Goal: Information Seeking & Learning: Find specific fact

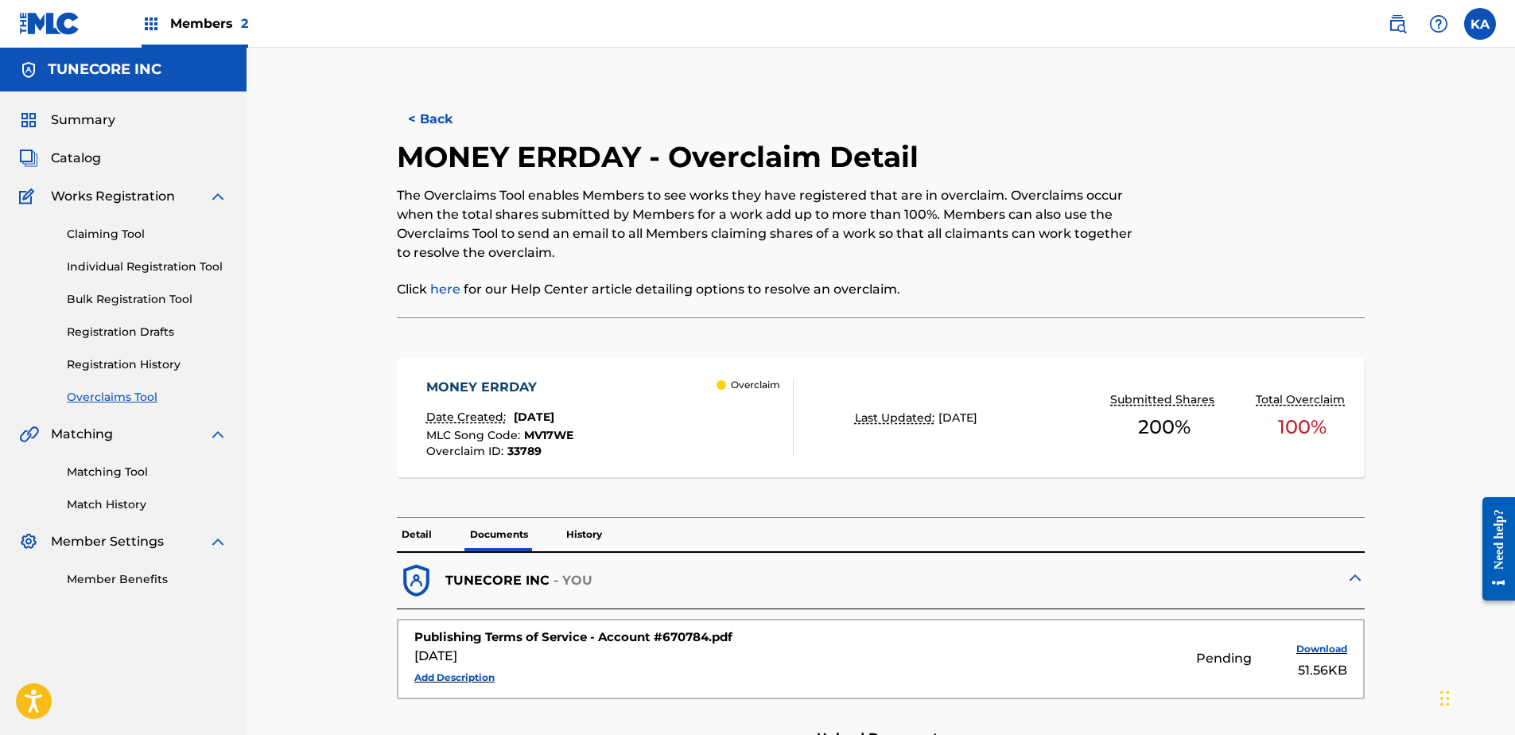
click at [439, 114] on button "< Back" at bounding box center [444, 119] width 95 height 40
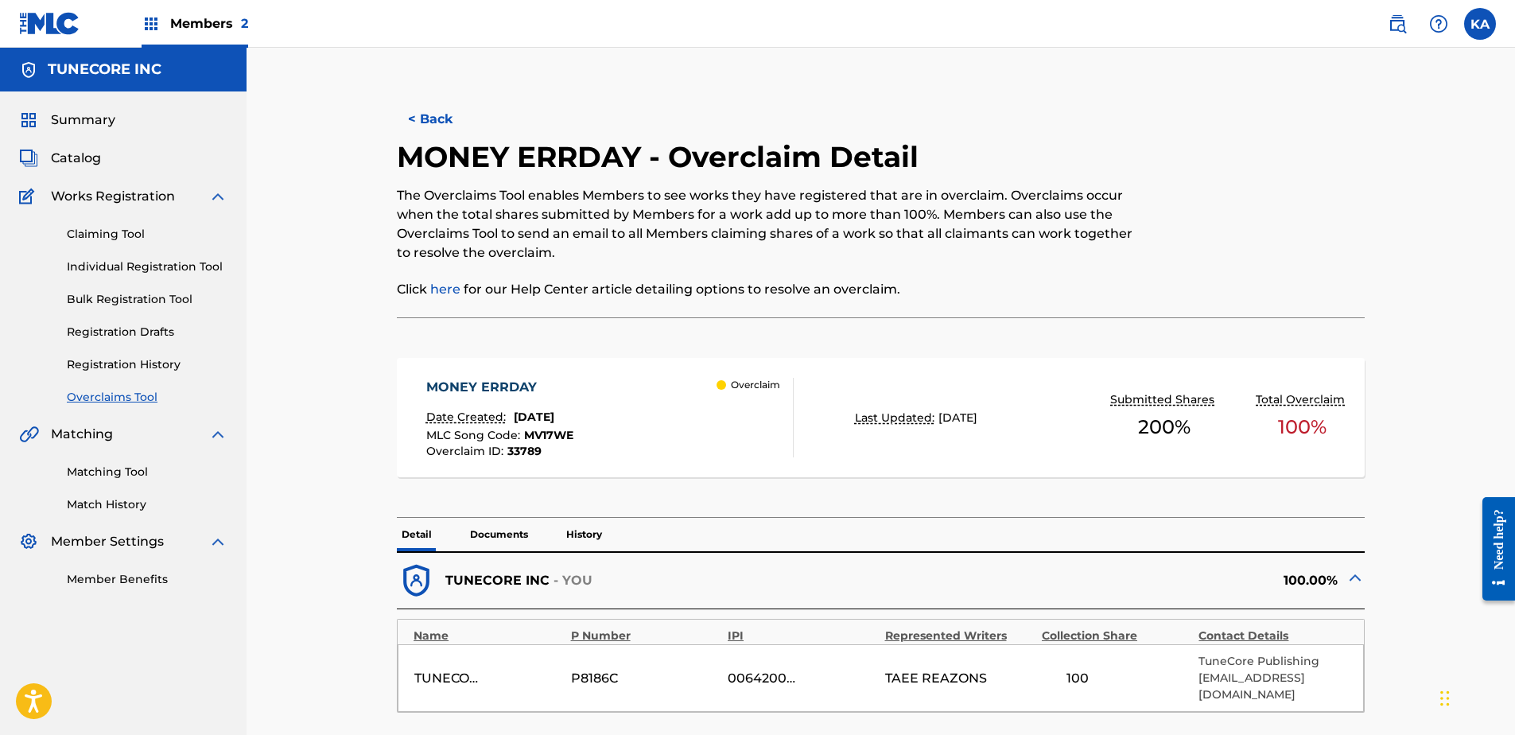
click at [428, 112] on button "< Back" at bounding box center [444, 119] width 95 height 40
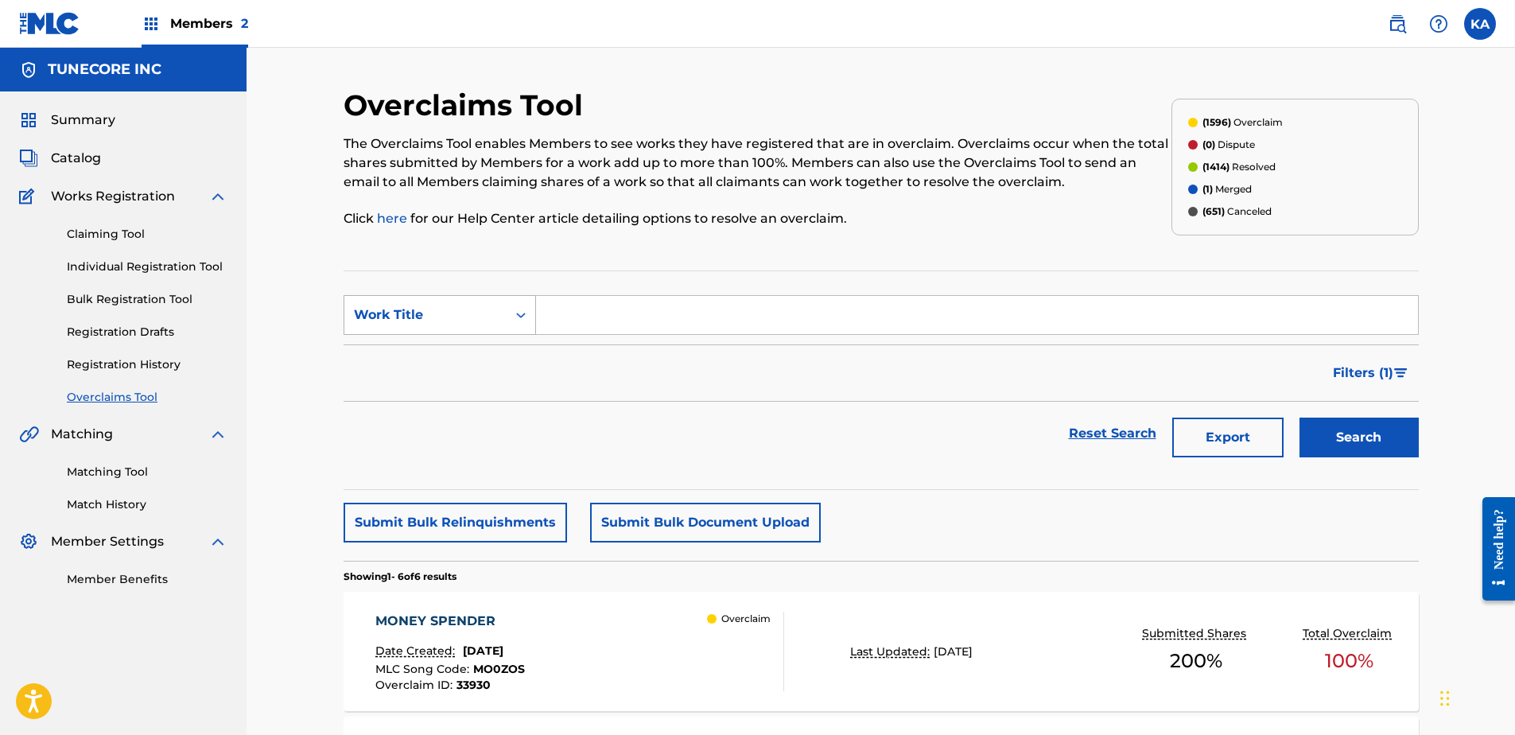
click at [503, 301] on div "Work Title" at bounding box center [425, 315] width 162 height 30
click at [492, 347] on div "MLC Song Code" at bounding box center [439, 355] width 191 height 40
click at [571, 320] on input "Search Form" at bounding box center [977, 315] width 882 height 38
paste input "CK9NLD"
type input "CK9NLD"
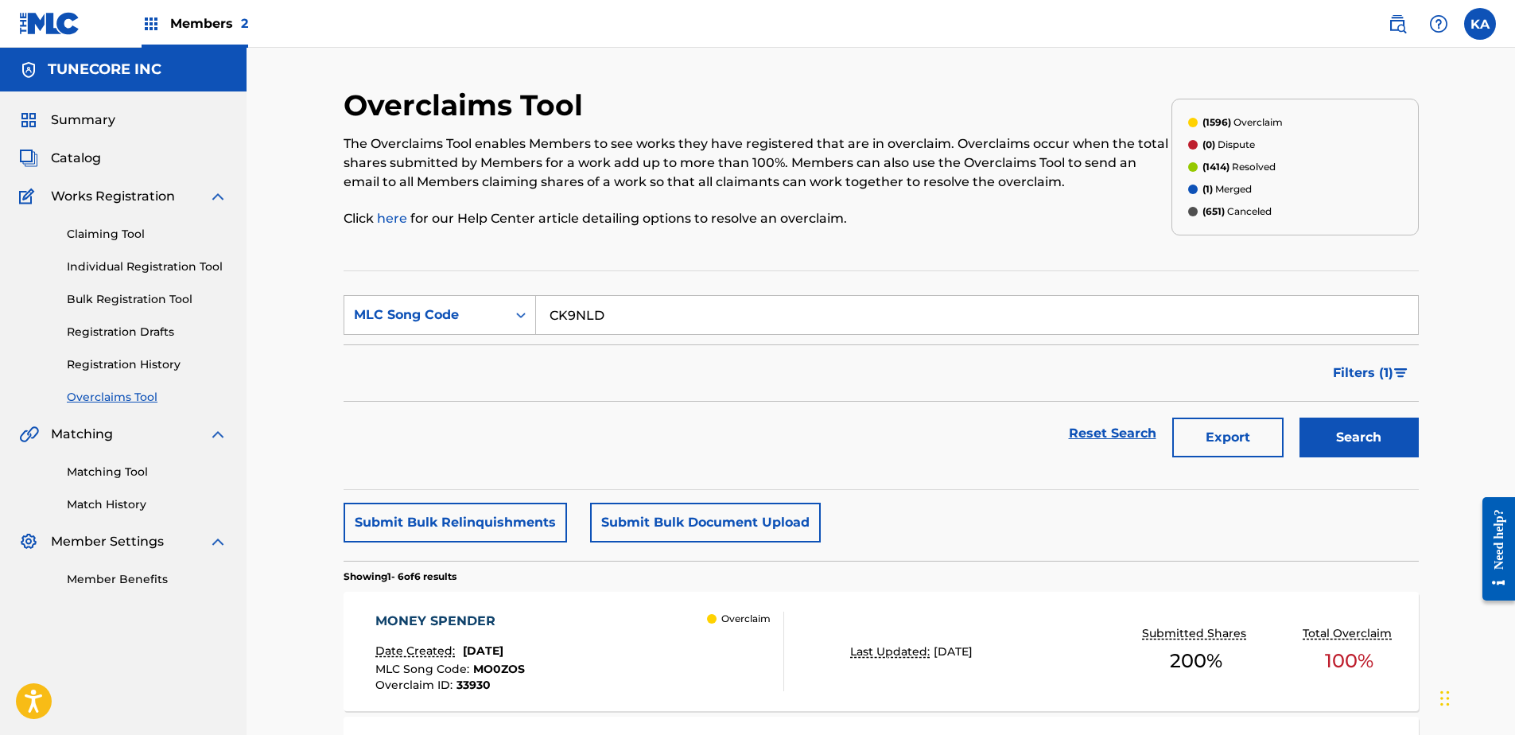
click at [1368, 437] on button "Search" at bounding box center [1359, 438] width 119 height 40
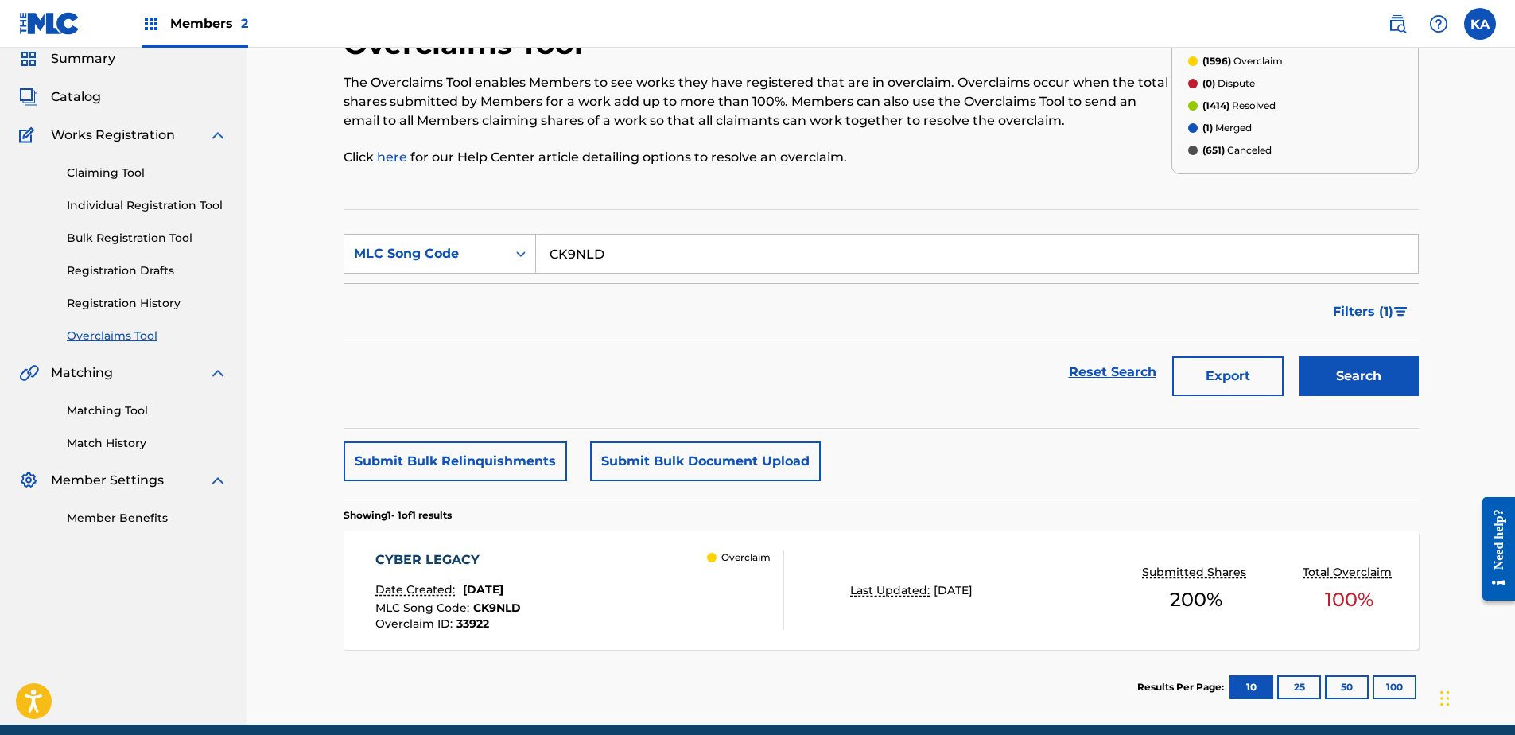
scroll to position [80, 0]
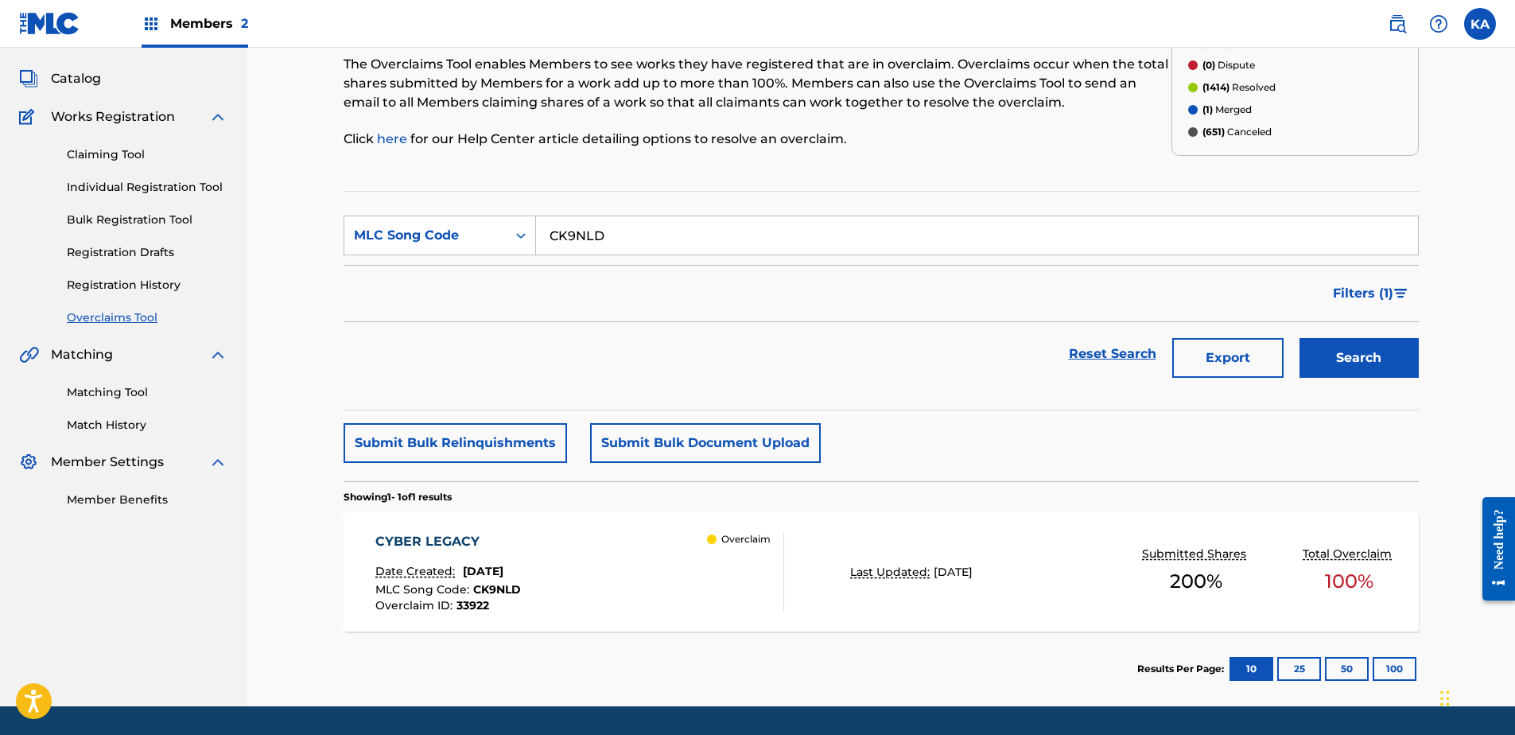
click at [657, 557] on div "CYBER LEGACY Date Created: August 22, 2025 MLC Song Code : CK9NLD Overclaim ID …" at bounding box center [579, 572] width 409 height 80
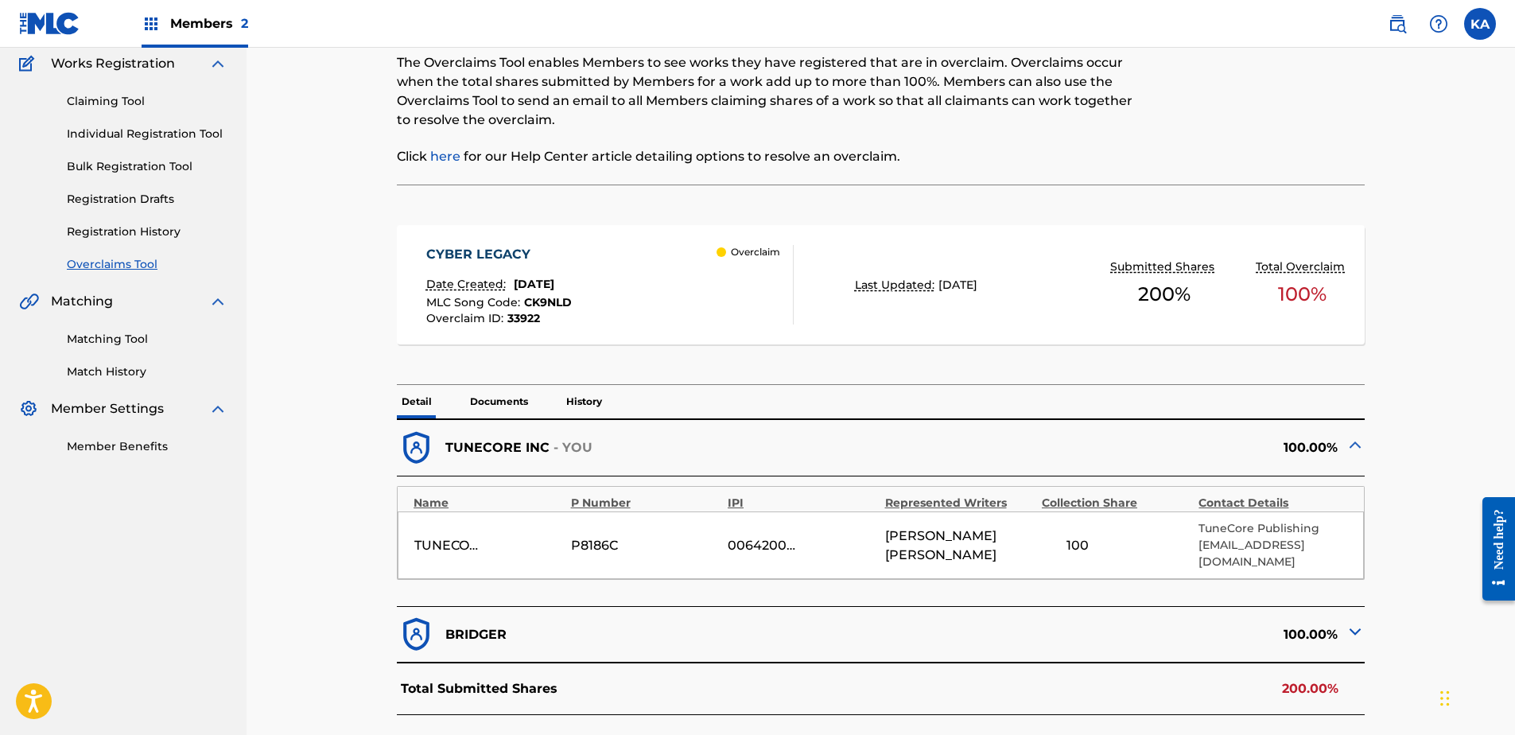
scroll to position [159, 0]
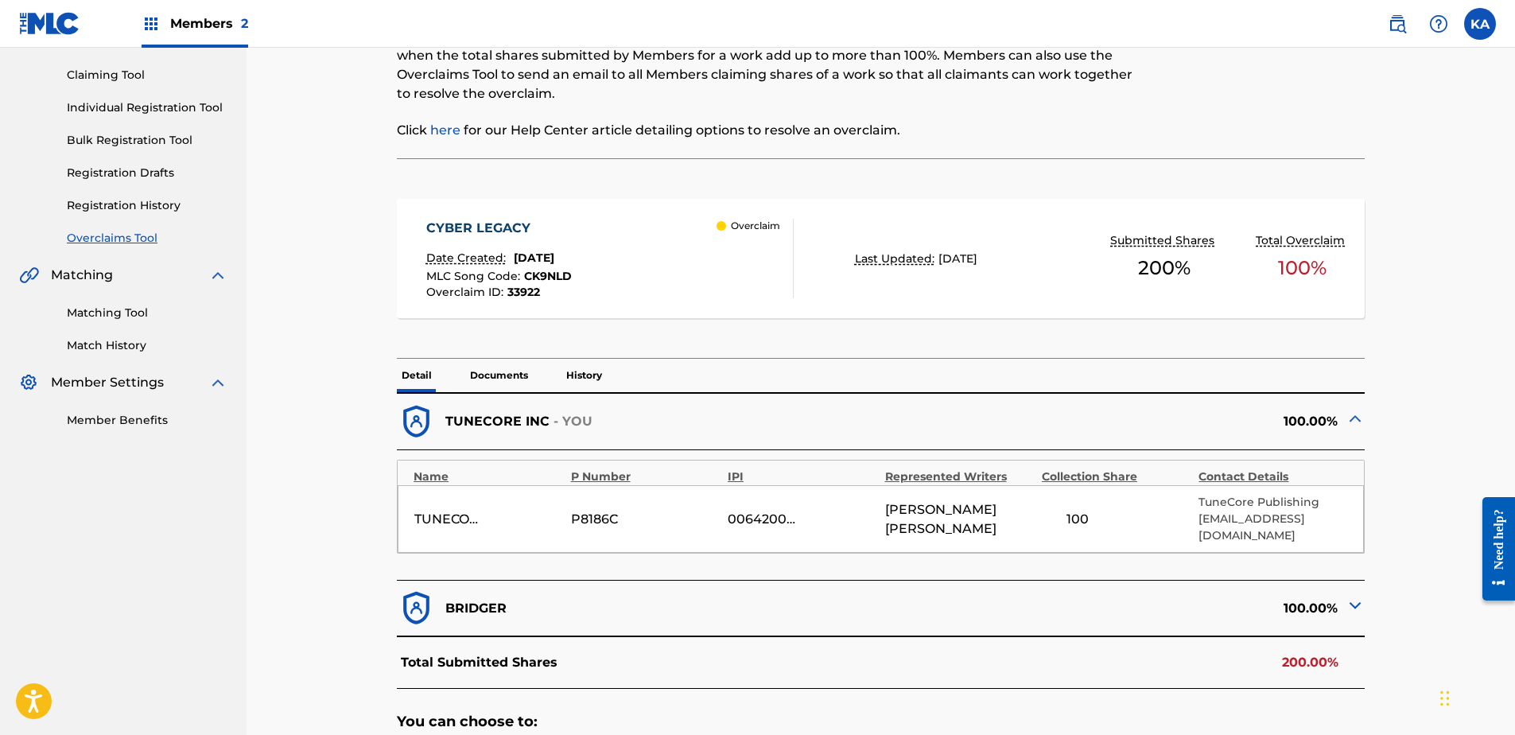
click at [1354, 596] on img at bounding box center [1355, 605] width 19 height 19
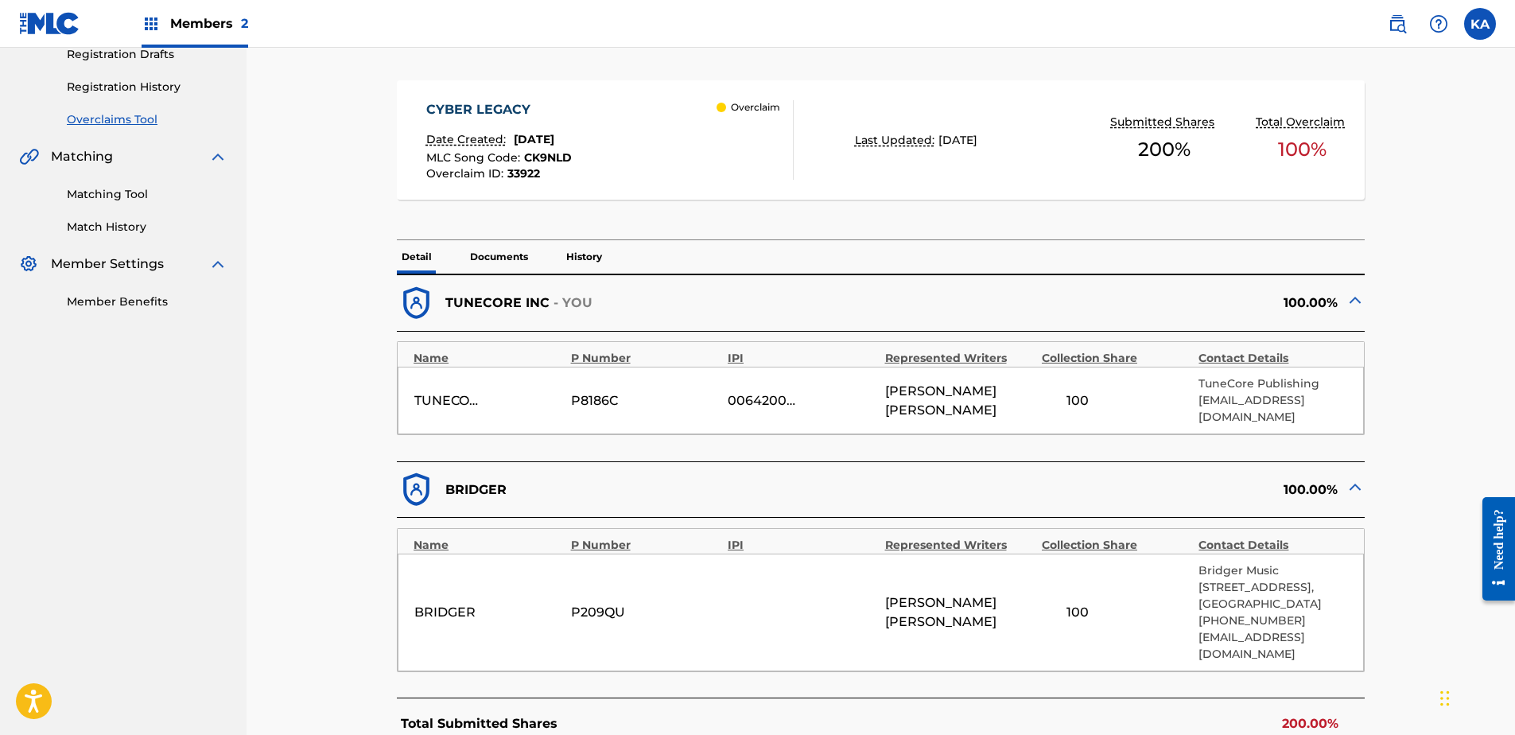
scroll to position [0, 0]
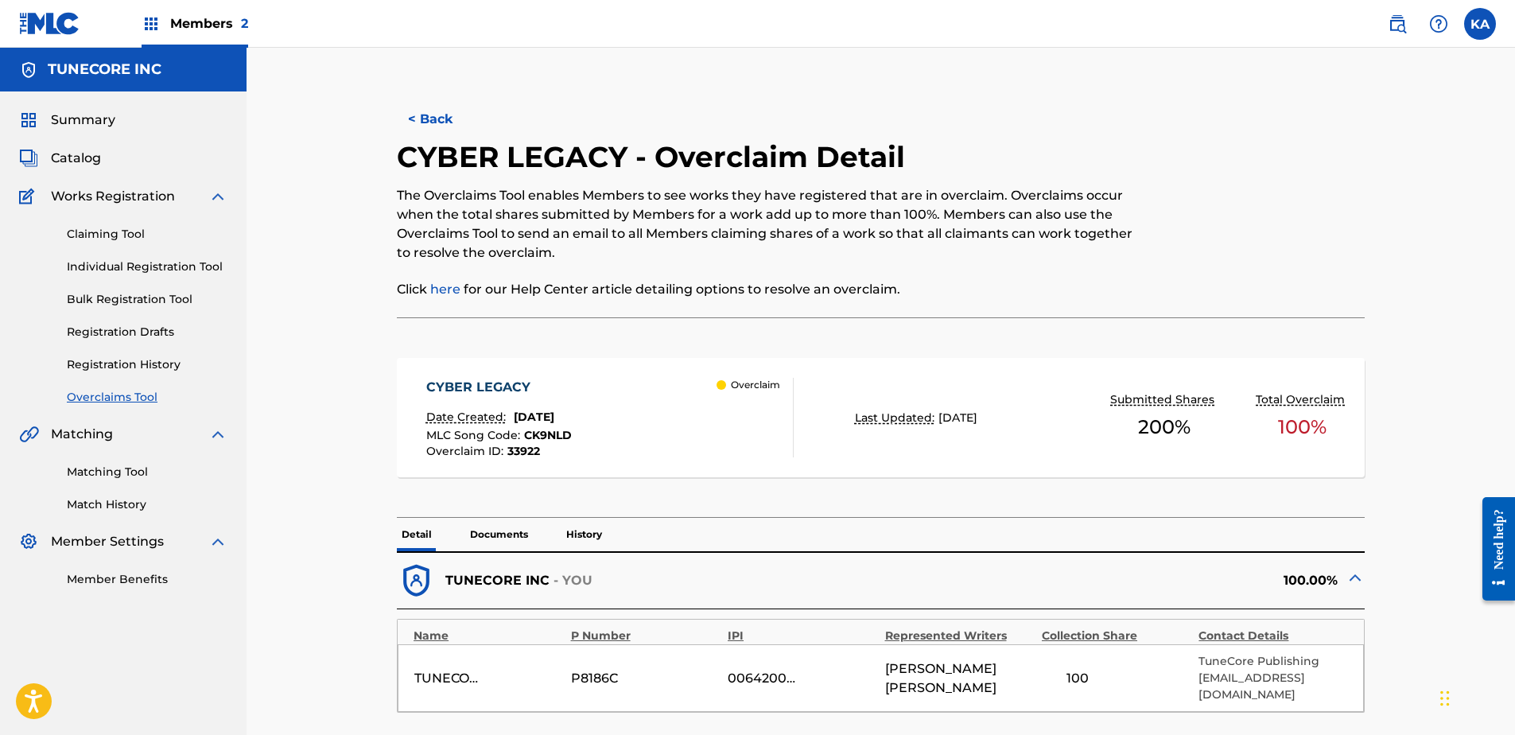
click at [448, 111] on button "< Back" at bounding box center [444, 119] width 95 height 40
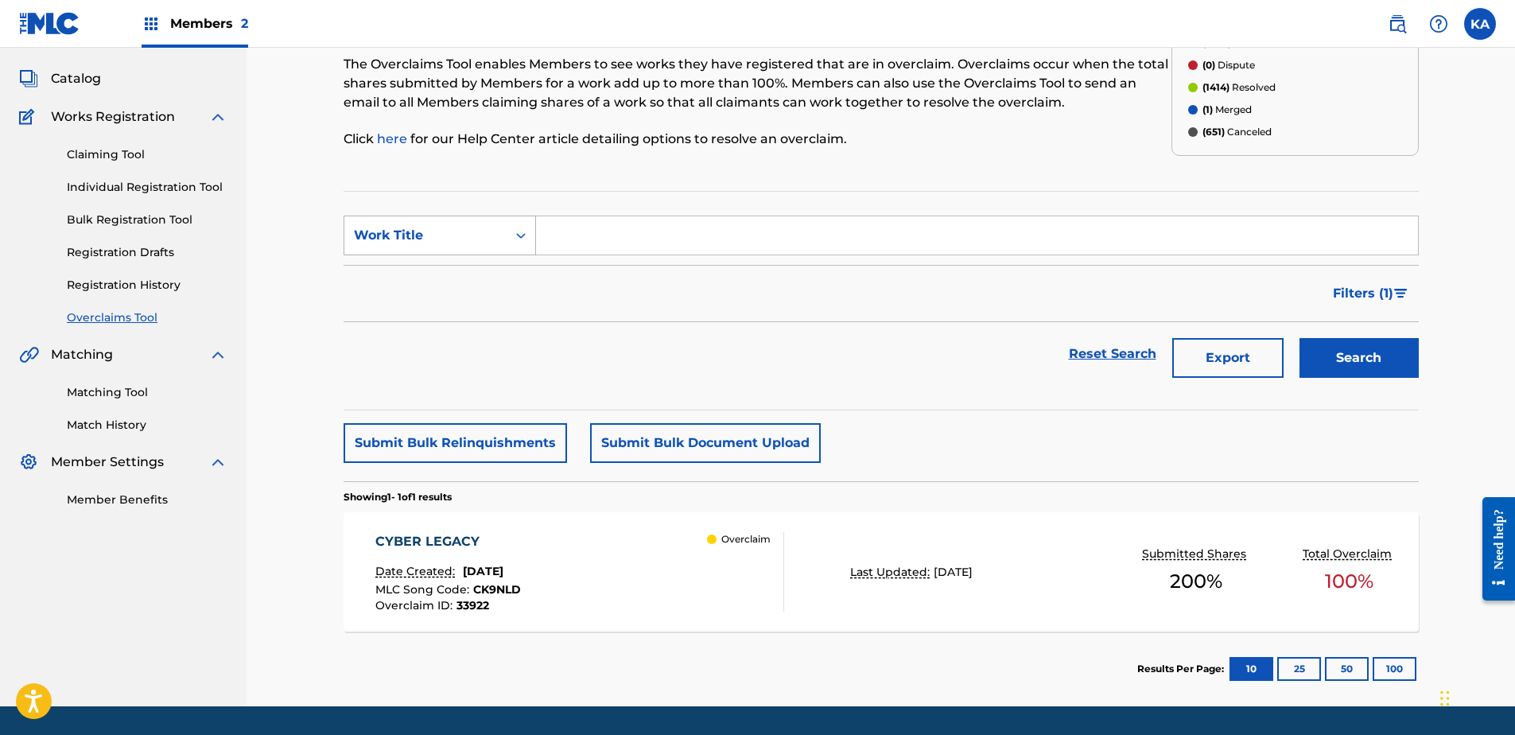
click at [524, 234] on icon "Search Form" at bounding box center [521, 235] width 16 height 16
drag, startPoint x: 512, startPoint y: 274, endPoint x: 526, endPoint y: 266, distance: 15.3
click at [513, 274] on div "MLC Song Code" at bounding box center [439, 275] width 191 height 40
click at [589, 229] on input "Search Form" at bounding box center [977, 235] width 882 height 38
paste input "ES43N8"
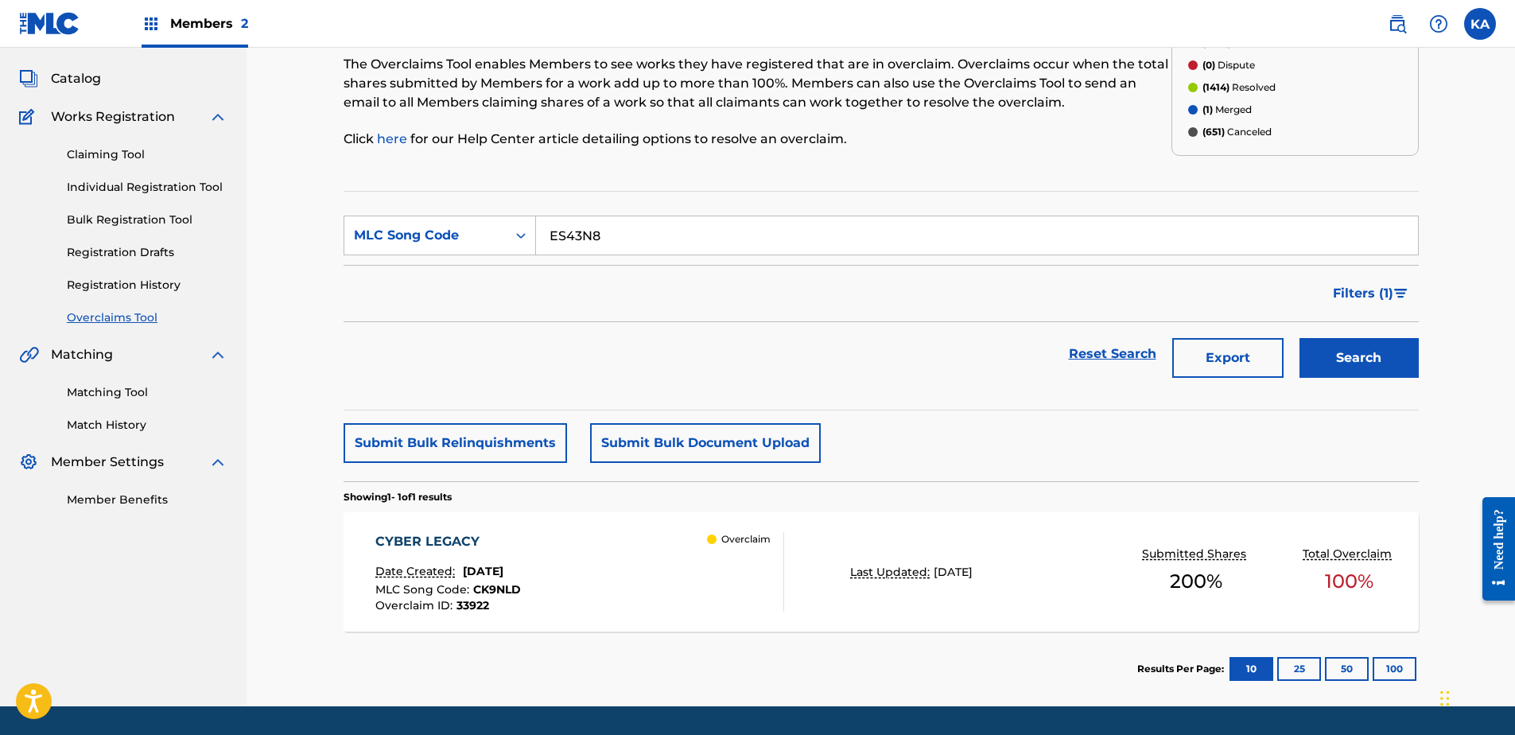
type input "ES43N8"
click at [1373, 362] on button "Search" at bounding box center [1359, 358] width 119 height 40
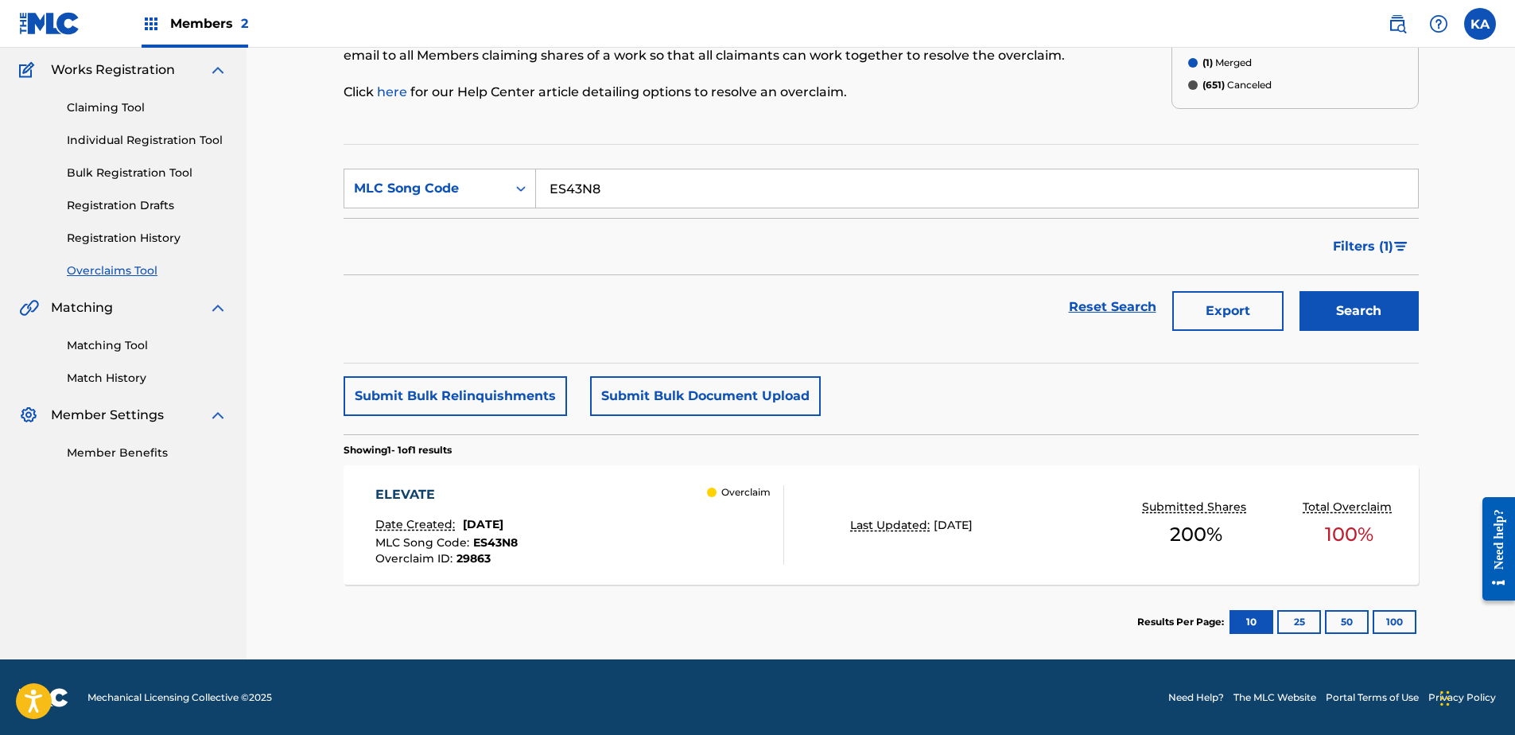
scroll to position [127, 0]
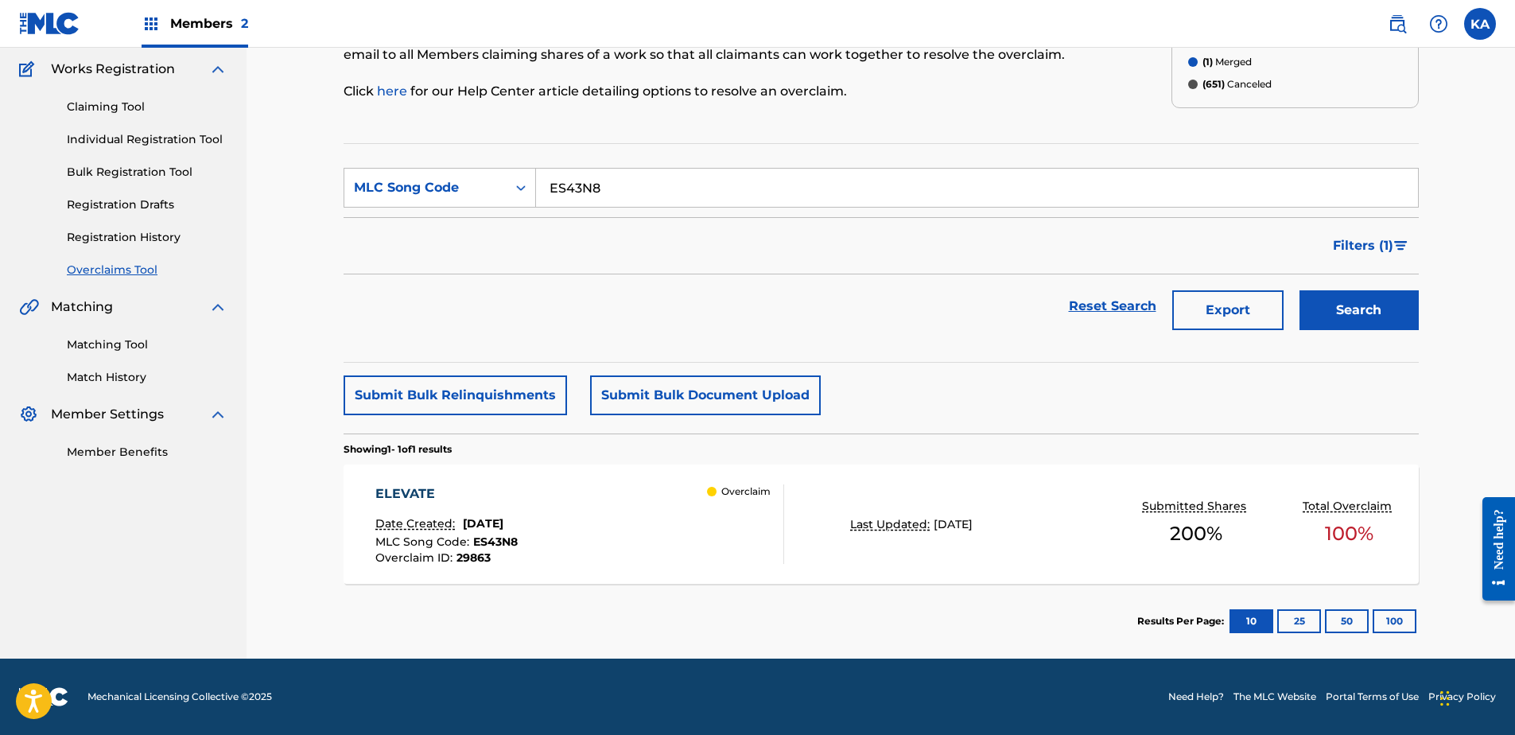
click at [583, 562] on div "ELEVATE Date Created: July 24, 2025 MLC Song Code : ES43N8 Overclaim ID : 29863…" at bounding box center [579, 524] width 409 height 80
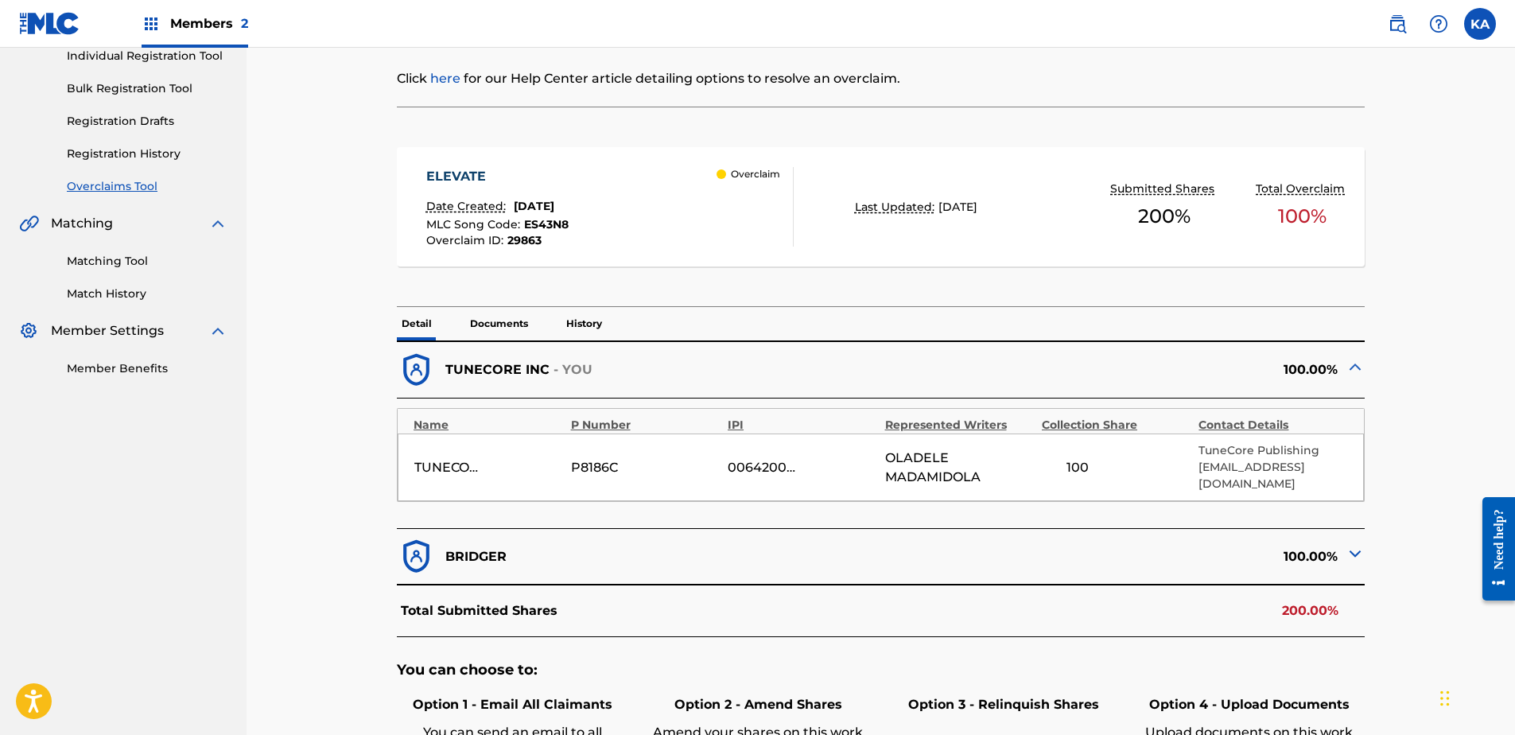
scroll to position [239, 0]
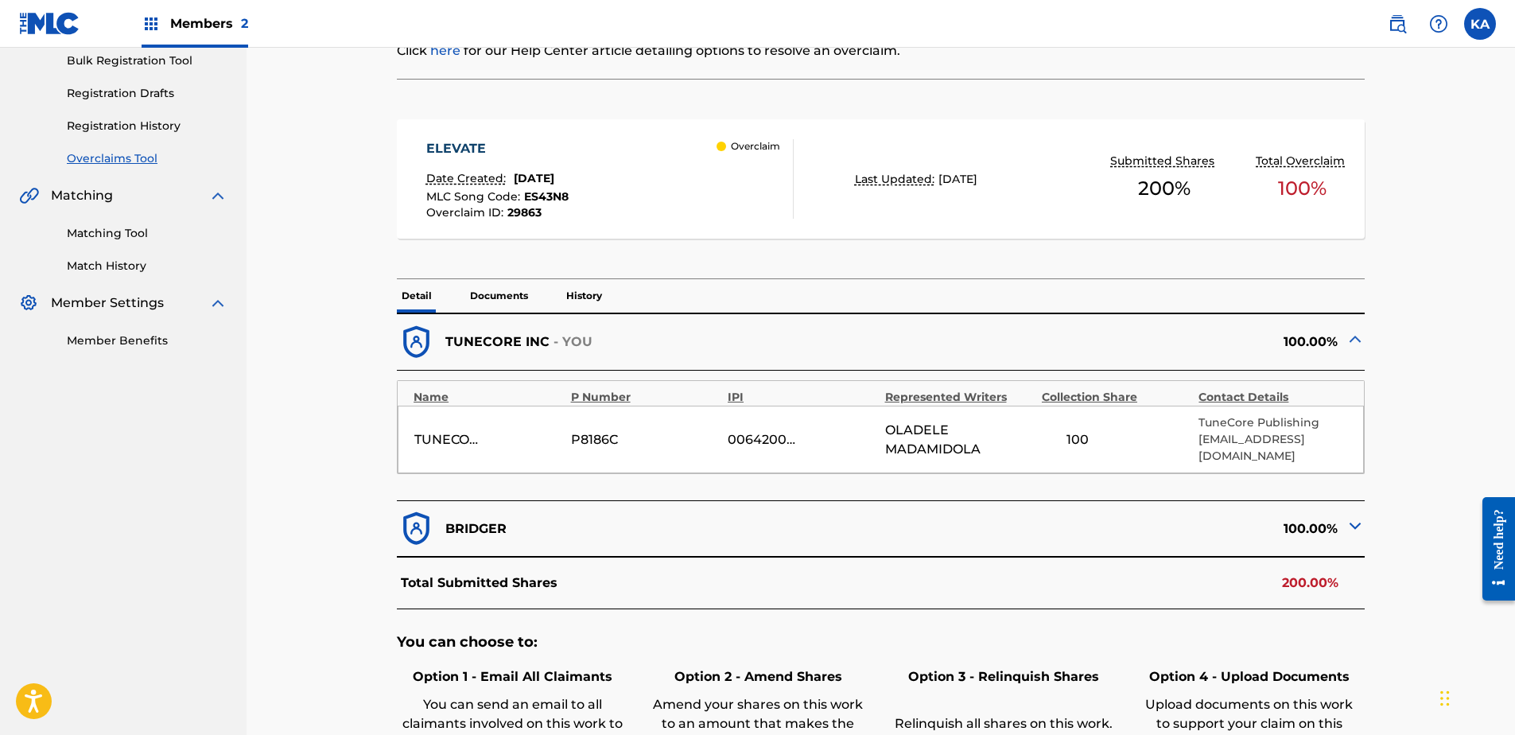
click at [1357, 516] on img at bounding box center [1355, 525] width 19 height 19
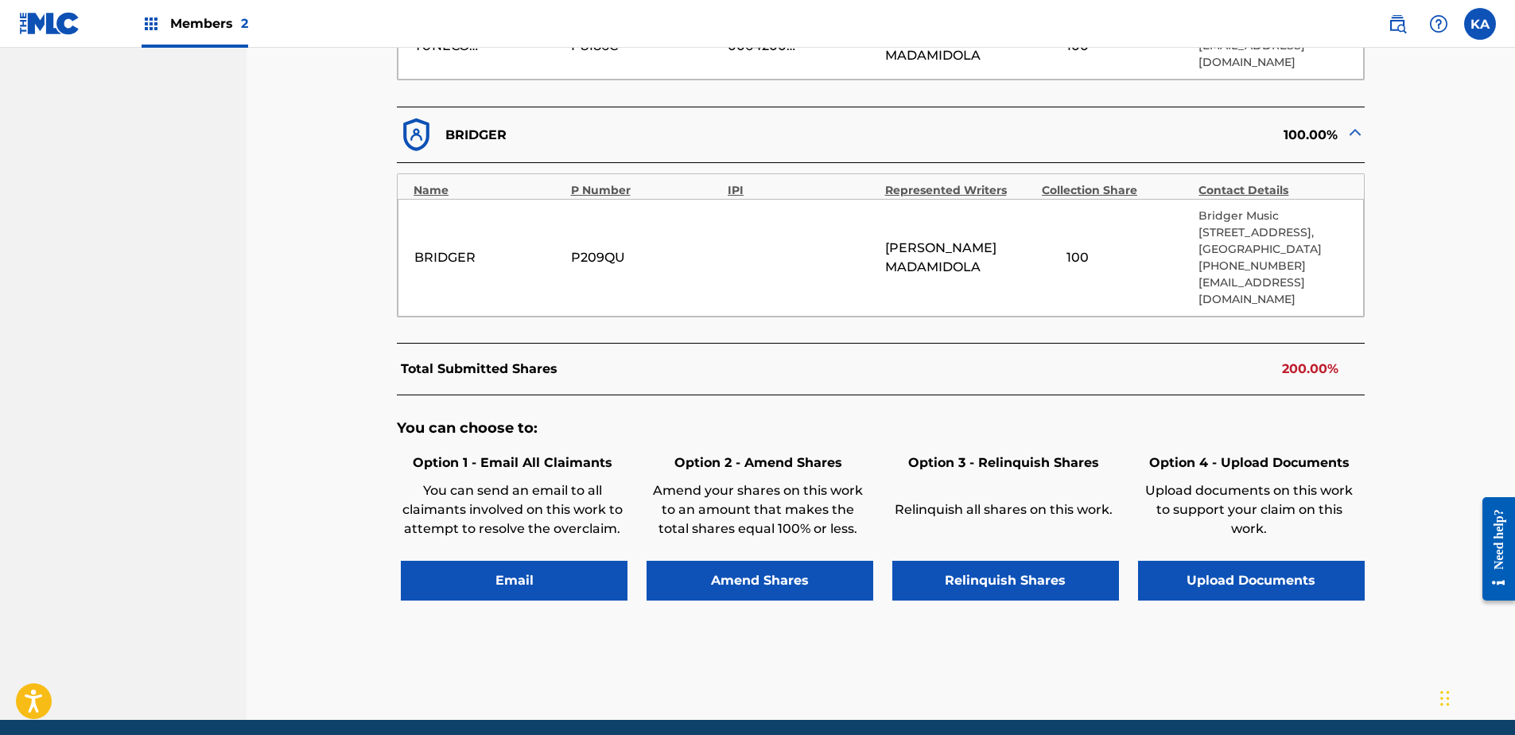
scroll to position [636, 0]
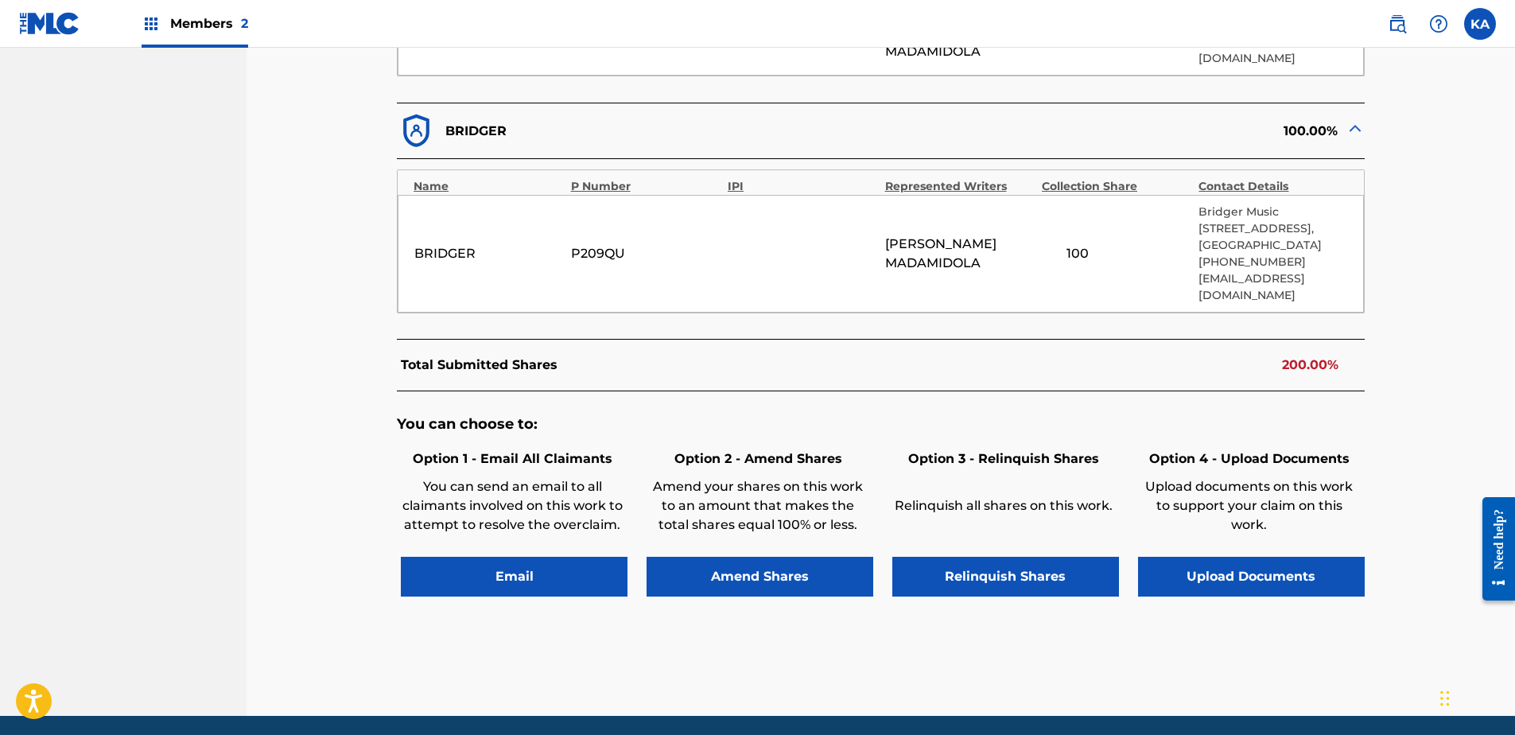
click at [1249, 557] on button "Upload Documents" at bounding box center [1251, 577] width 227 height 40
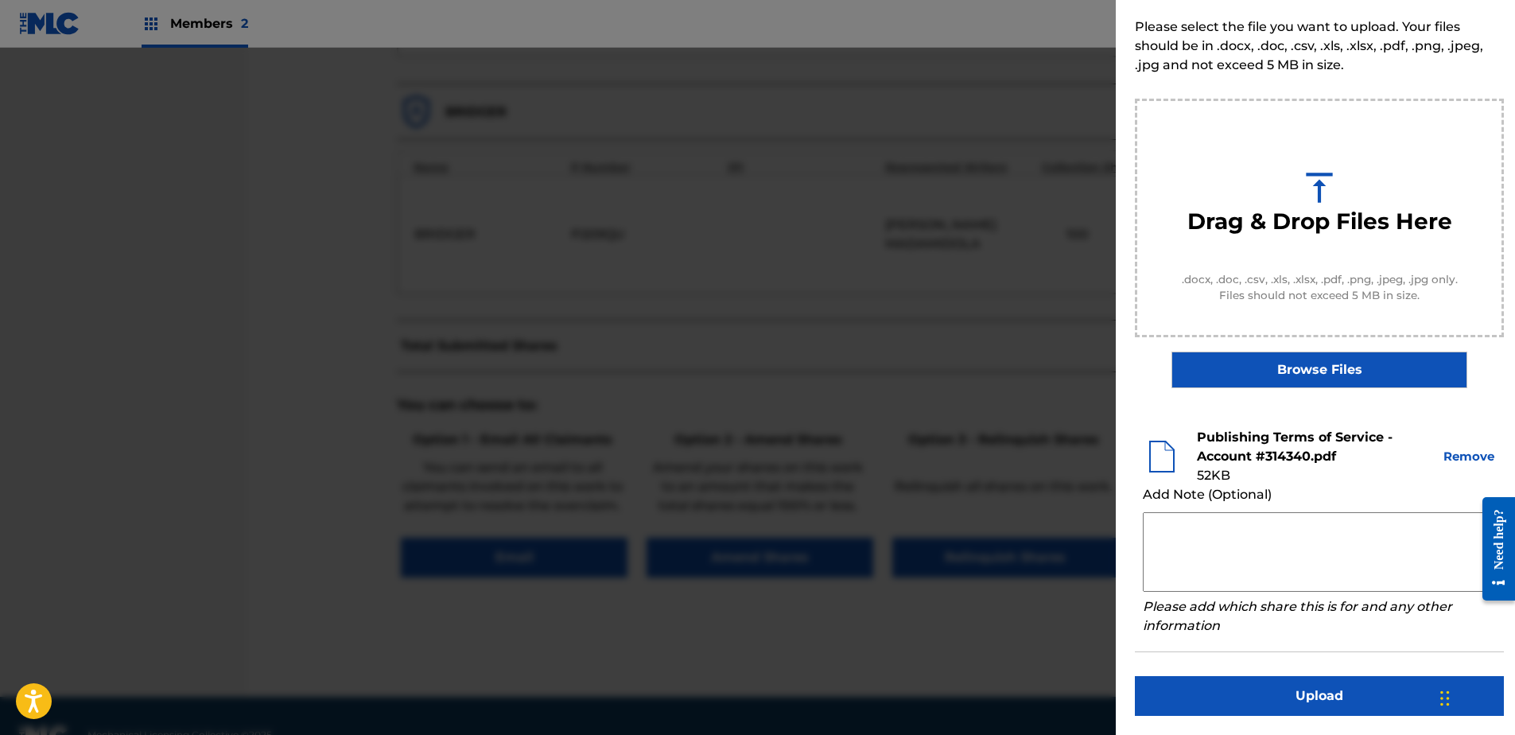
scroll to position [665, 0]
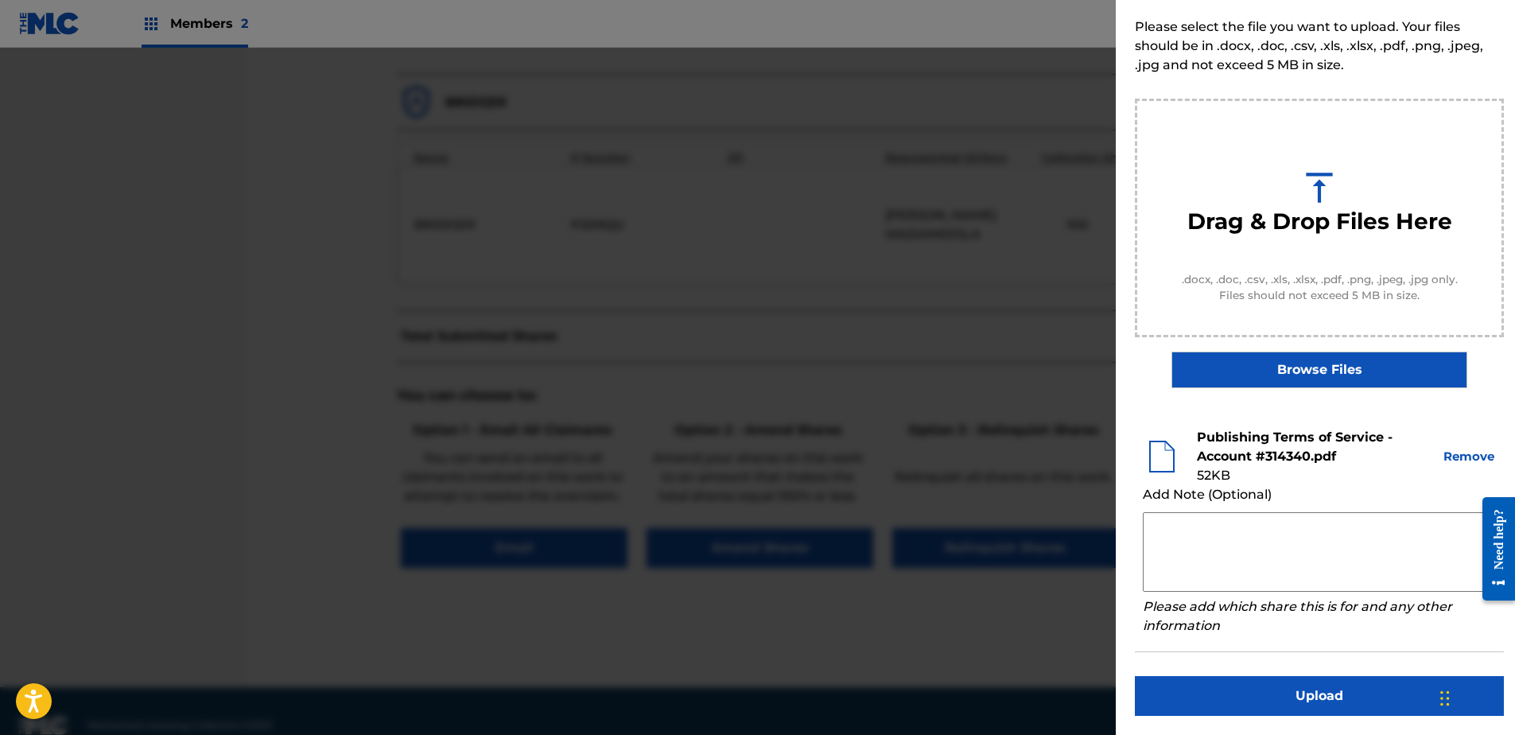
click at [1309, 685] on button "Upload" at bounding box center [1319, 696] width 369 height 40
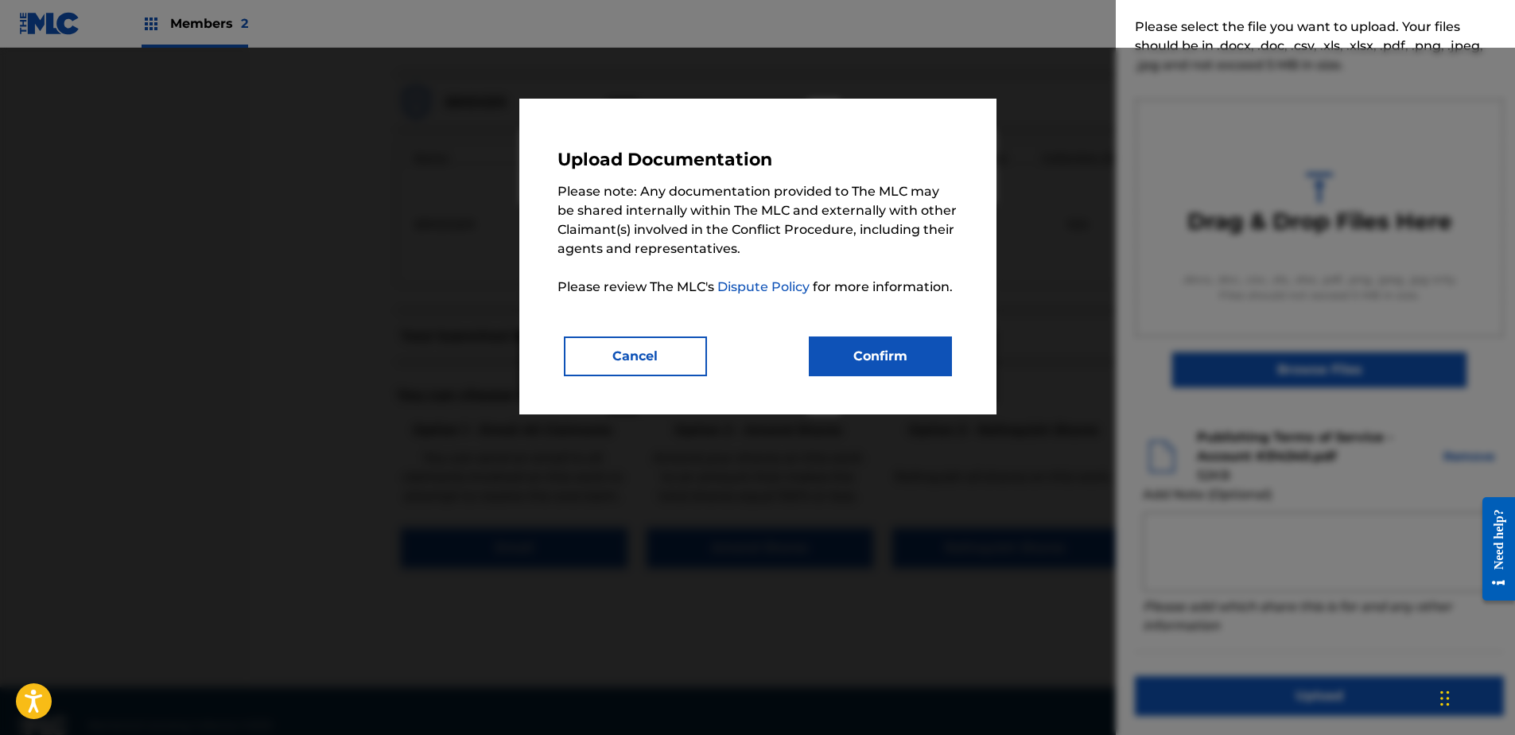
click at [897, 352] on button "Confirm" at bounding box center [880, 356] width 143 height 40
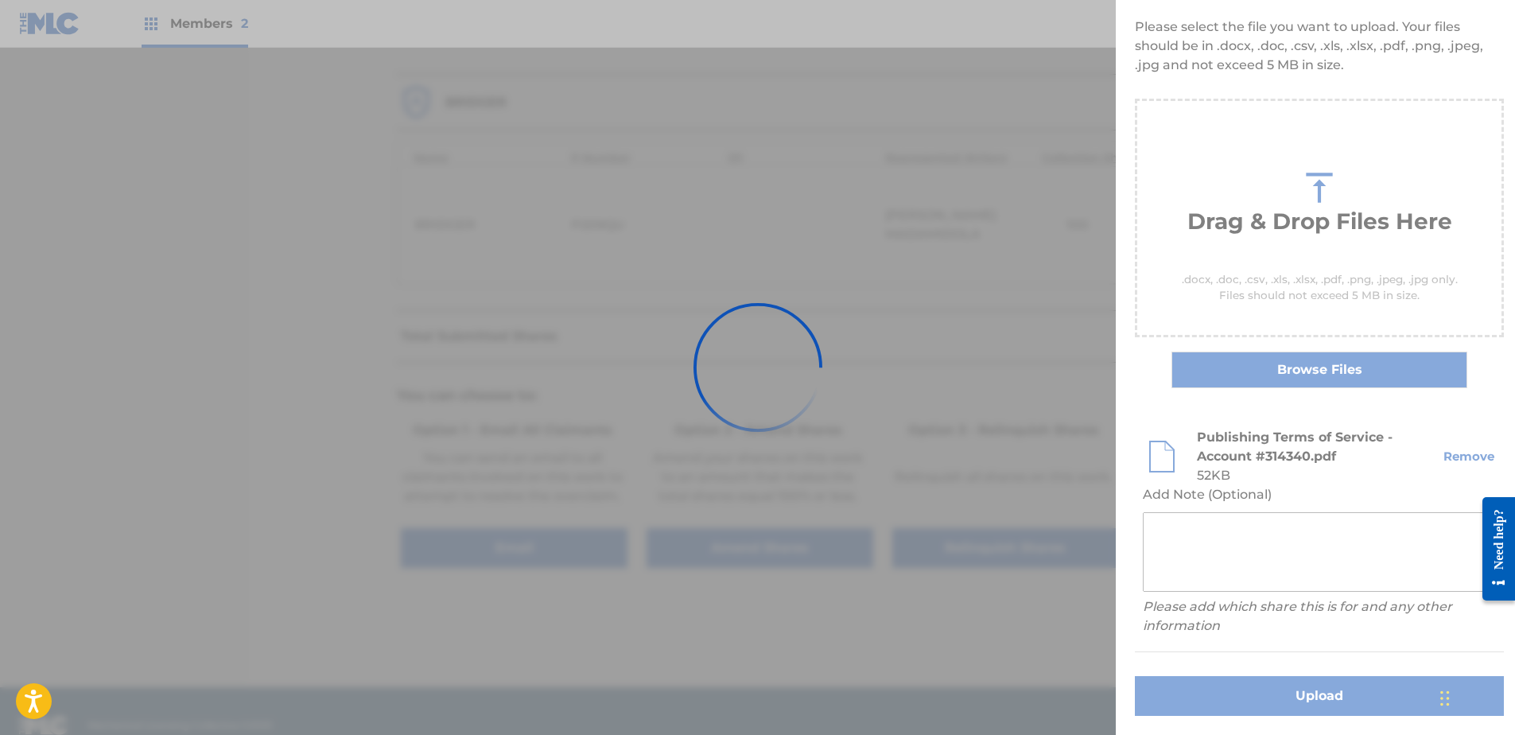
scroll to position [0, 0]
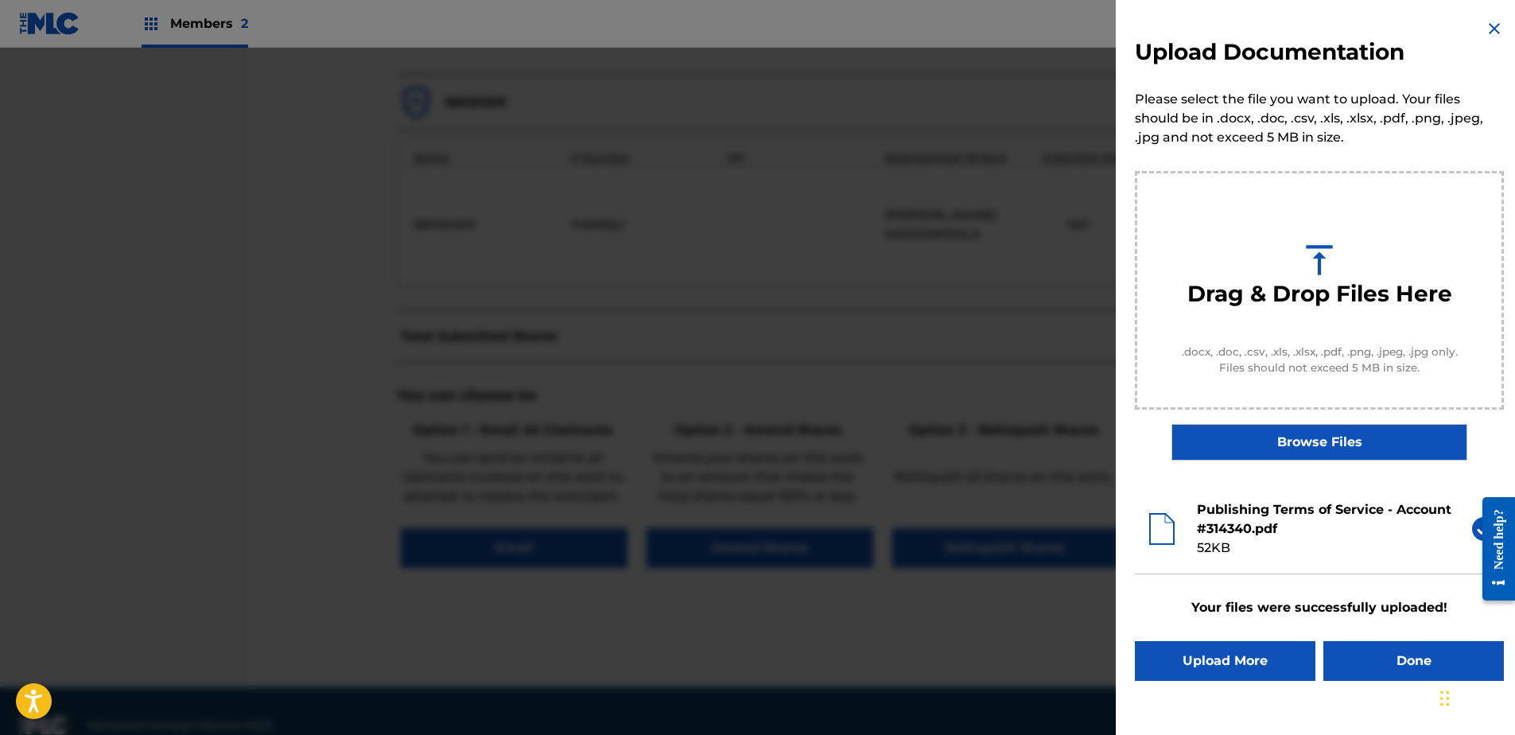
click at [1366, 666] on button "Done" at bounding box center [1413, 661] width 181 height 40
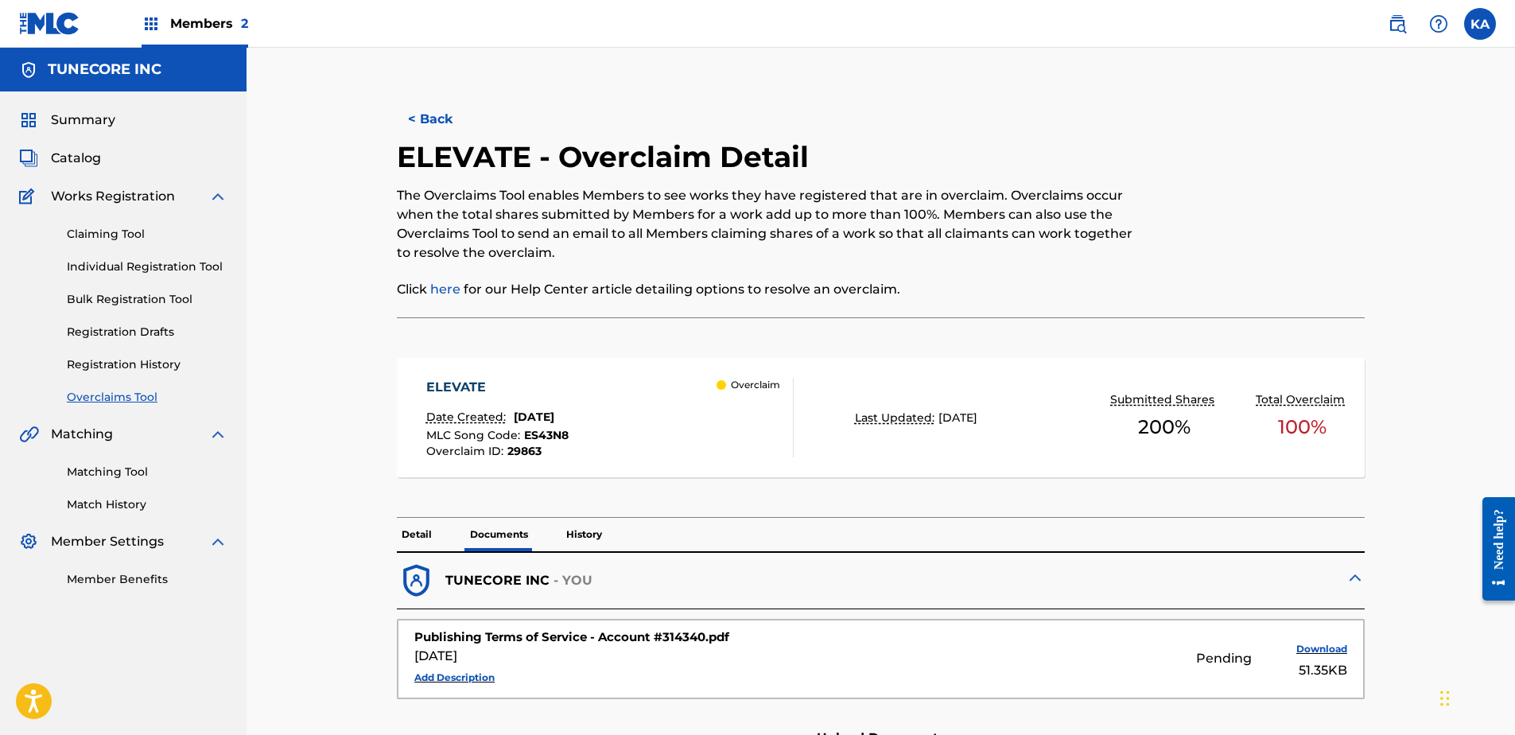
click at [423, 117] on button "< Back" at bounding box center [444, 119] width 95 height 40
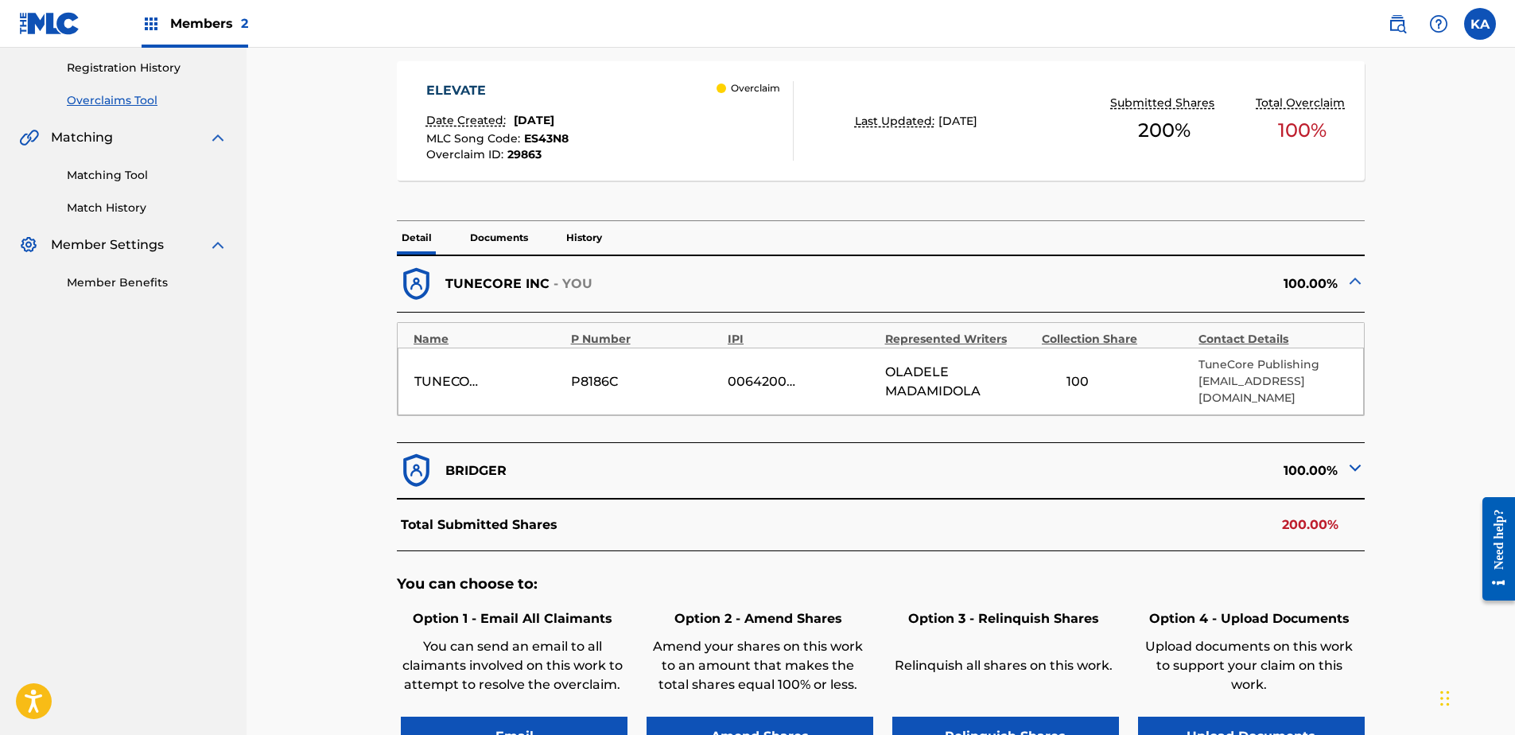
click at [516, 230] on p "Documents" at bounding box center [499, 237] width 68 height 33
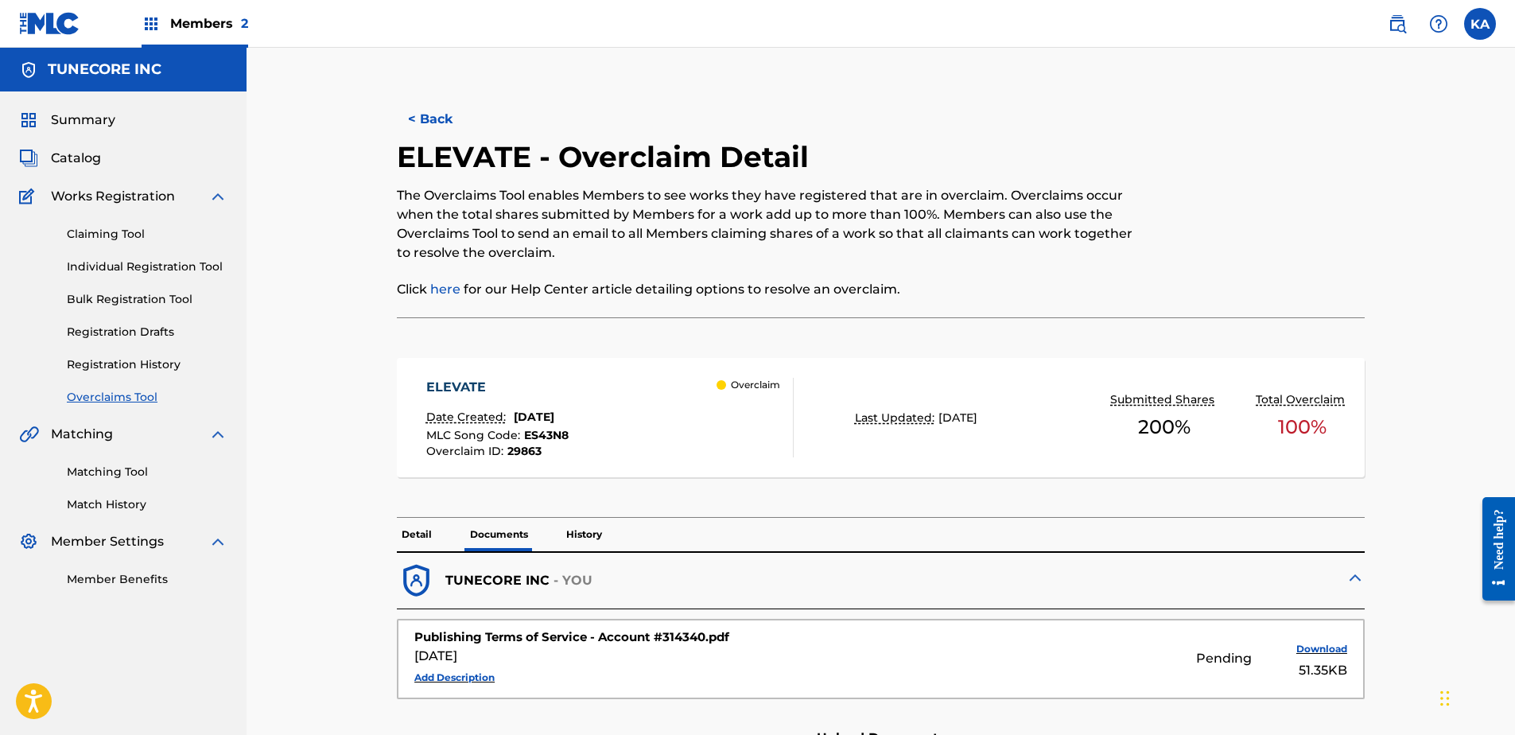
click at [418, 116] on button "< Back" at bounding box center [444, 119] width 95 height 40
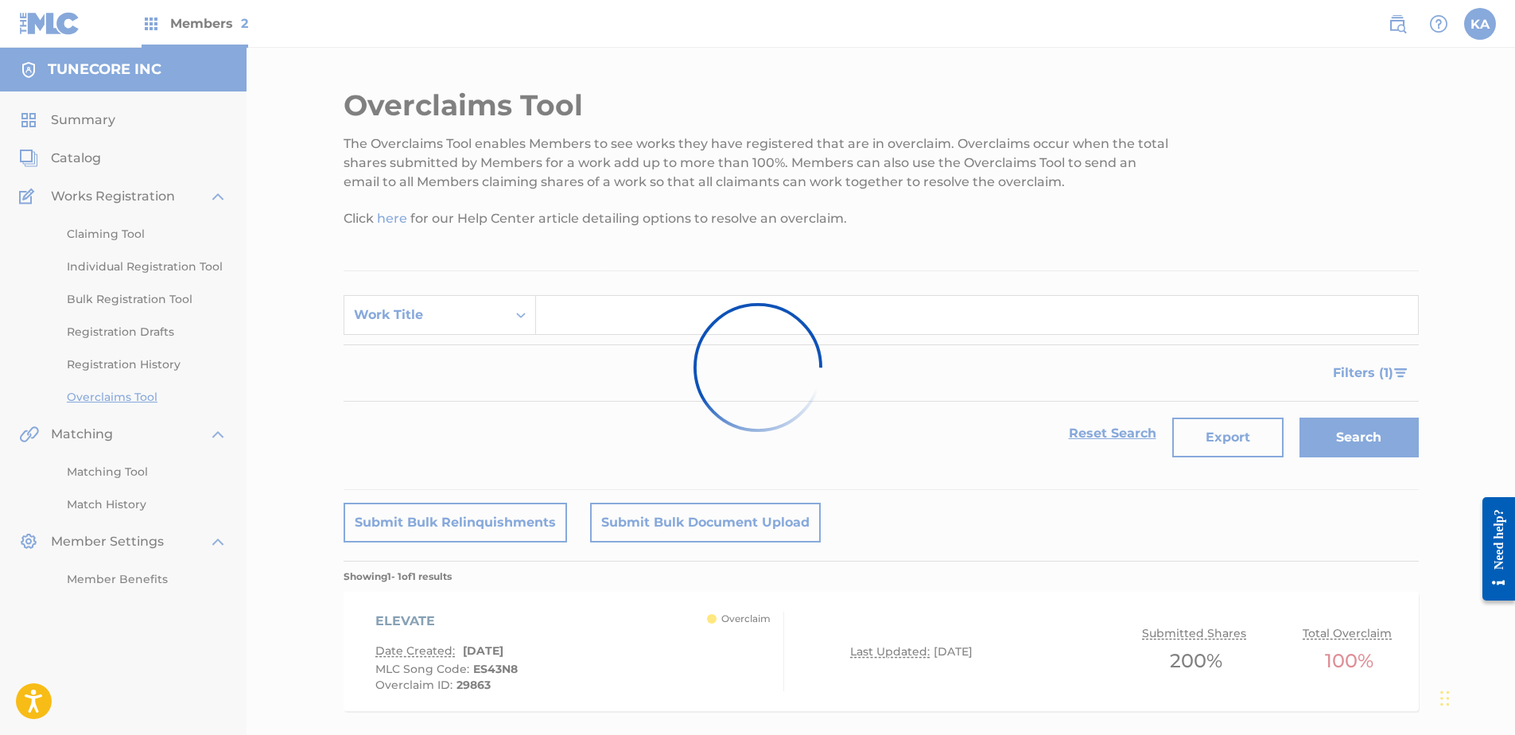
scroll to position [86, 0]
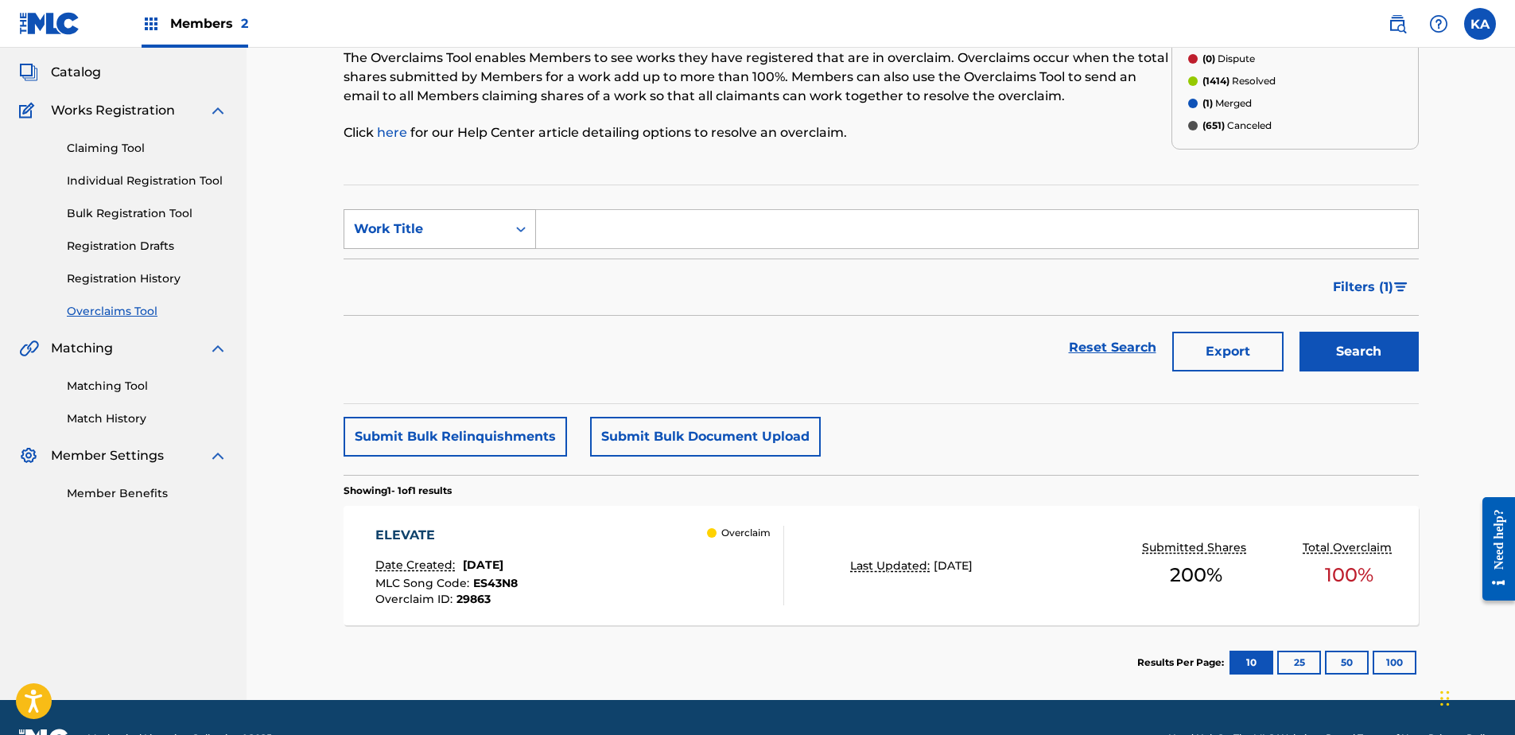
click at [499, 221] on div "Work Title" at bounding box center [425, 229] width 162 height 30
click at [492, 258] on div "MLC Song Code" at bounding box center [439, 269] width 191 height 40
click at [582, 234] on input "Search Form" at bounding box center [977, 229] width 882 height 38
paste input "MW1X8X"
type input "MW1X8X"
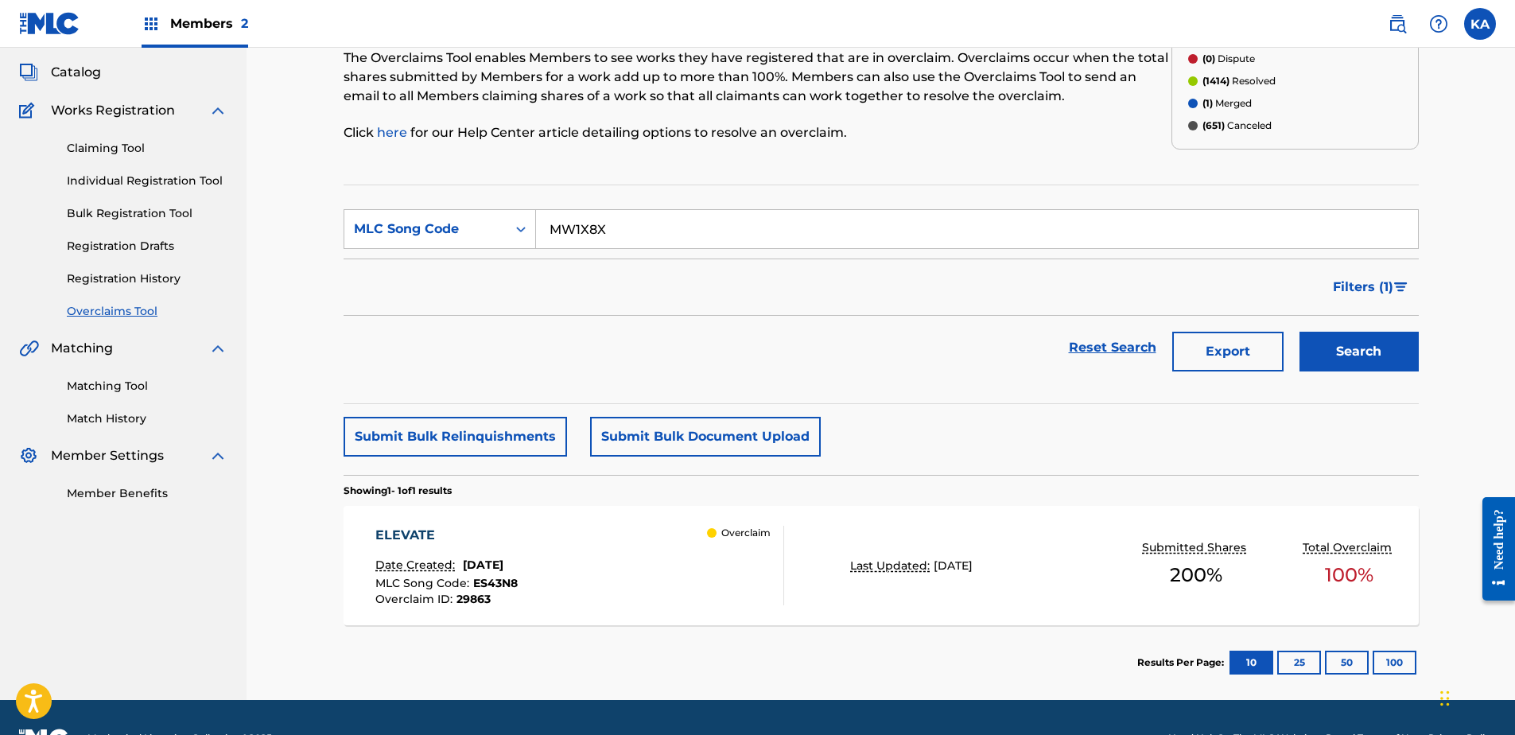
click at [1364, 348] on button "Search" at bounding box center [1359, 352] width 119 height 40
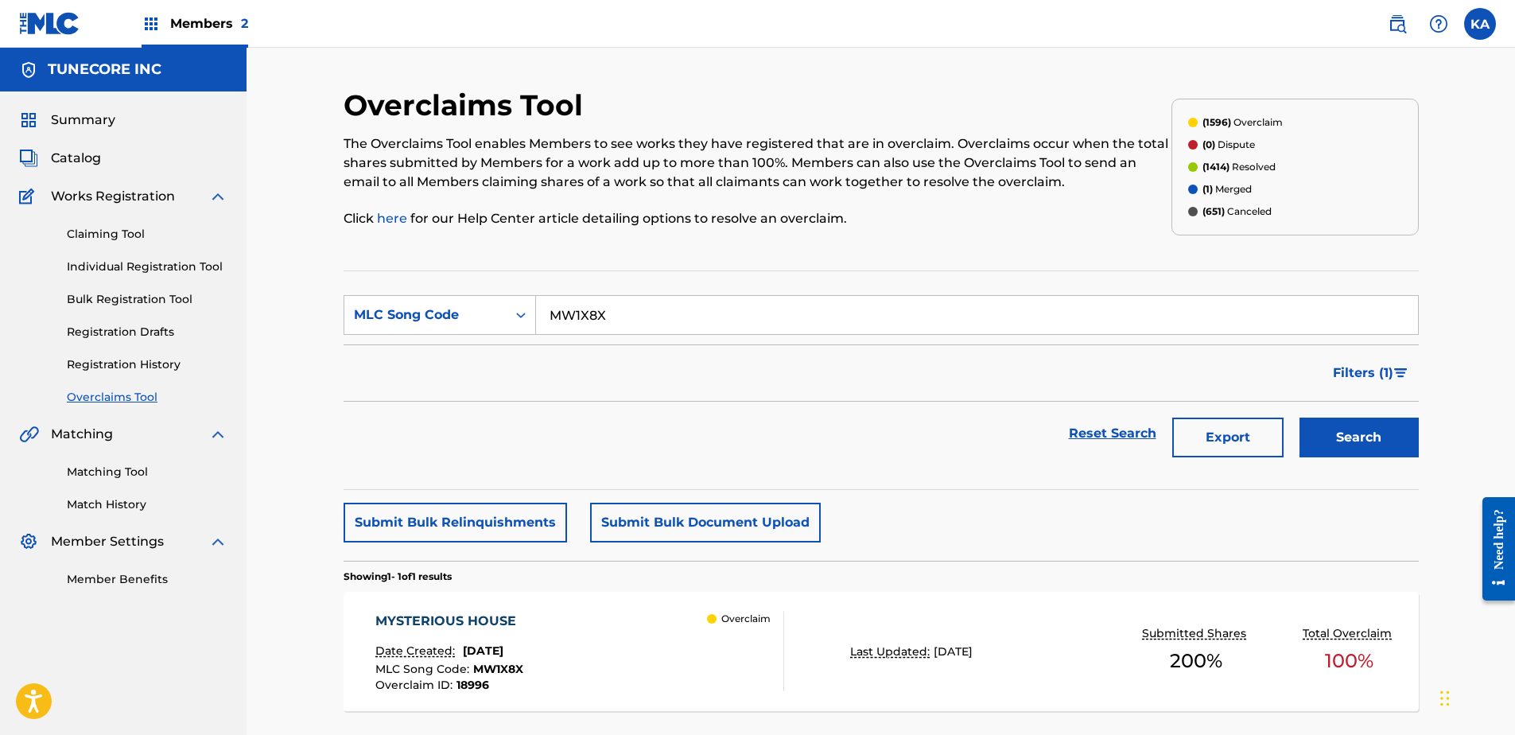
click at [728, 663] on div "Overclaim" at bounding box center [745, 652] width 76 height 80
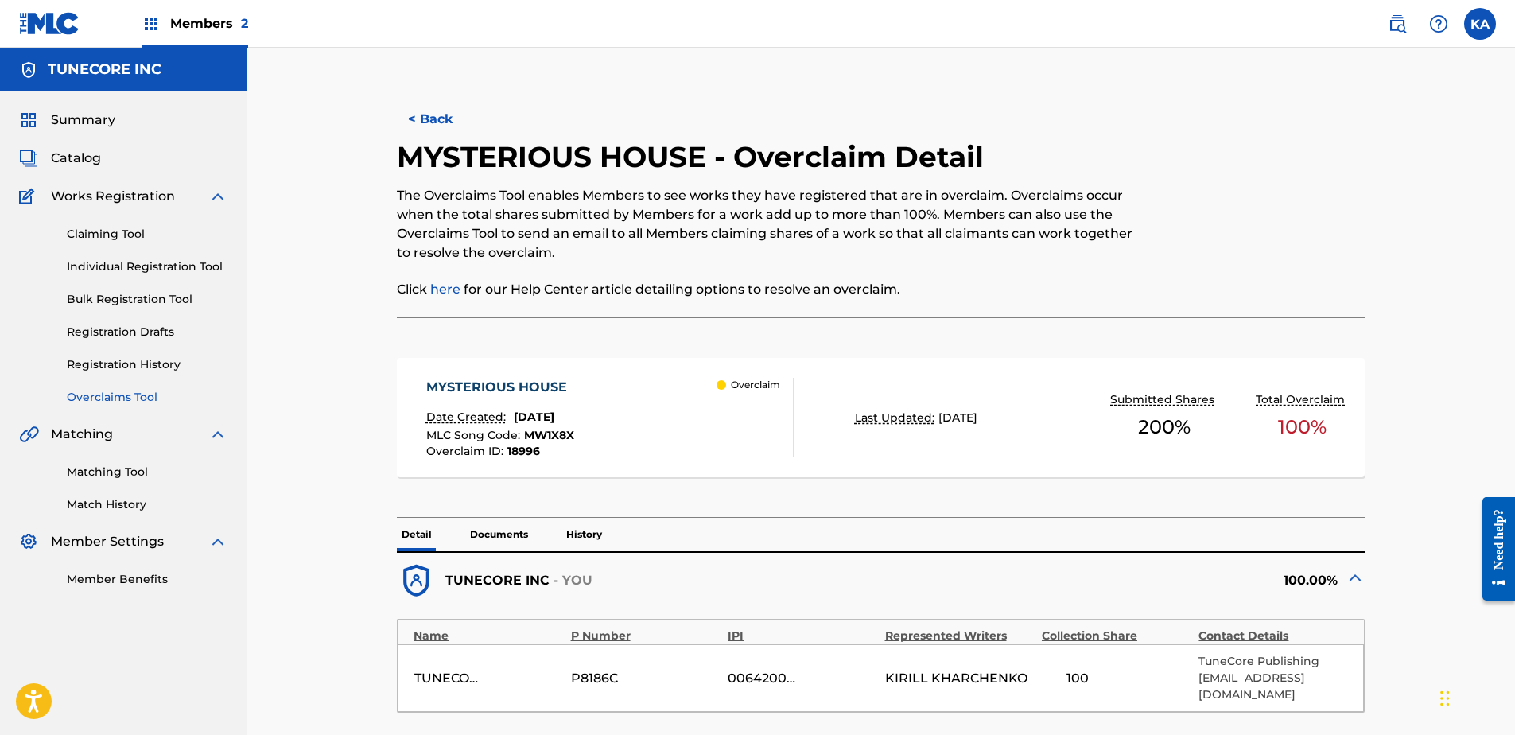
drag, startPoint x: 728, startPoint y: 663, endPoint x: 906, endPoint y: 200, distance: 496.4
click at [907, 199] on p "The Overclaims Tool enables Members to see works they have registered that are …" at bounding box center [769, 224] width 745 height 76
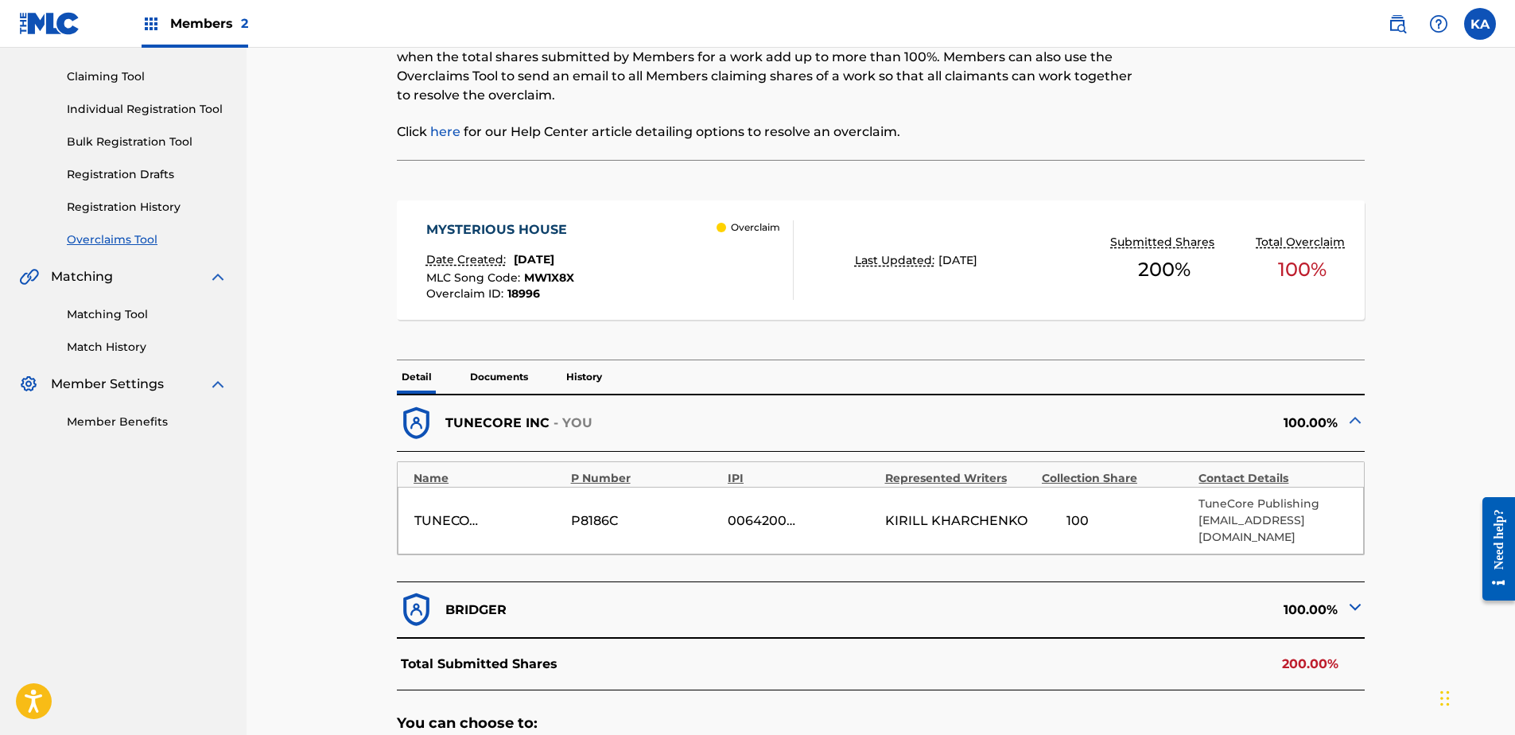
scroll to position [159, 0]
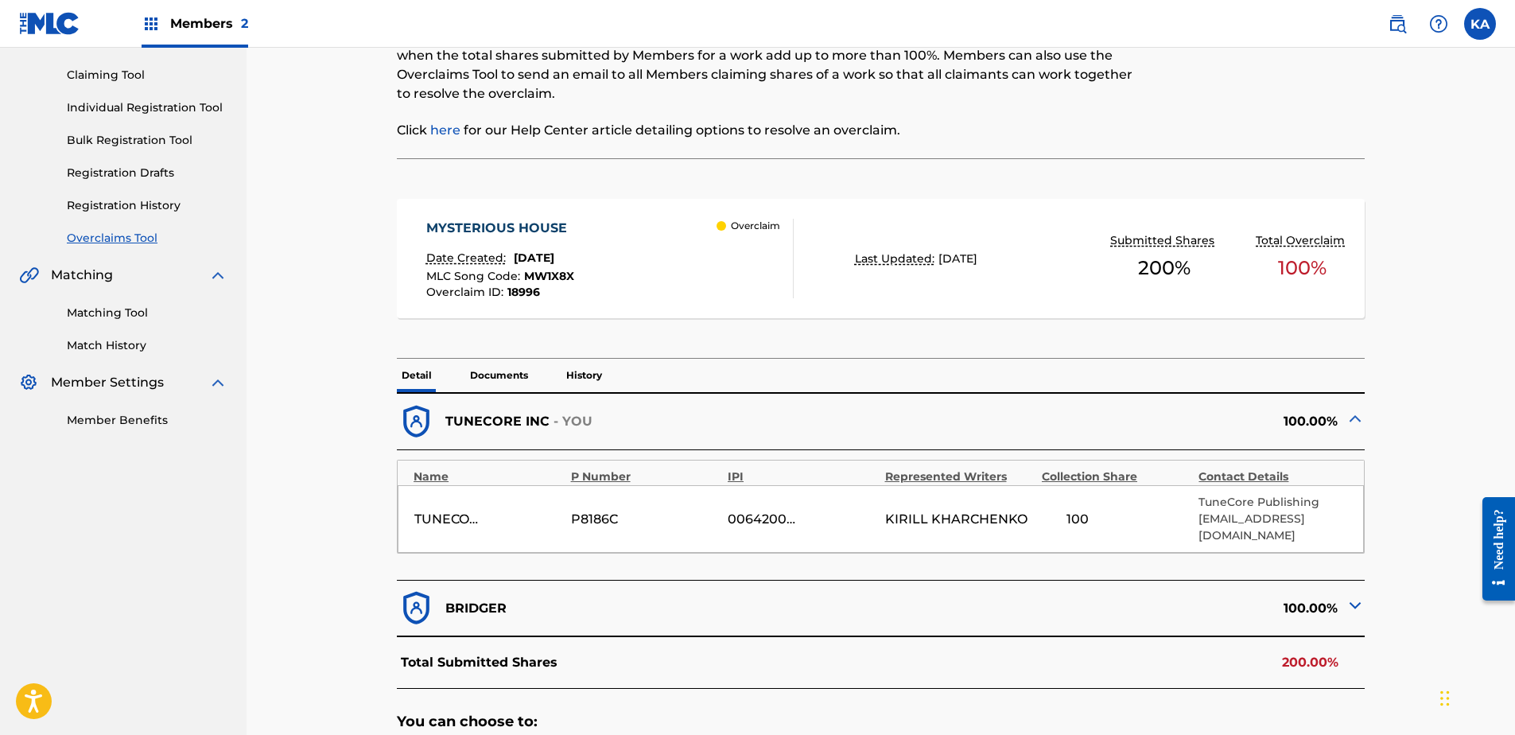
click at [1360, 596] on img at bounding box center [1355, 605] width 19 height 19
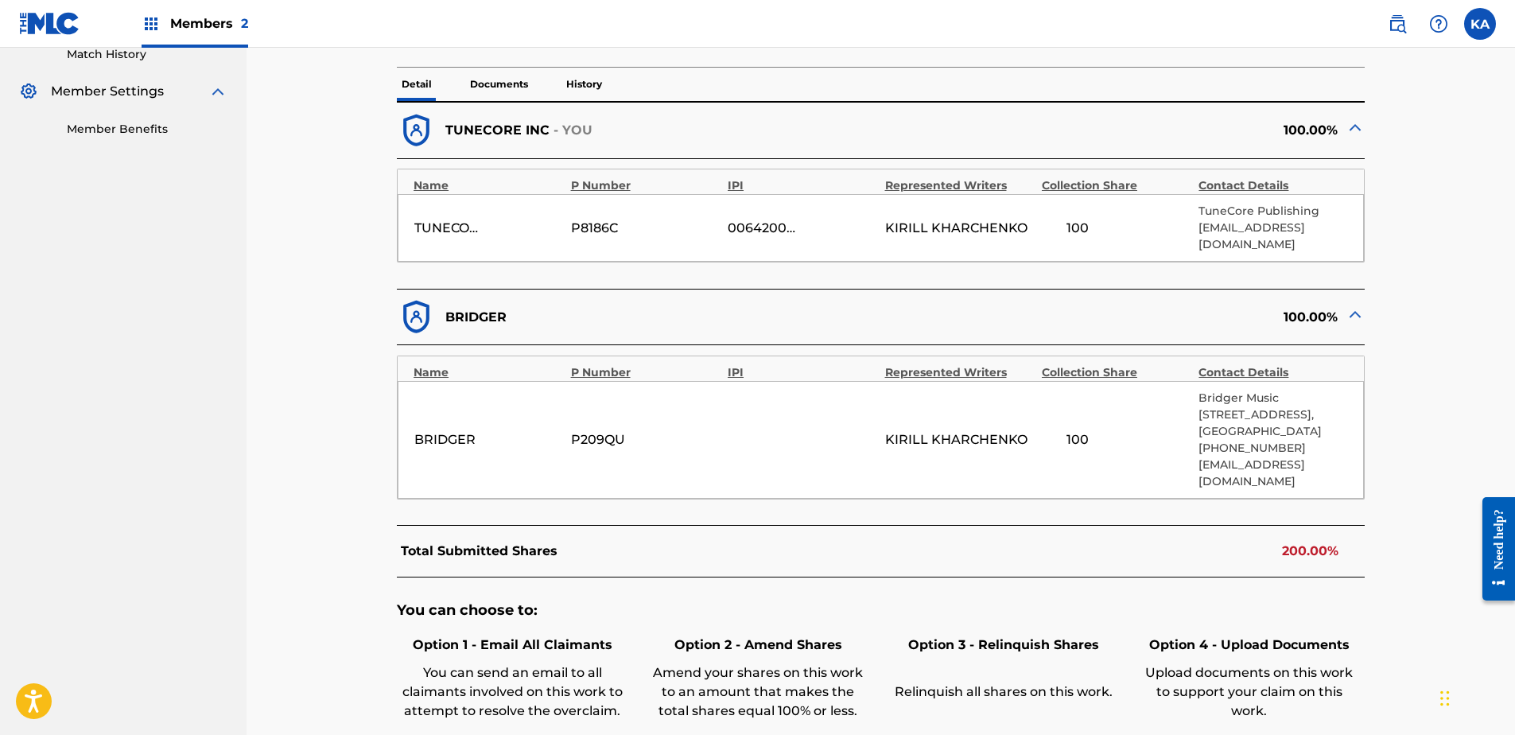
scroll to position [477, 0]
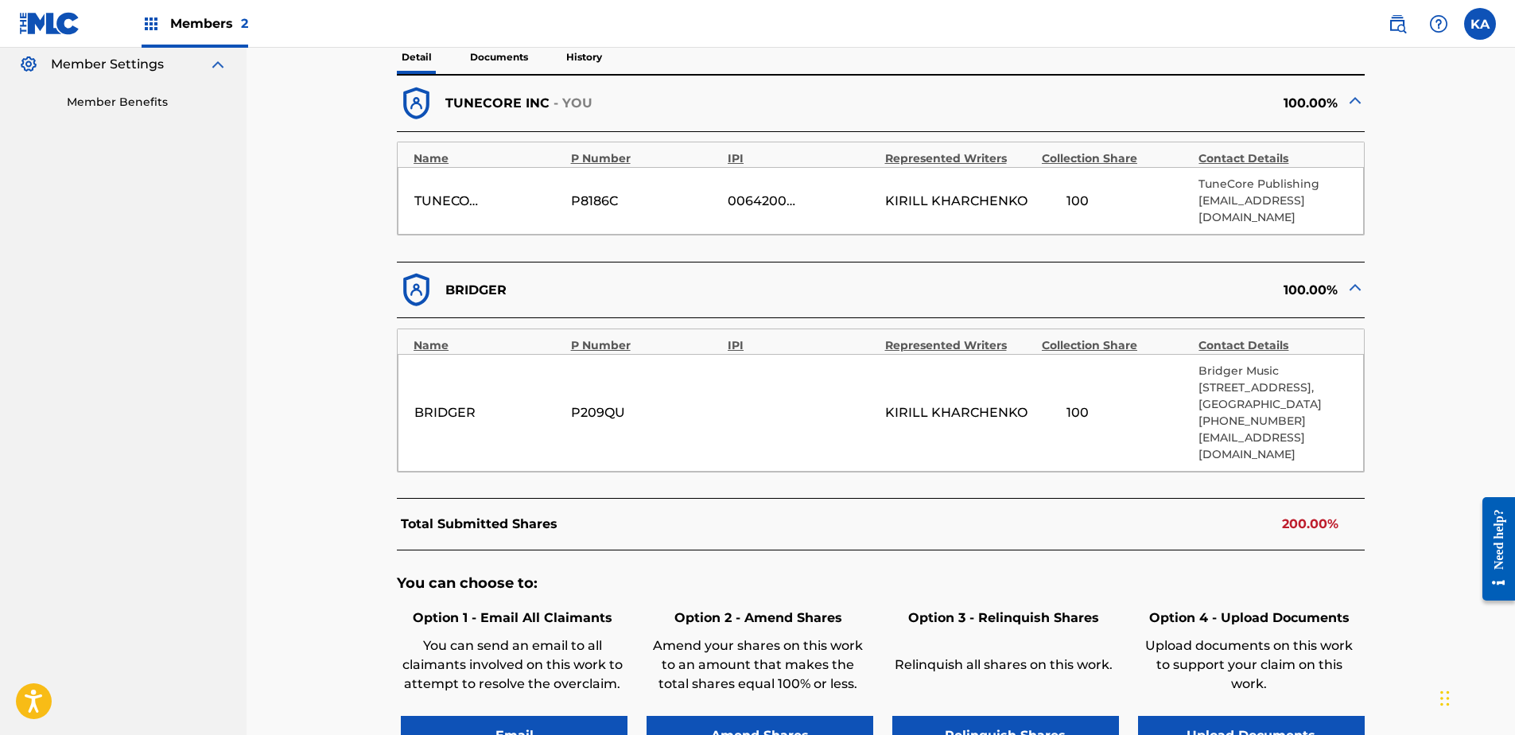
click at [1228, 716] on button "Upload Documents" at bounding box center [1251, 736] width 227 height 40
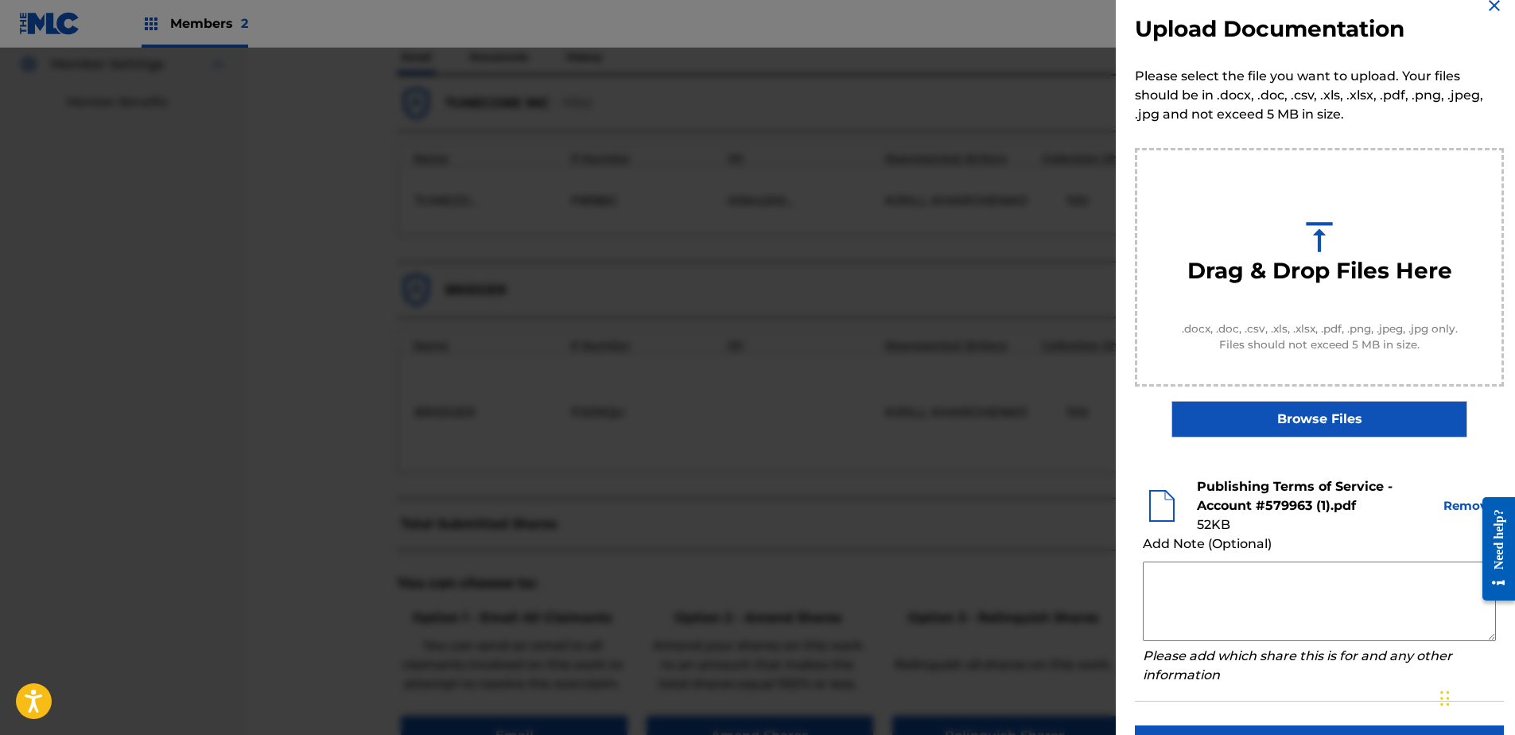
scroll to position [72, 0]
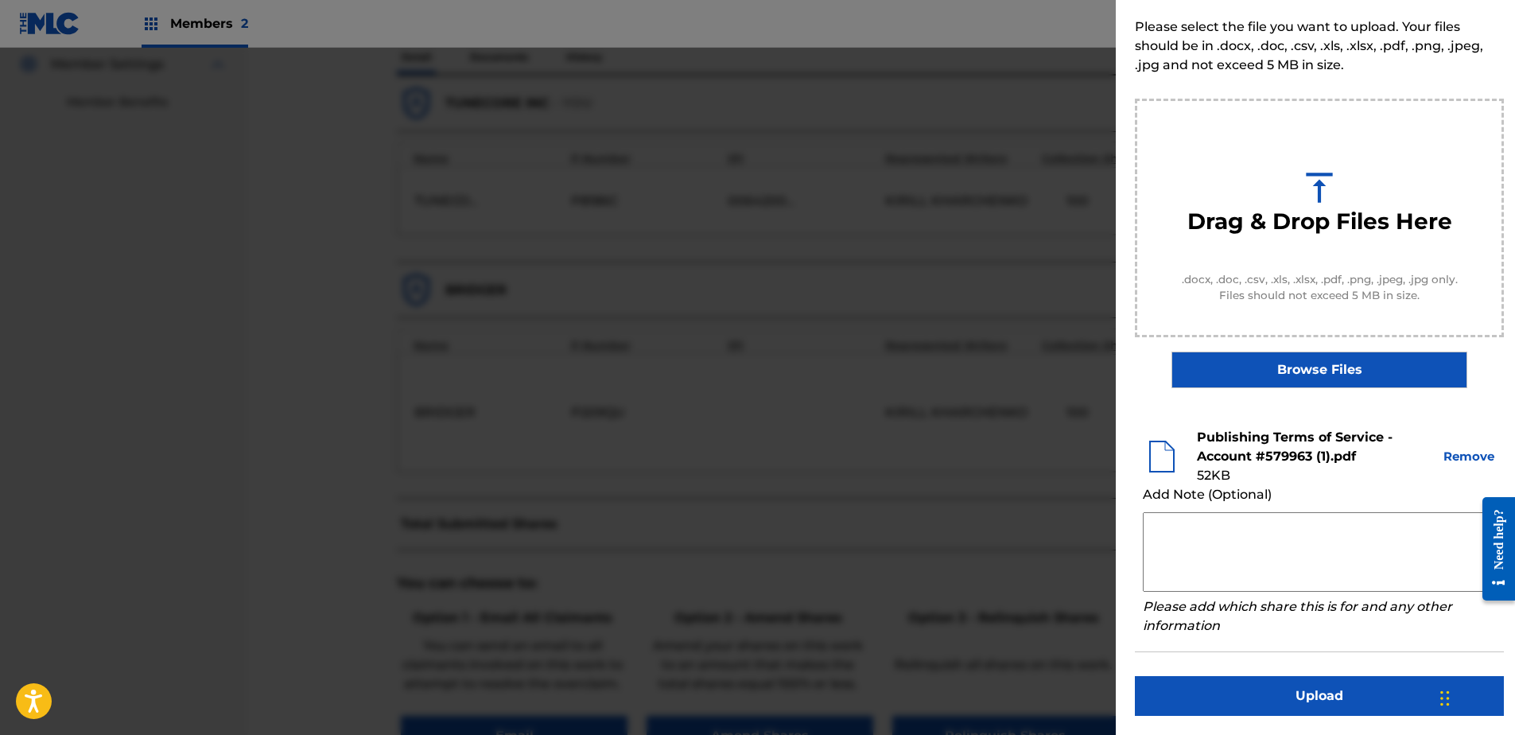
click at [1308, 693] on button "Upload" at bounding box center [1319, 696] width 369 height 40
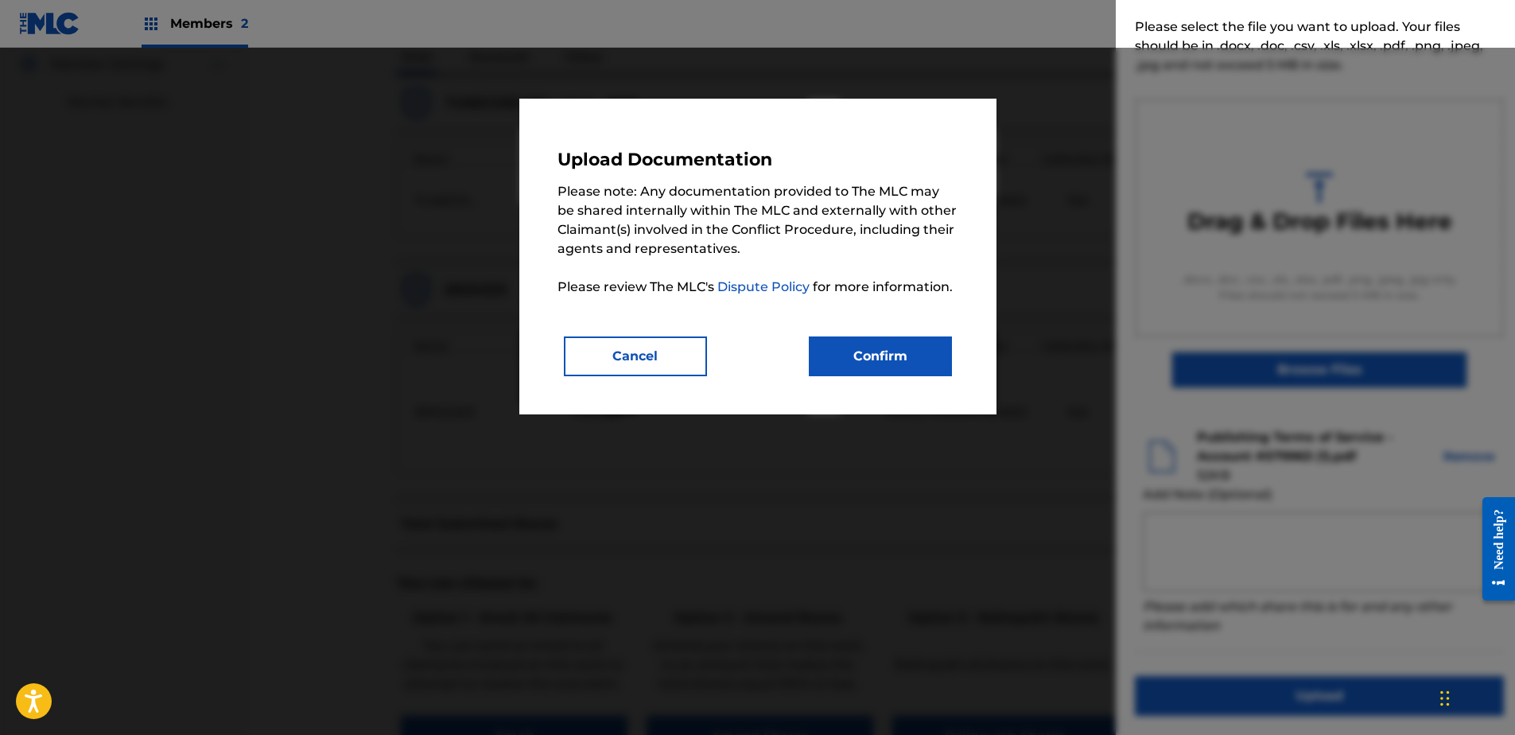
click at [907, 344] on button "Confirm" at bounding box center [880, 356] width 143 height 40
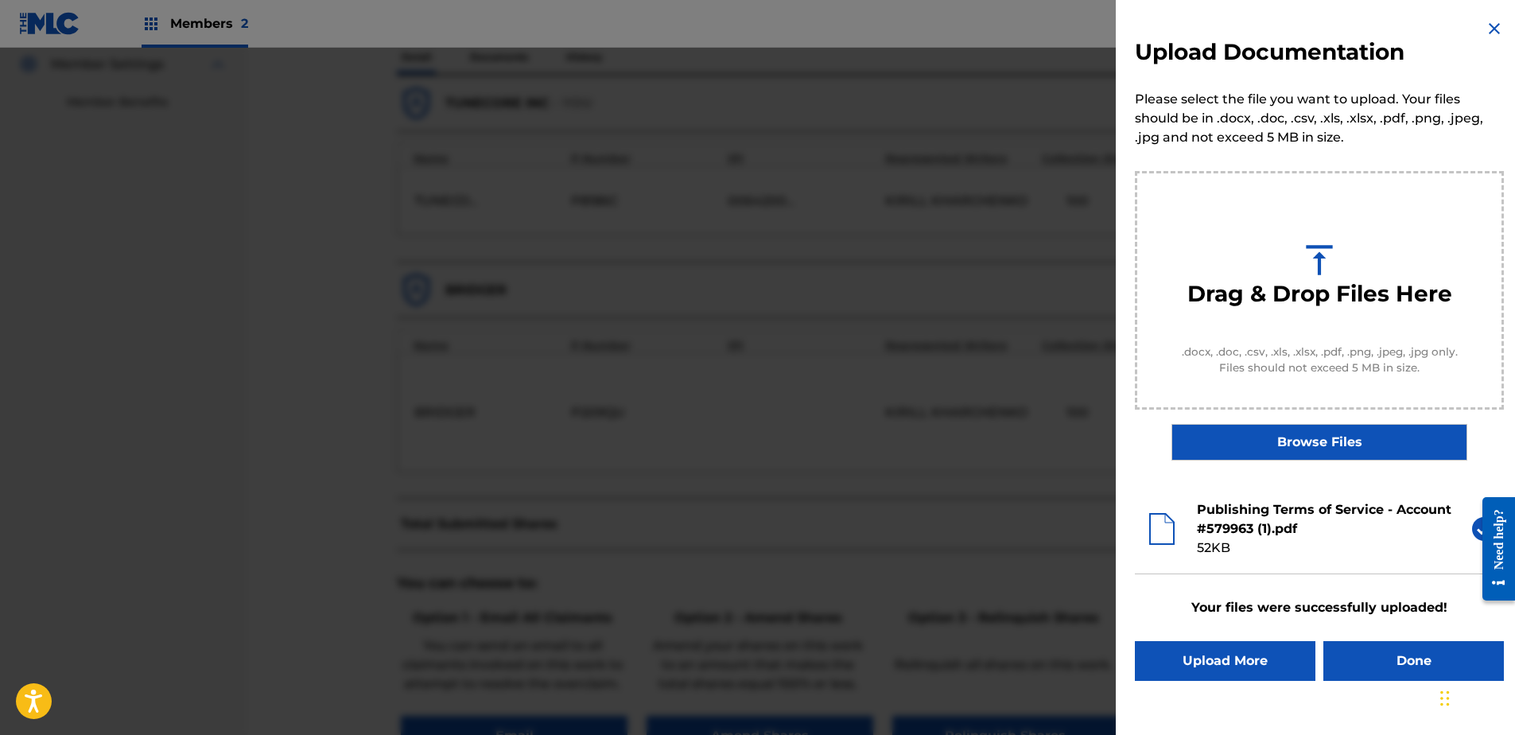
scroll to position [0, 0]
click at [1409, 656] on button "Done" at bounding box center [1413, 661] width 181 height 40
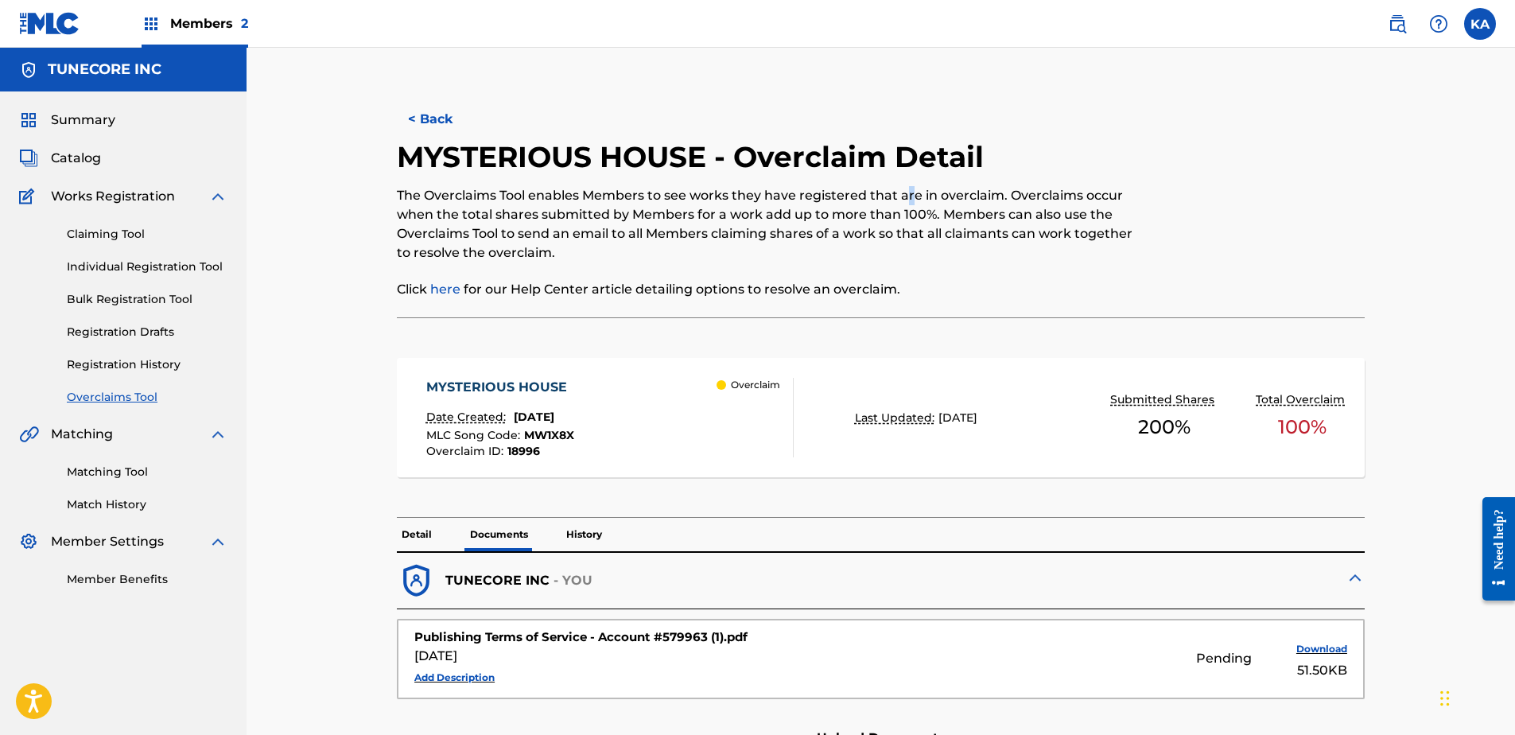
click at [408, 114] on button "< Back" at bounding box center [444, 119] width 95 height 40
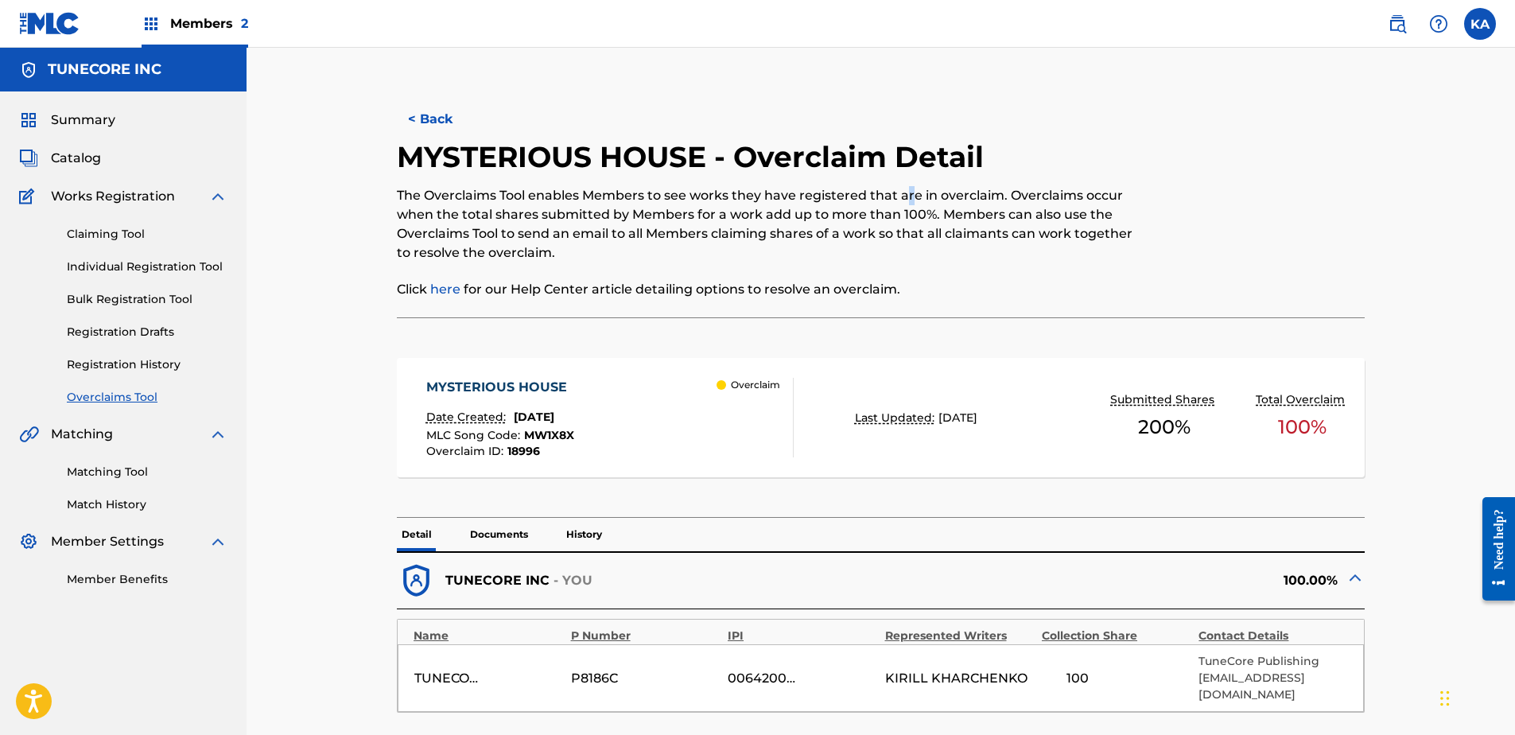
click at [419, 111] on button "< Back" at bounding box center [444, 119] width 95 height 40
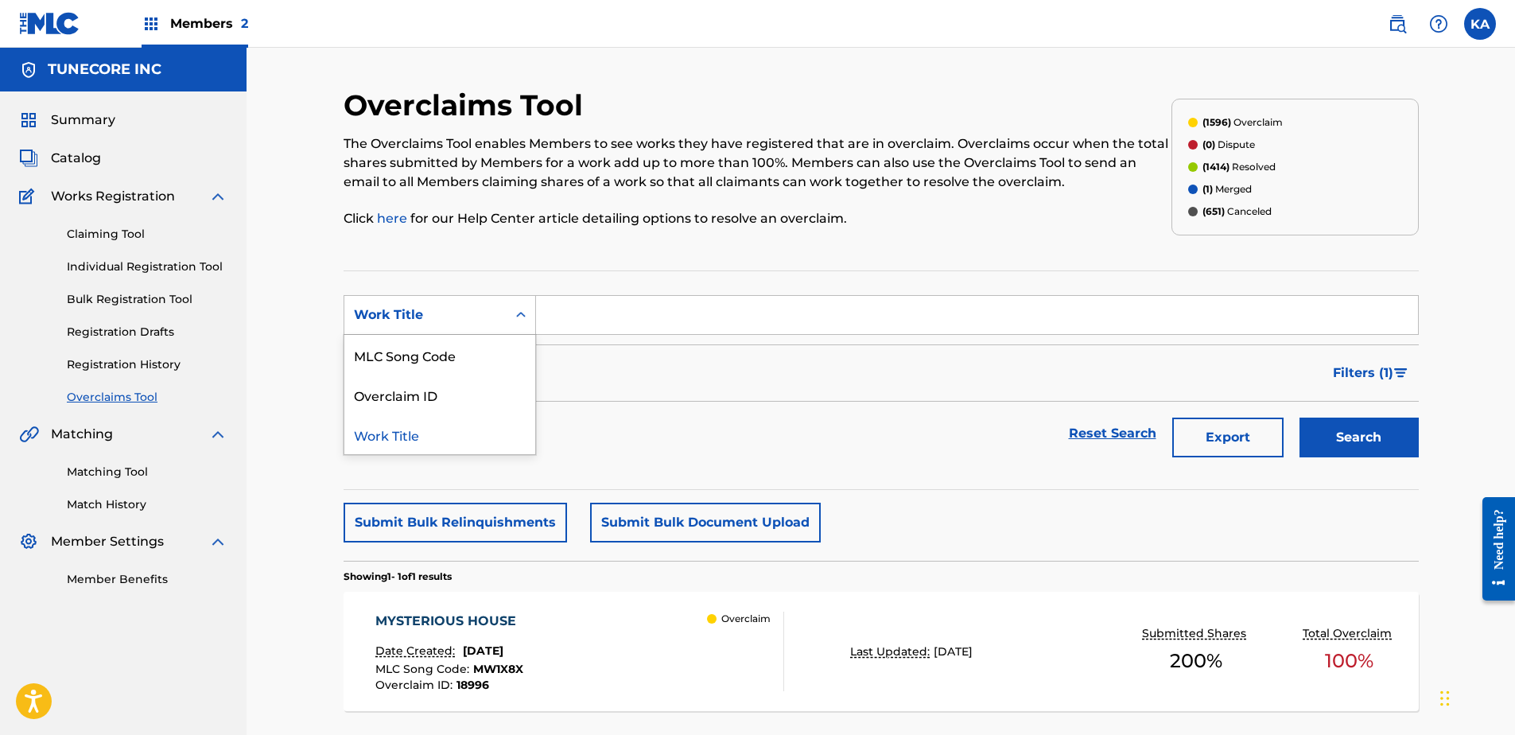
click at [510, 321] on div "Search Form" at bounding box center [521, 315] width 29 height 29
click at [501, 355] on div "MLC Song Code" at bounding box center [439, 355] width 191 height 40
click at [557, 310] on input "Search Form" at bounding box center [977, 315] width 882 height 38
paste input "GA597T"
drag, startPoint x: 1334, startPoint y: 427, endPoint x: 1300, endPoint y: 428, distance: 34.2
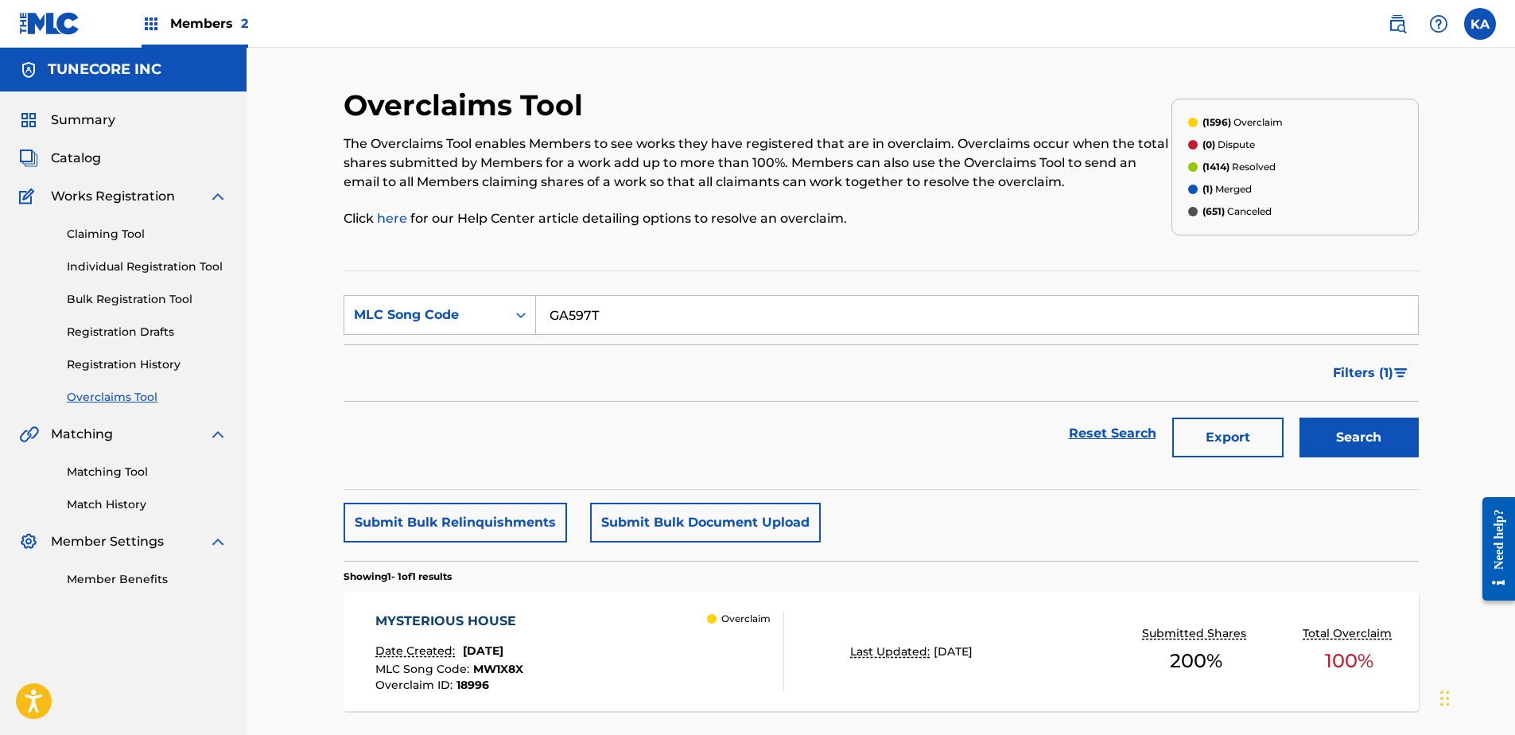
click at [1334, 429] on button "Search" at bounding box center [1359, 438] width 119 height 40
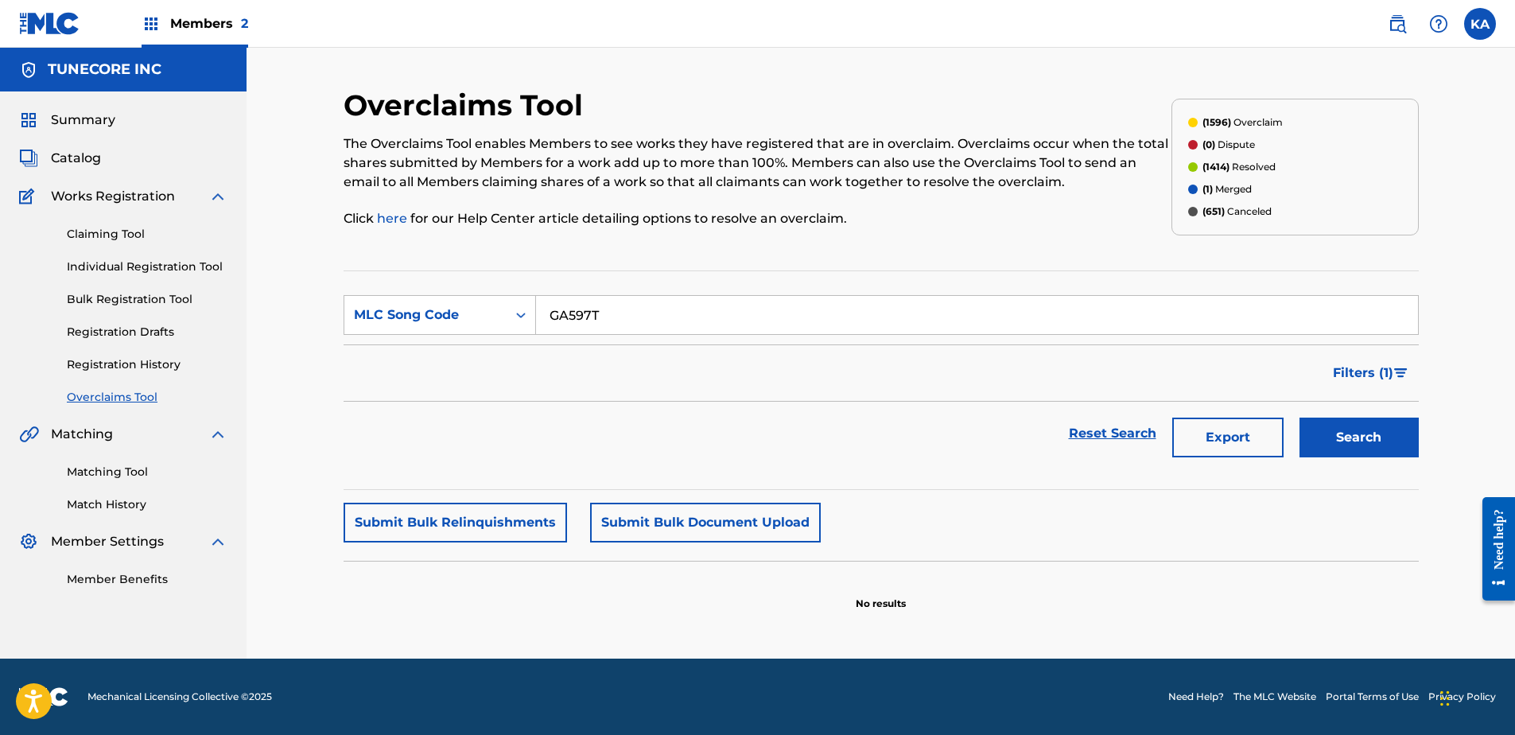
click at [621, 309] on input "GA597T" at bounding box center [977, 315] width 882 height 38
click at [621, 311] on input "GA597T" at bounding box center [977, 315] width 882 height 38
paste input "0HM7"
type input "GA0HM7"
click at [1377, 449] on button "Search" at bounding box center [1359, 438] width 119 height 40
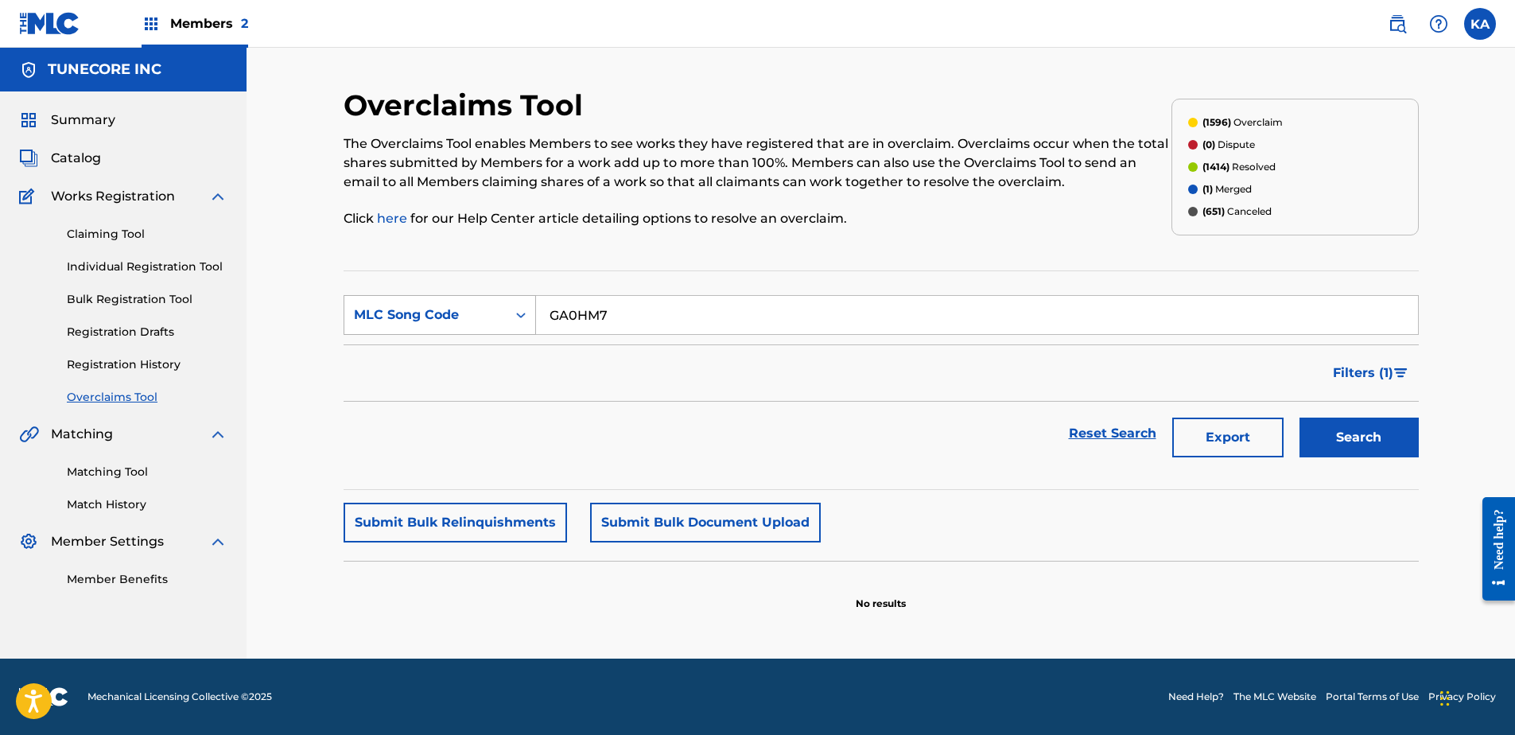
click at [486, 315] on div "MLC Song Code" at bounding box center [425, 314] width 143 height 19
click at [478, 362] on div "Work Title" at bounding box center [439, 355] width 191 height 40
click at [586, 313] on input "Search Form" at bounding box center [977, 315] width 882 height 38
paste input "GO IN"
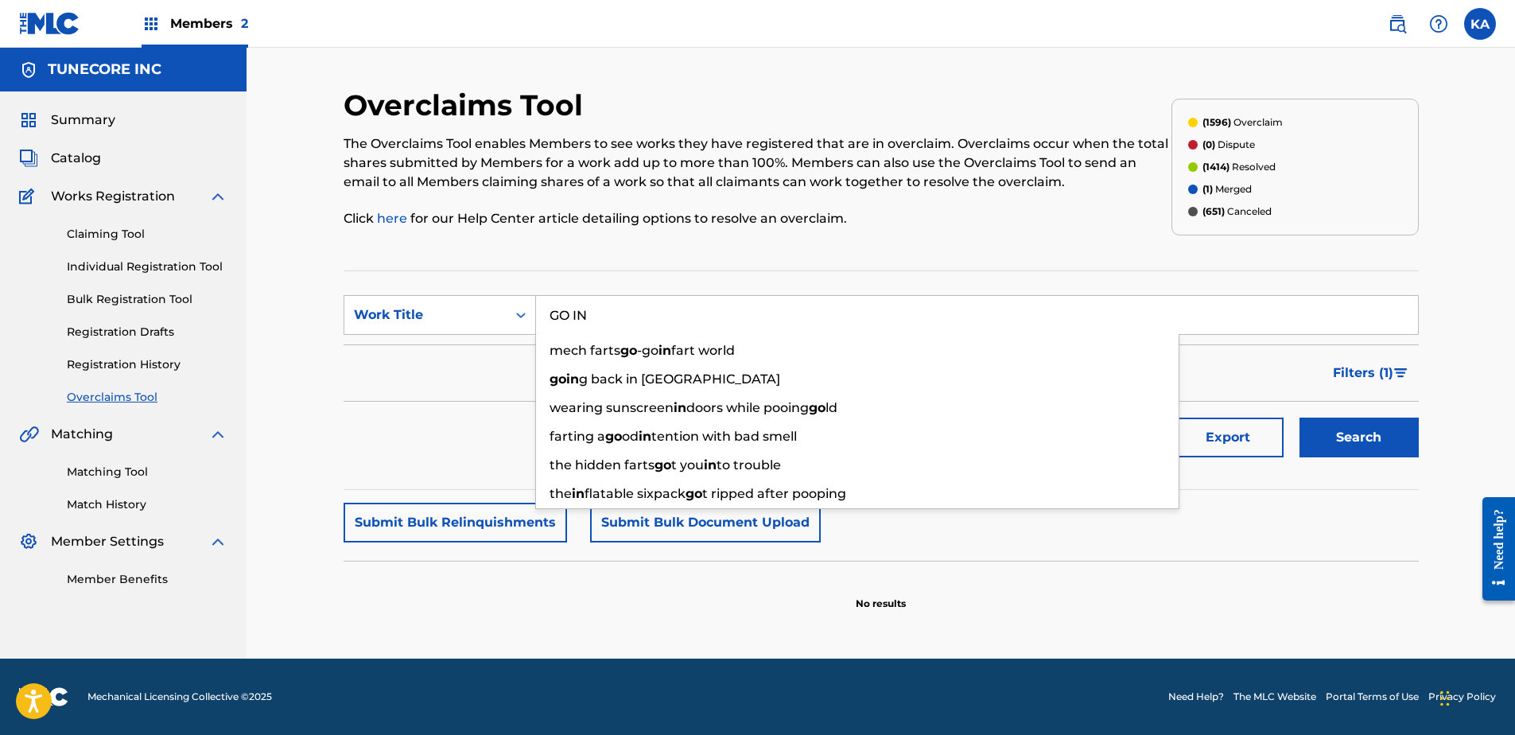
type input "GO IN"
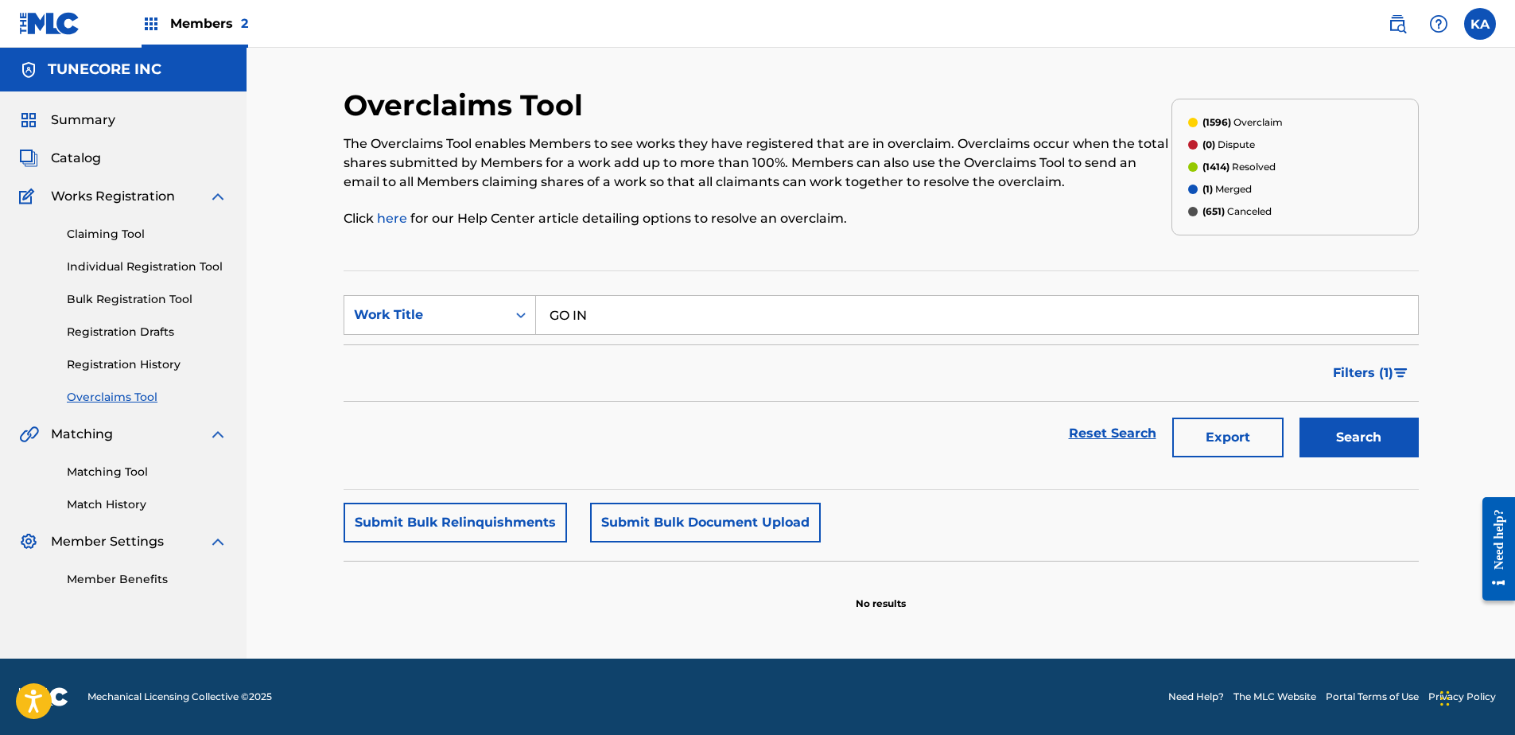
click at [1355, 430] on button "Search" at bounding box center [1359, 438] width 119 height 40
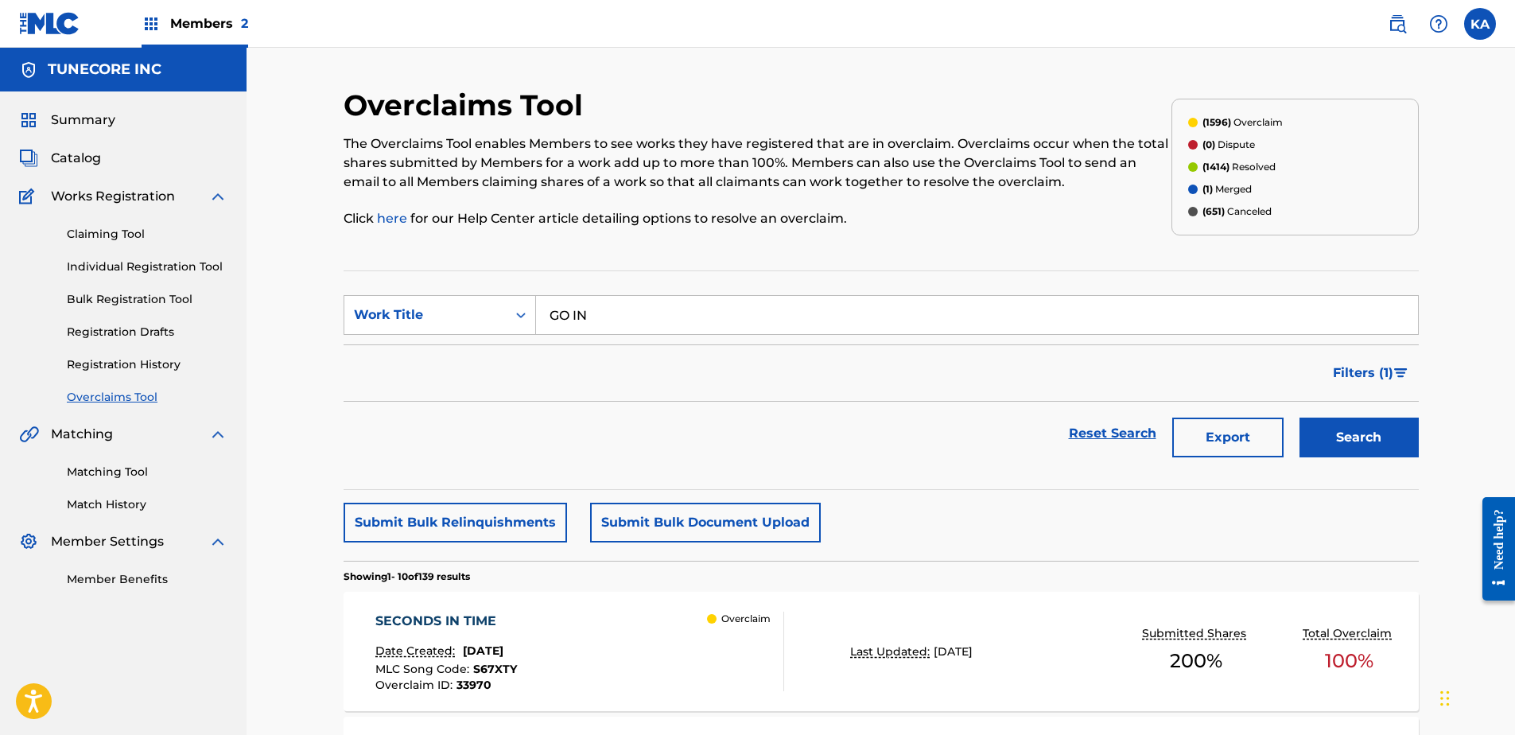
click at [1361, 361] on button "Filters ( 1 )" at bounding box center [1370, 373] width 95 height 40
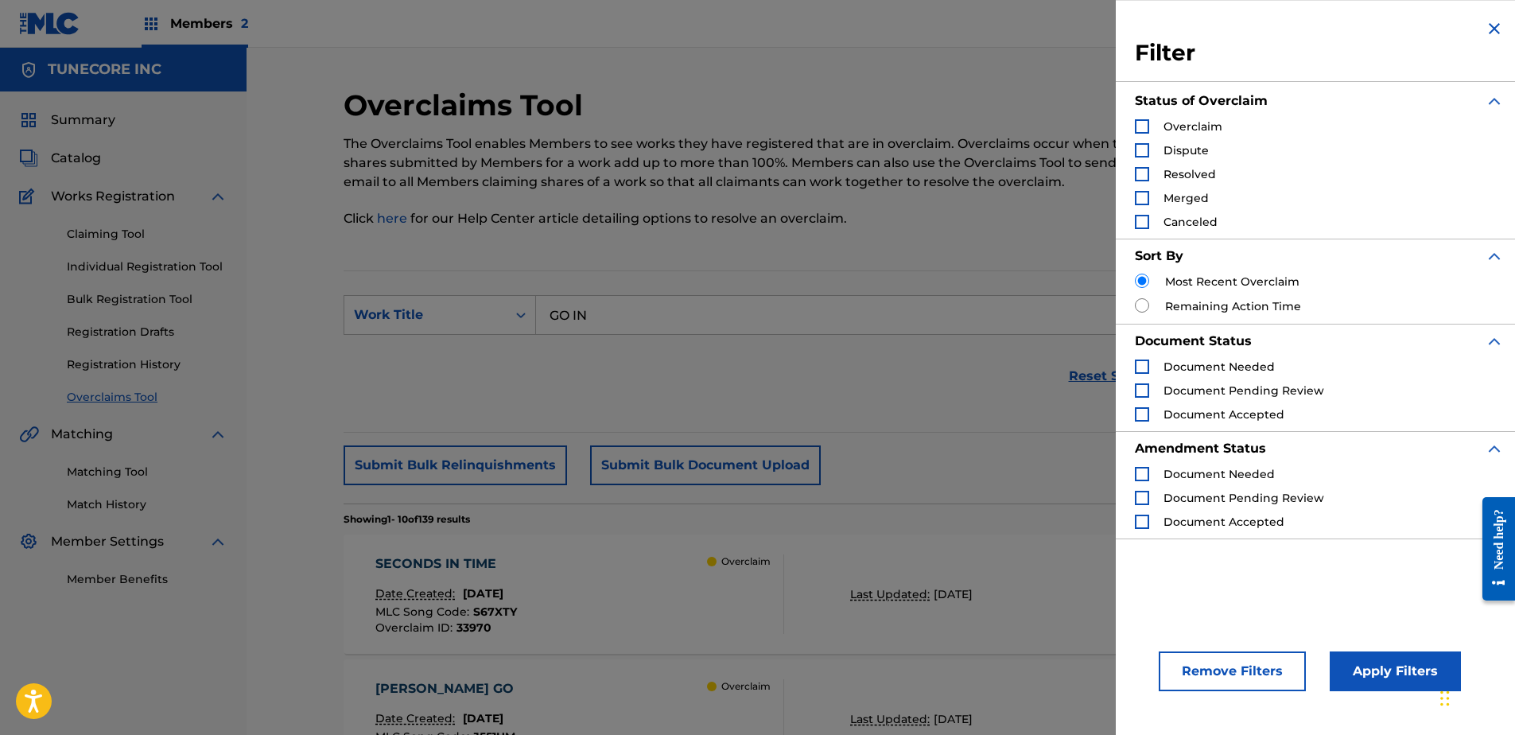
click at [1486, 22] on img "Search Form" at bounding box center [1494, 28] width 19 height 19
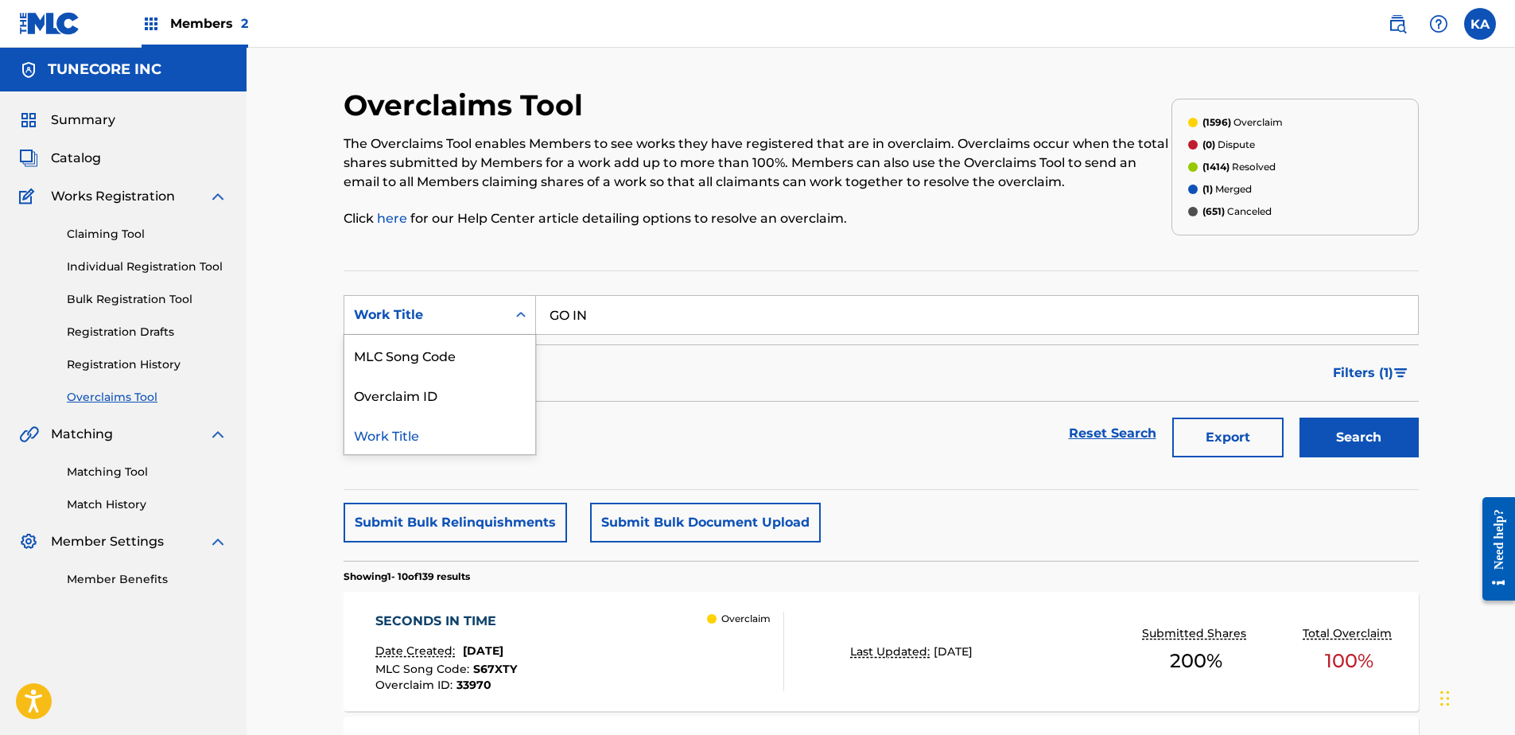
click at [417, 313] on div "Work Title" at bounding box center [425, 314] width 143 height 19
click at [227, 25] on span "Members 2" at bounding box center [209, 23] width 78 height 18
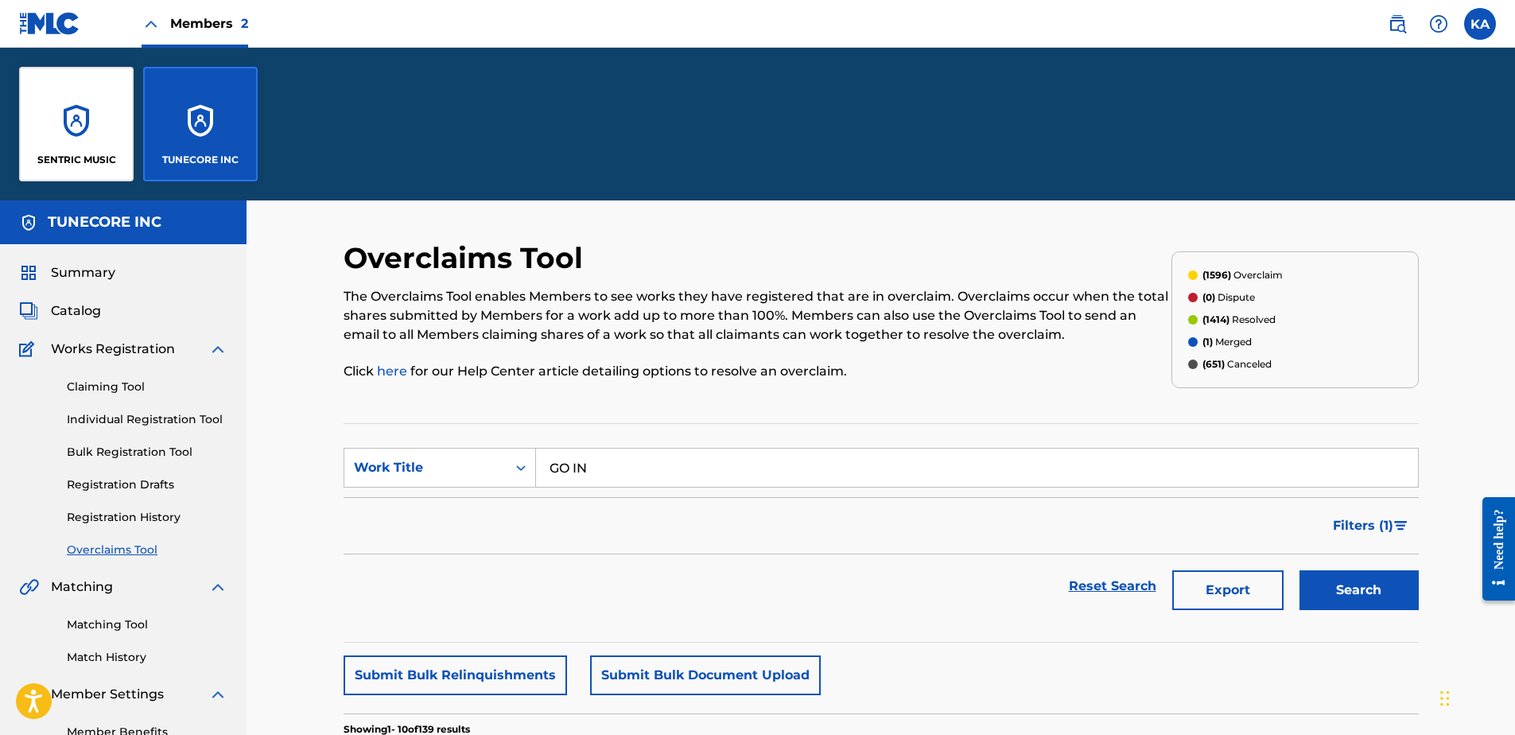
click at [216, 131] on div "TUNECORE INC" at bounding box center [200, 124] width 115 height 115
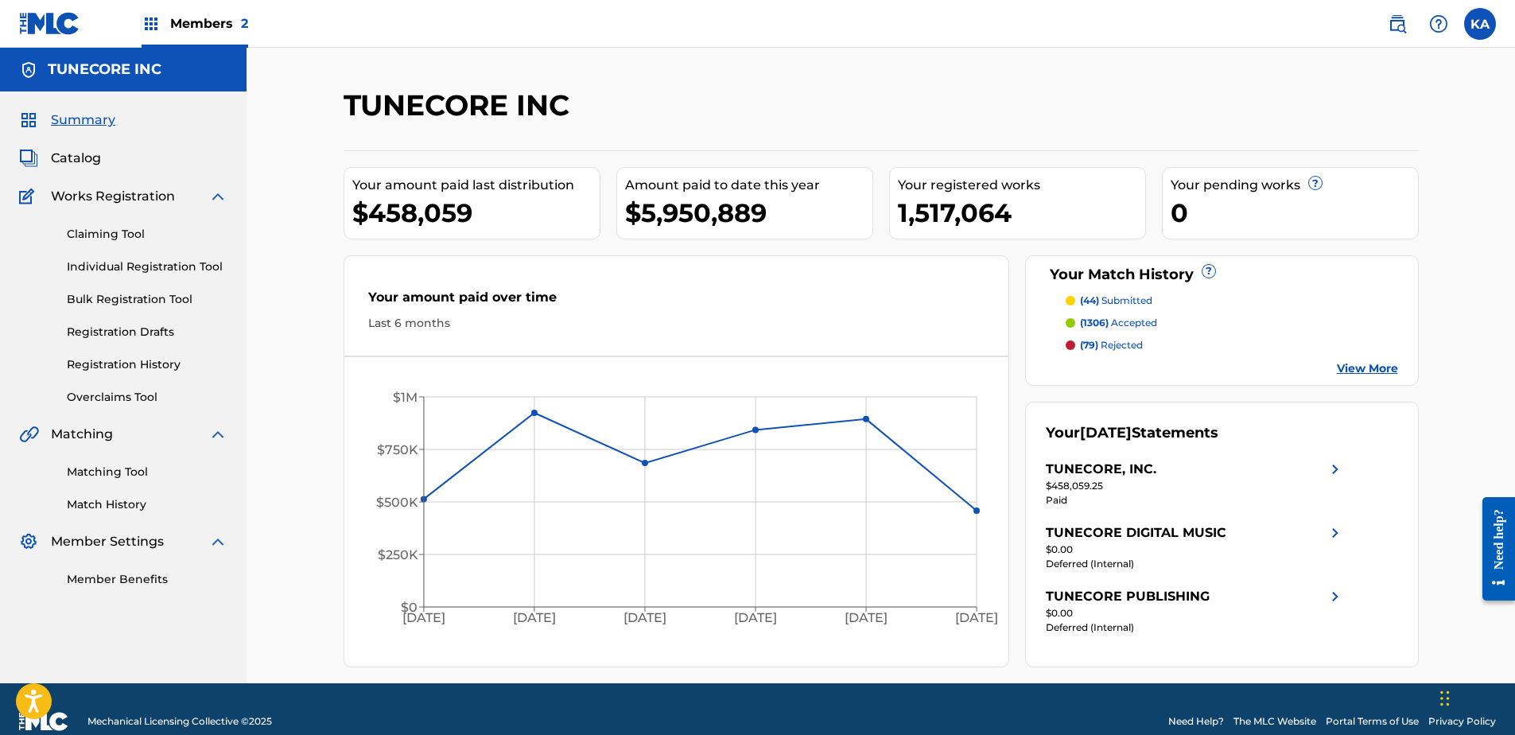
click at [1400, 27] on img at bounding box center [1397, 23] width 19 height 19
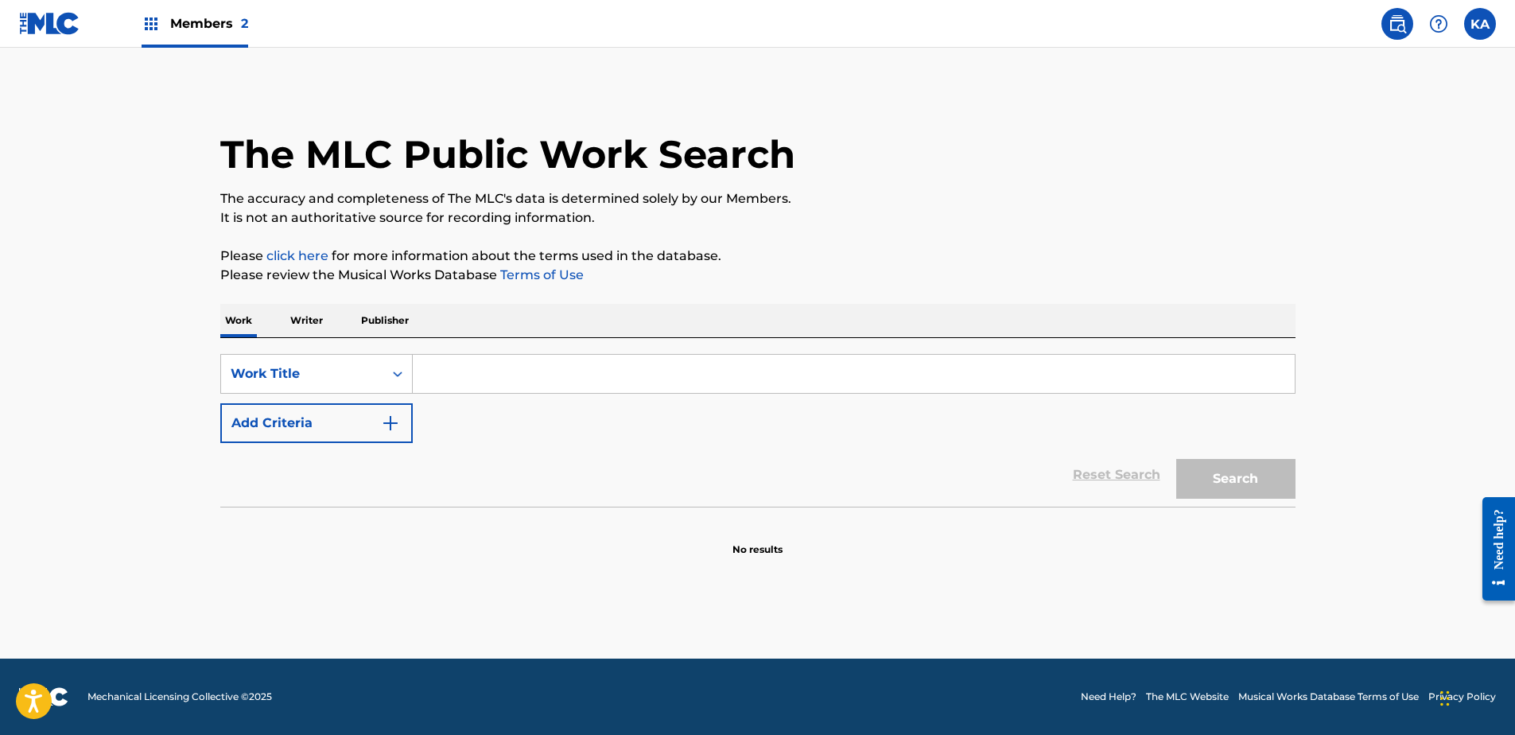
click at [502, 375] on input "Search Form" at bounding box center [854, 374] width 882 height 38
paste input "GO IN"
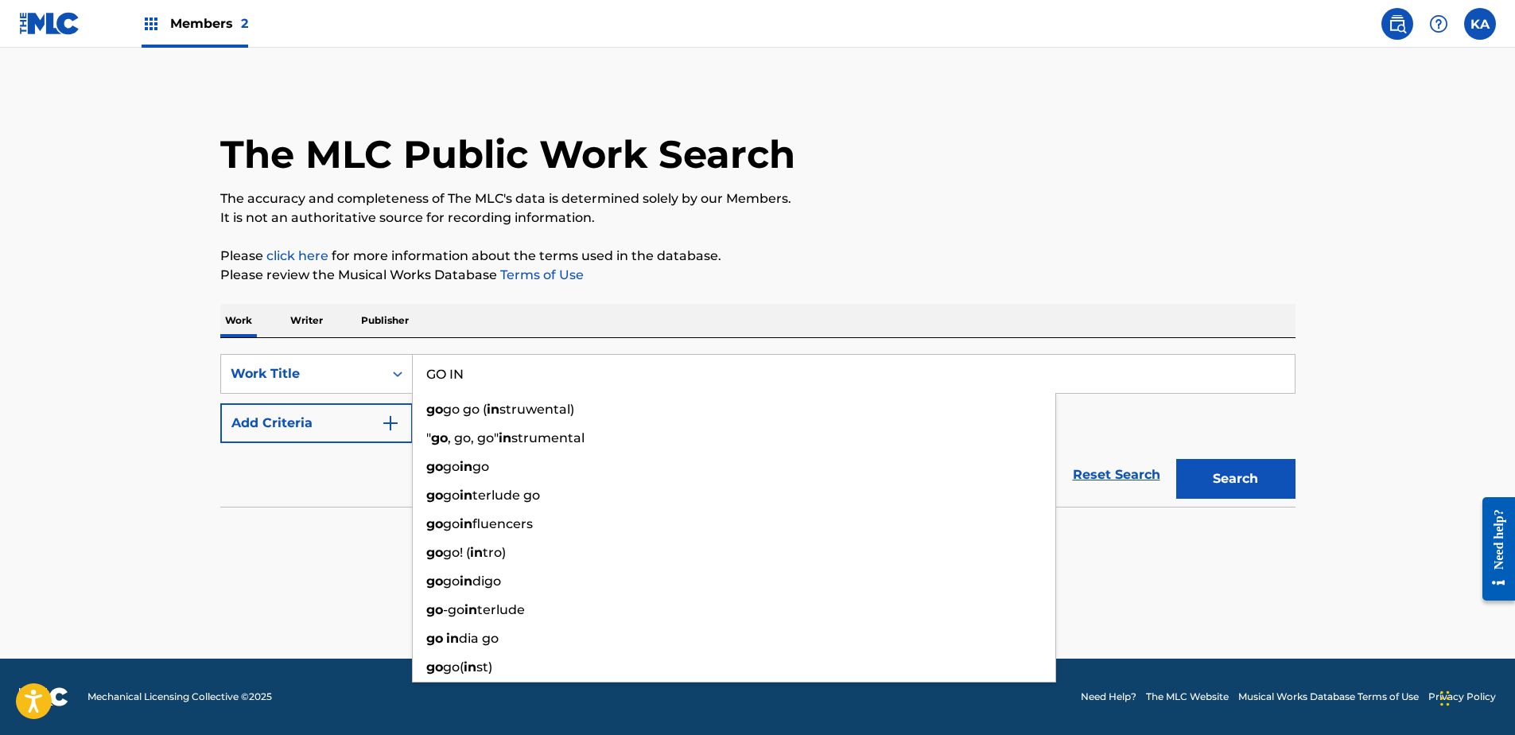
type input "GO IN"
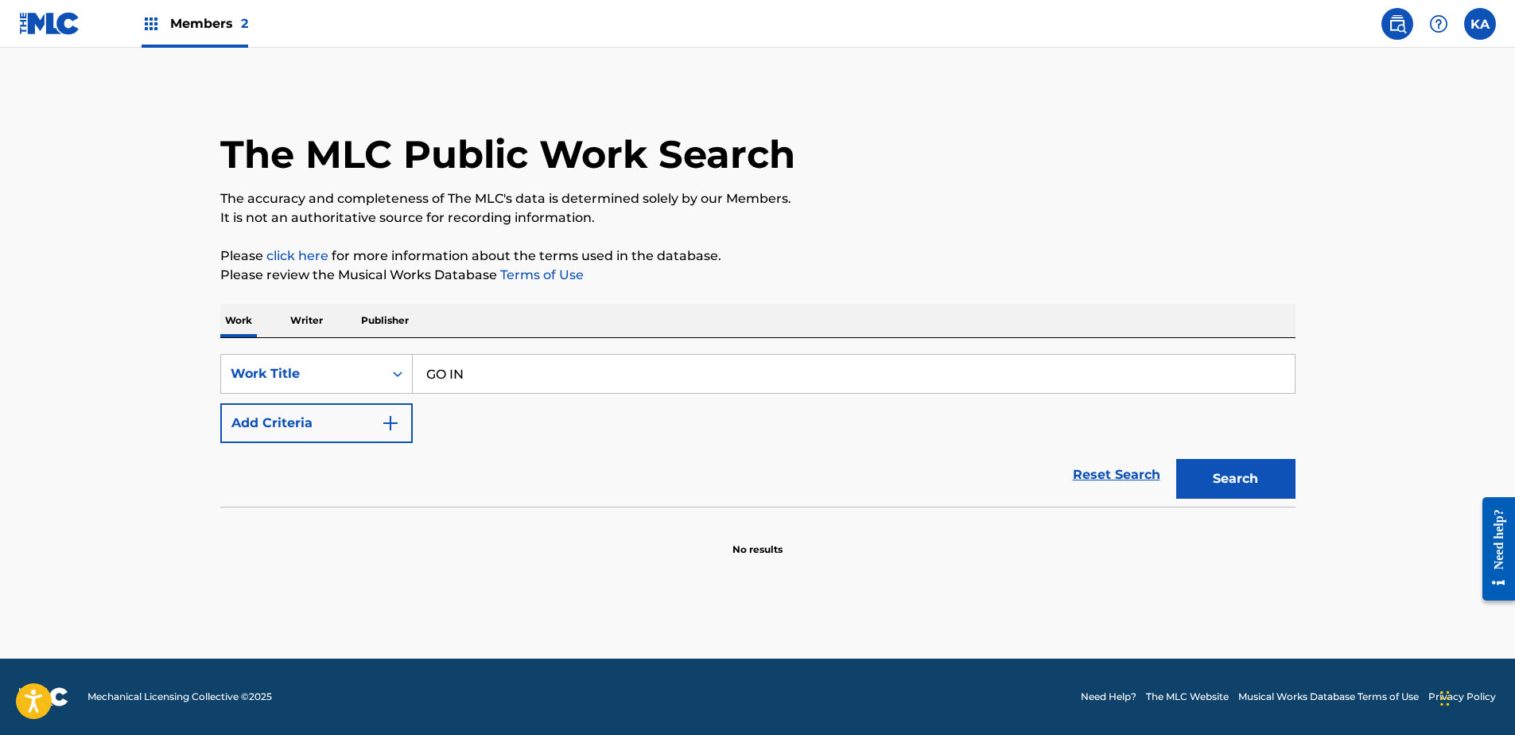
click at [309, 406] on button "Add Criteria" at bounding box center [316, 423] width 192 height 40
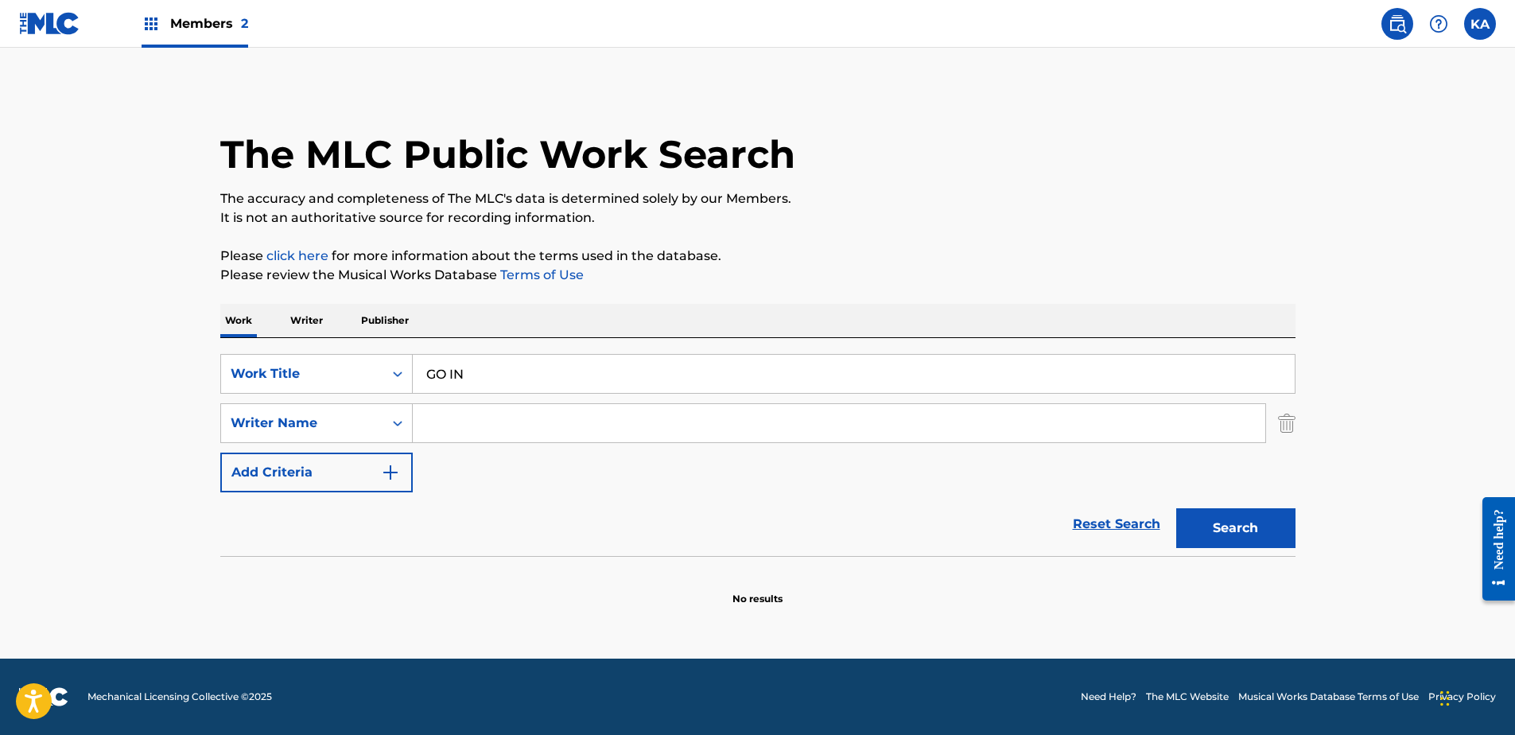
click at [464, 425] on input "Search Form" at bounding box center [839, 423] width 853 height 38
paste input "MCAFEE"
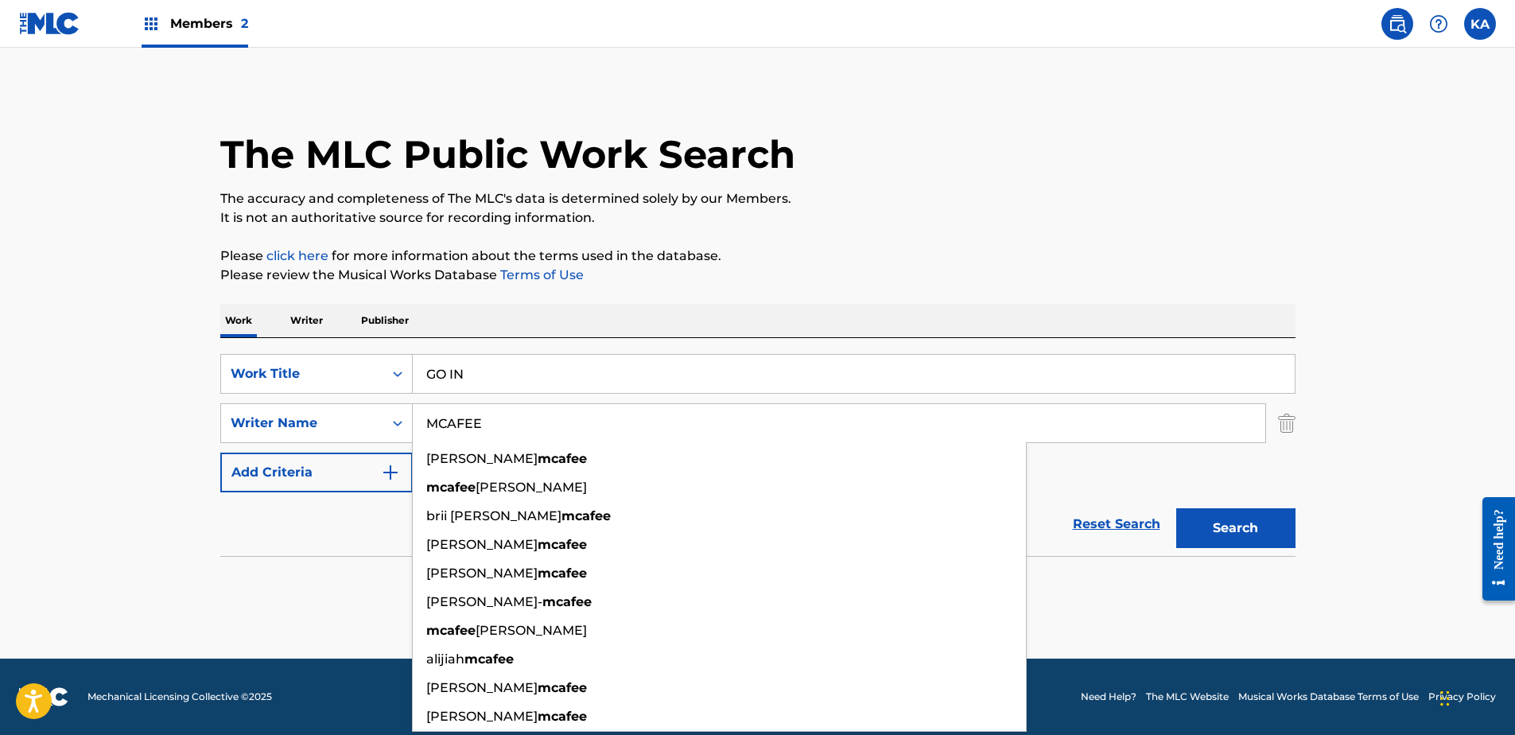
type input "MCAFEE"
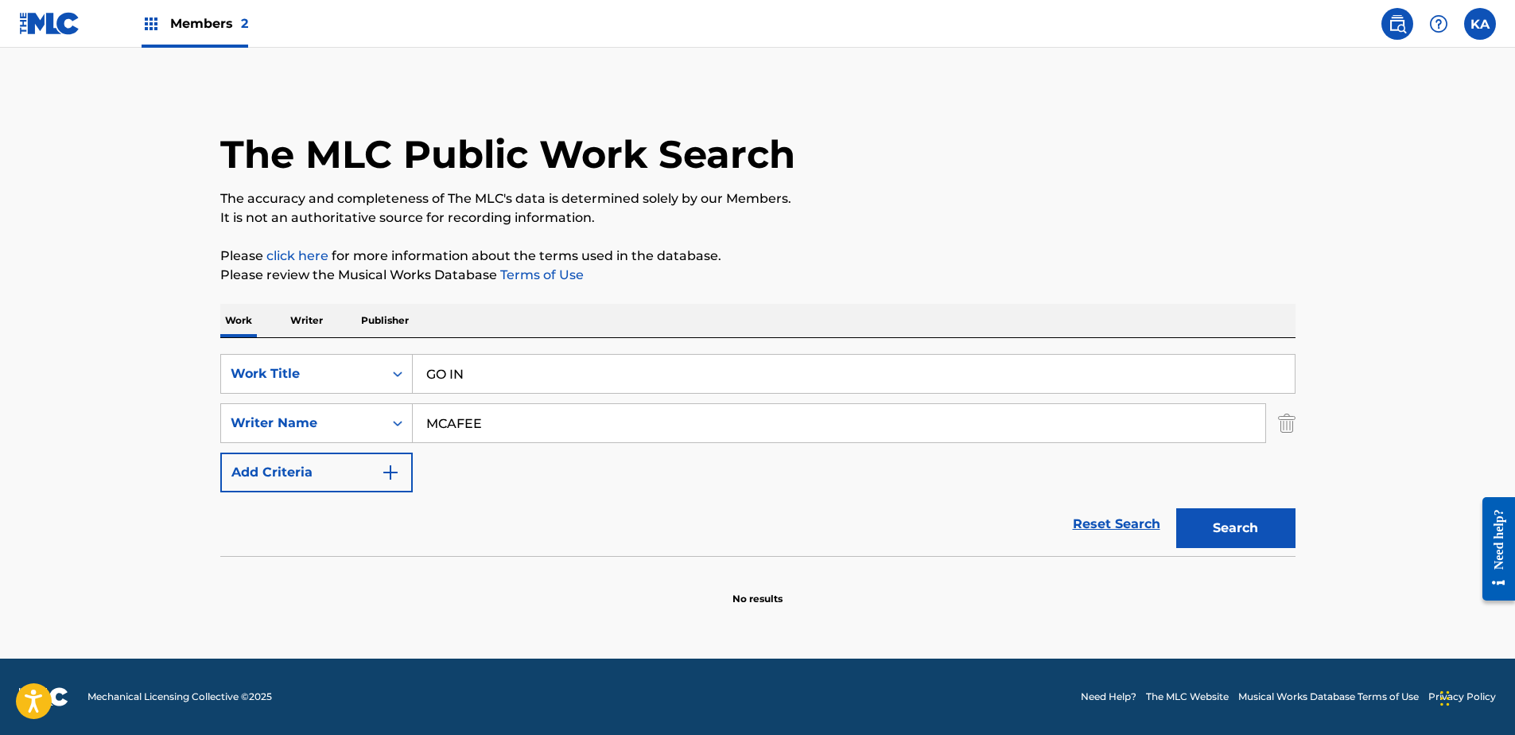
click at [1265, 519] on button "Search" at bounding box center [1235, 528] width 119 height 40
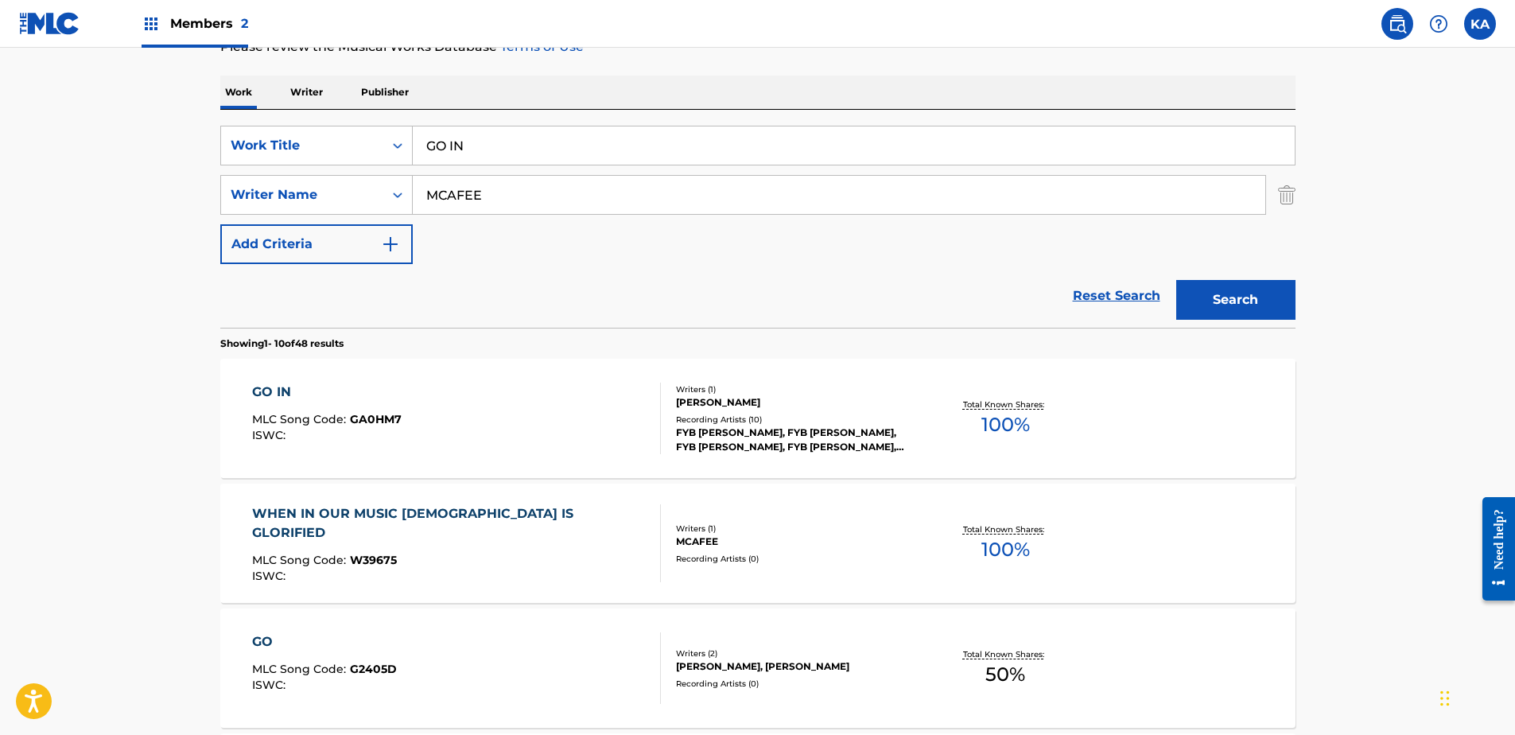
scroll to position [227, 0]
click at [532, 443] on div "GO IN MLC Song Code : GA0HM7 ISWC :" at bounding box center [456, 419] width 409 height 72
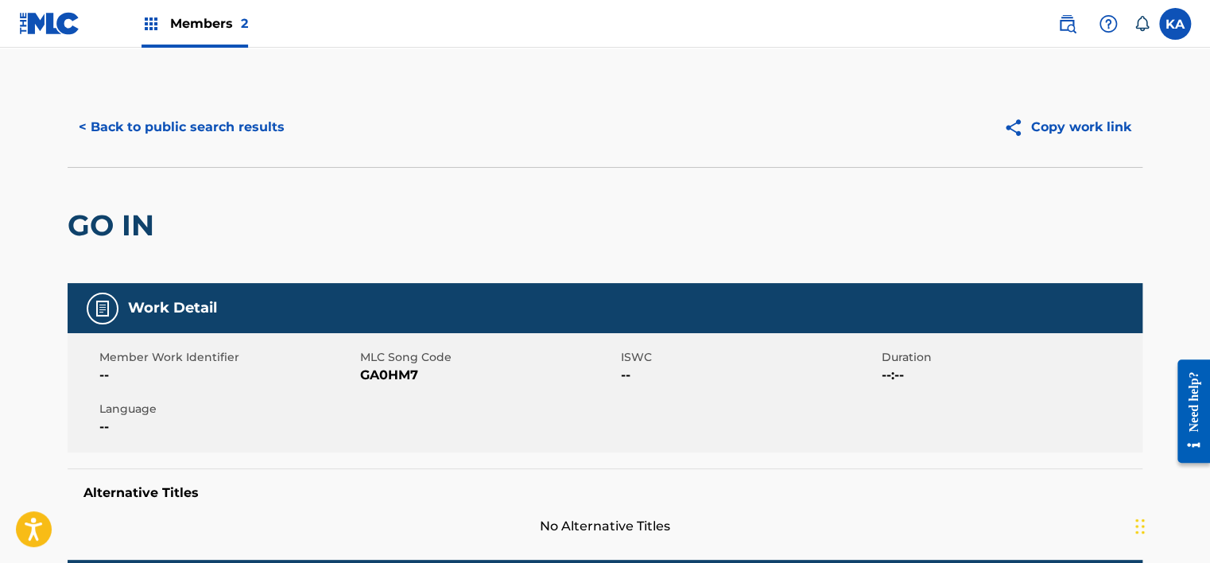
click at [191, 130] on button "< Back to public search results" at bounding box center [182, 127] width 228 height 40
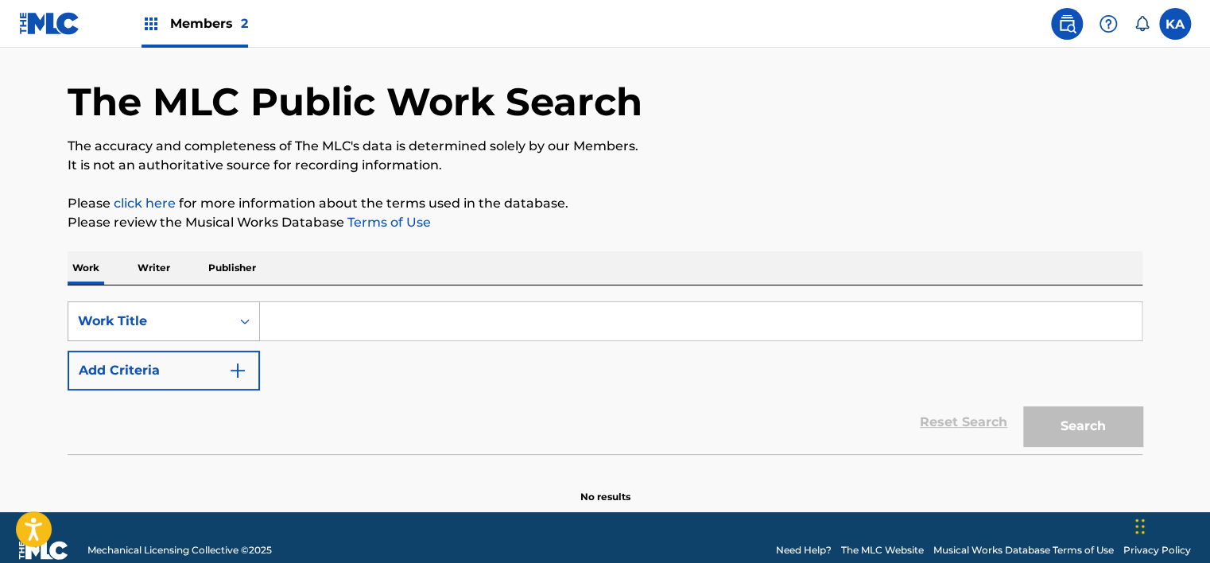
click at [251, 341] on div "Work Title" at bounding box center [164, 321] width 192 height 40
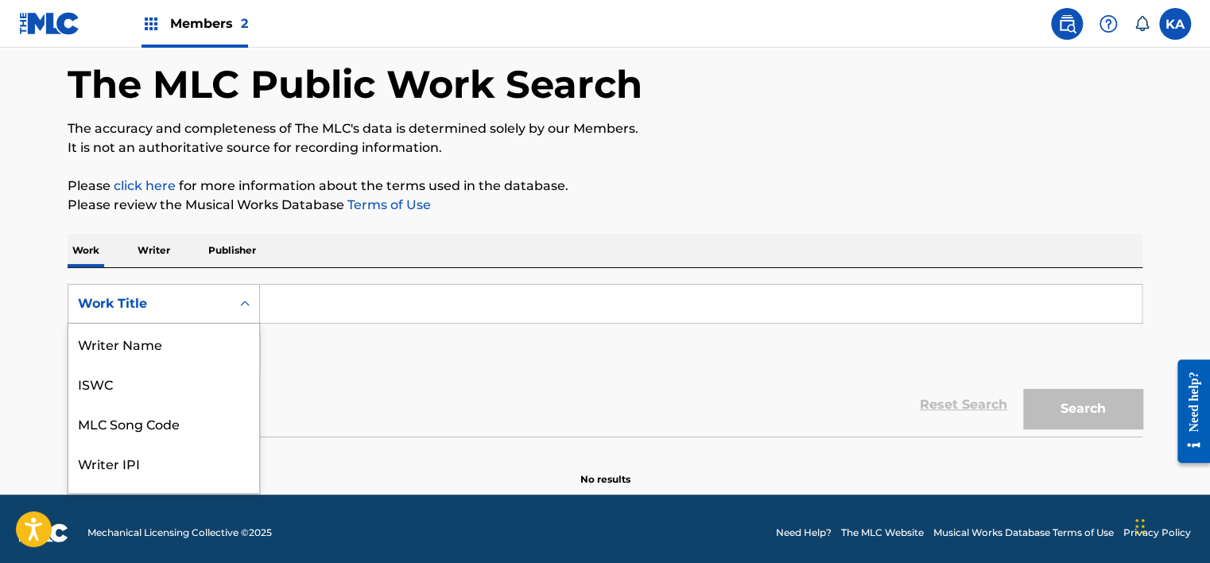
scroll to position [80, 0]
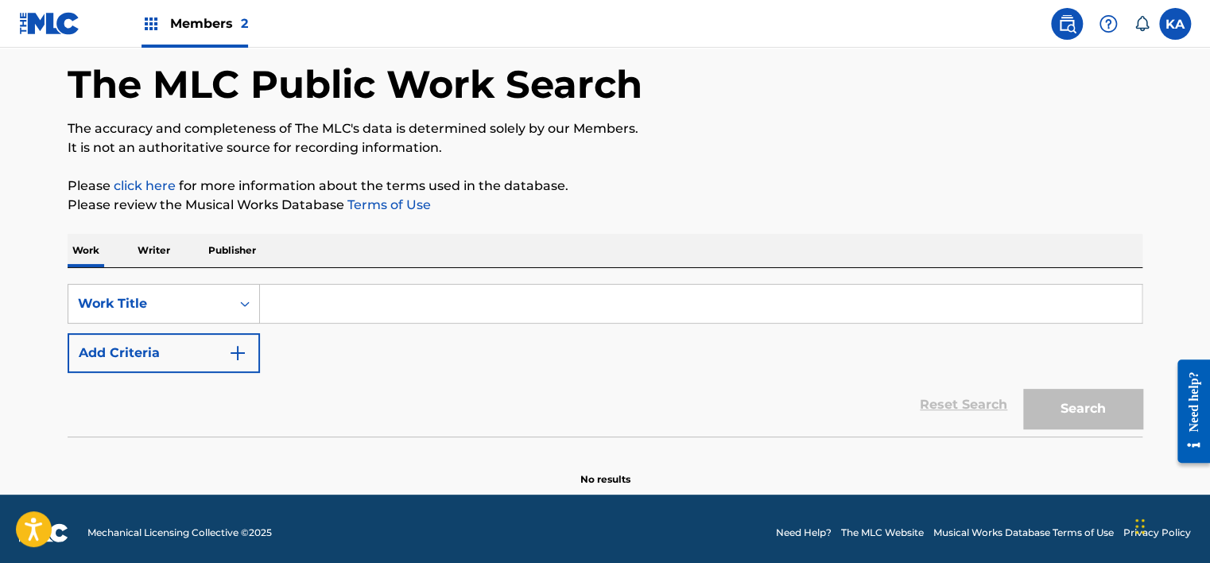
drag, startPoint x: 1073, startPoint y: 21, endPoint x: 1037, endPoint y: 42, distance: 41.7
click at [1072, 21] on img at bounding box center [1067, 23] width 19 height 19
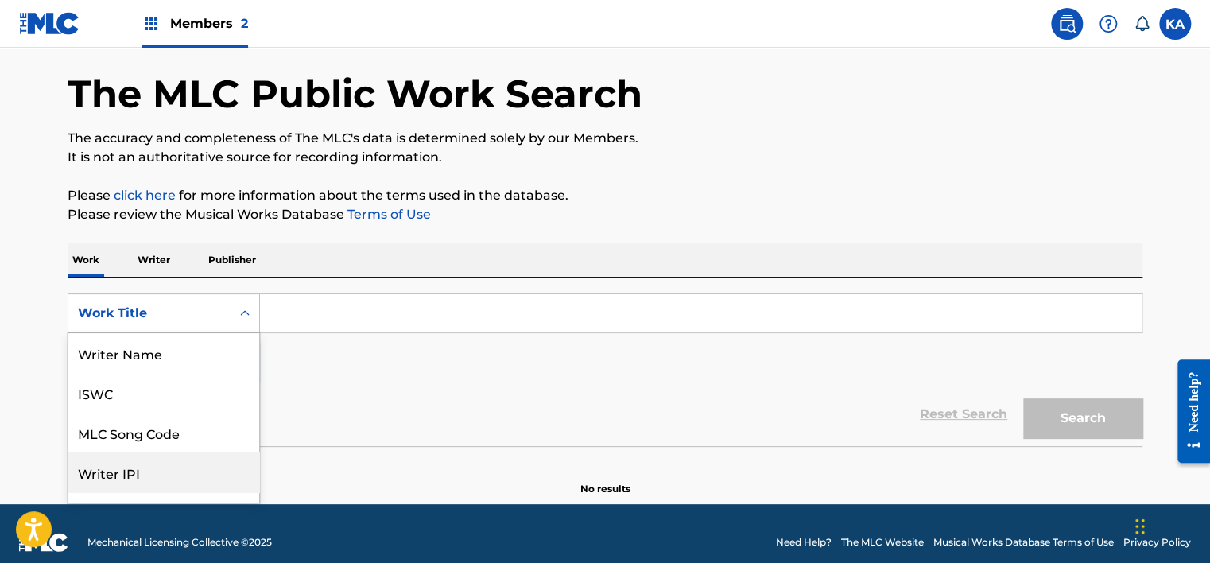
click at [232, 333] on div "8 results available. Use Up and Down to choose options, press Enter to select t…" at bounding box center [164, 313] width 192 height 40
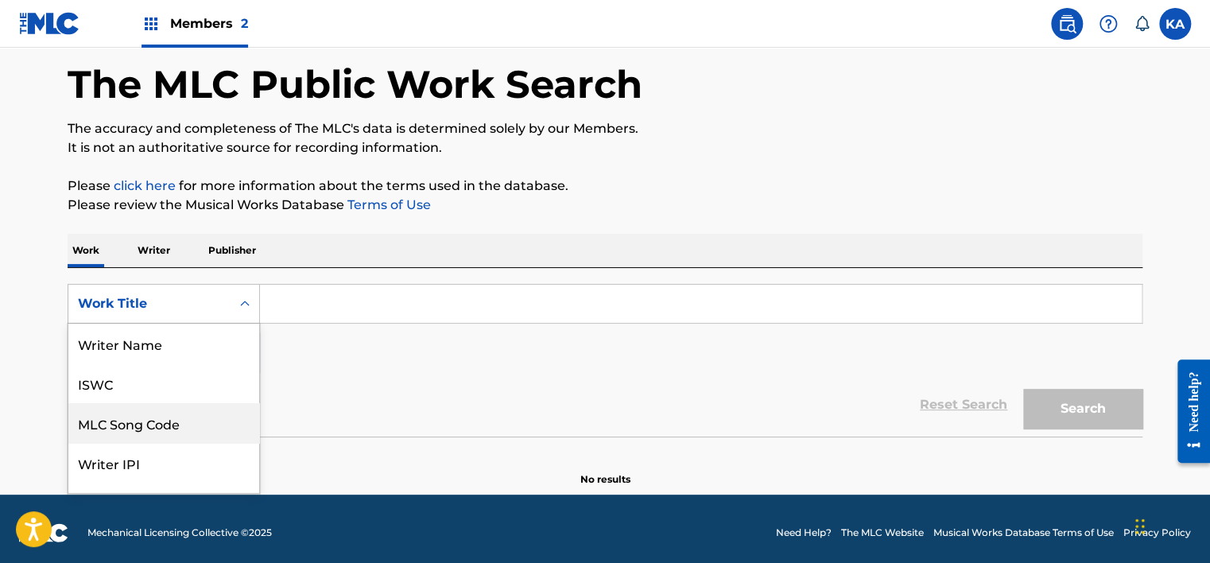
click at [192, 427] on div "MLC Song Code" at bounding box center [163, 423] width 191 height 40
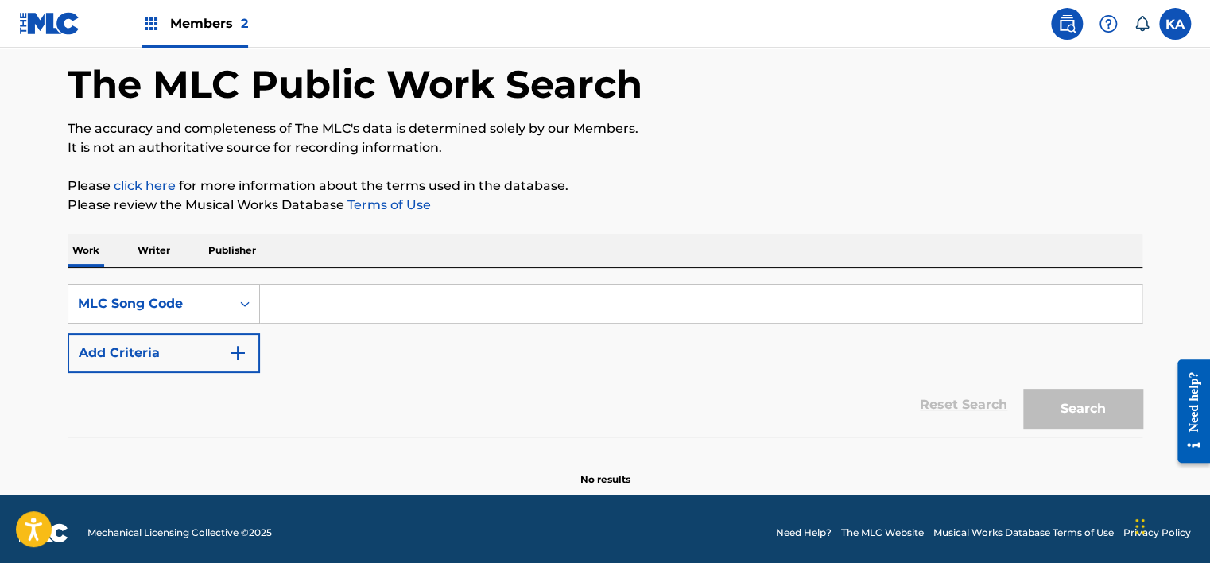
click at [295, 295] on input "Search Form" at bounding box center [701, 304] width 882 height 38
paste input "NC6NJK"
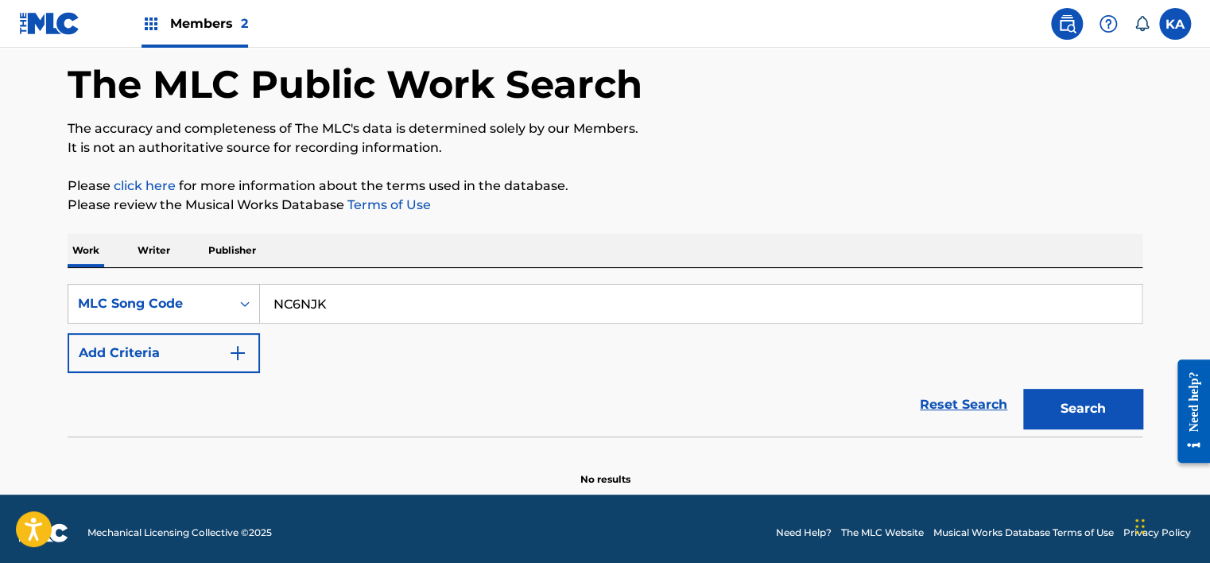
type input "NC6NJK"
drag, startPoint x: 1085, startPoint y: 400, endPoint x: 1032, endPoint y: 398, distance: 52.5
click at [1084, 400] on button "Search" at bounding box center [1083, 409] width 119 height 40
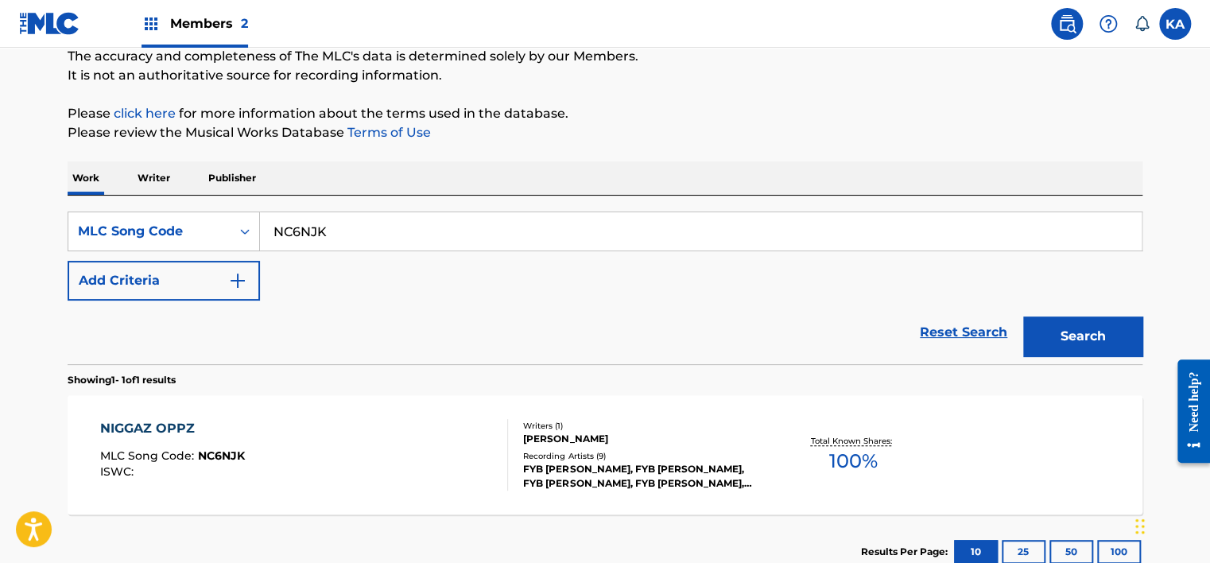
scroll to position [229, 0]
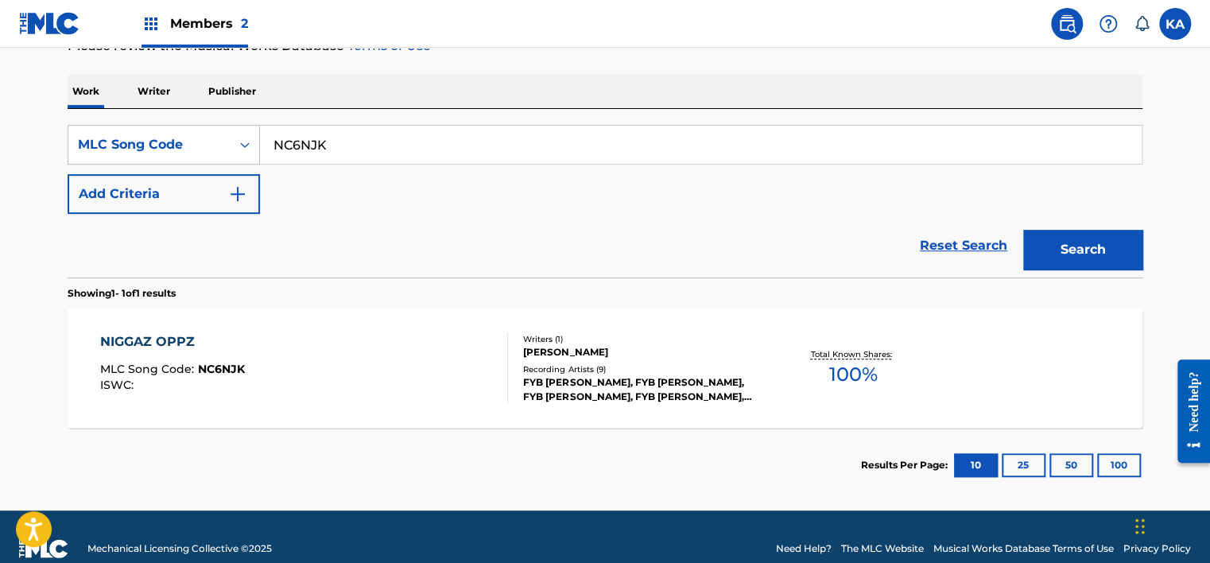
click at [469, 347] on div "NIGGAZ OPPZ MLC Song Code : NC6NJK ISWC :" at bounding box center [304, 368] width 409 height 72
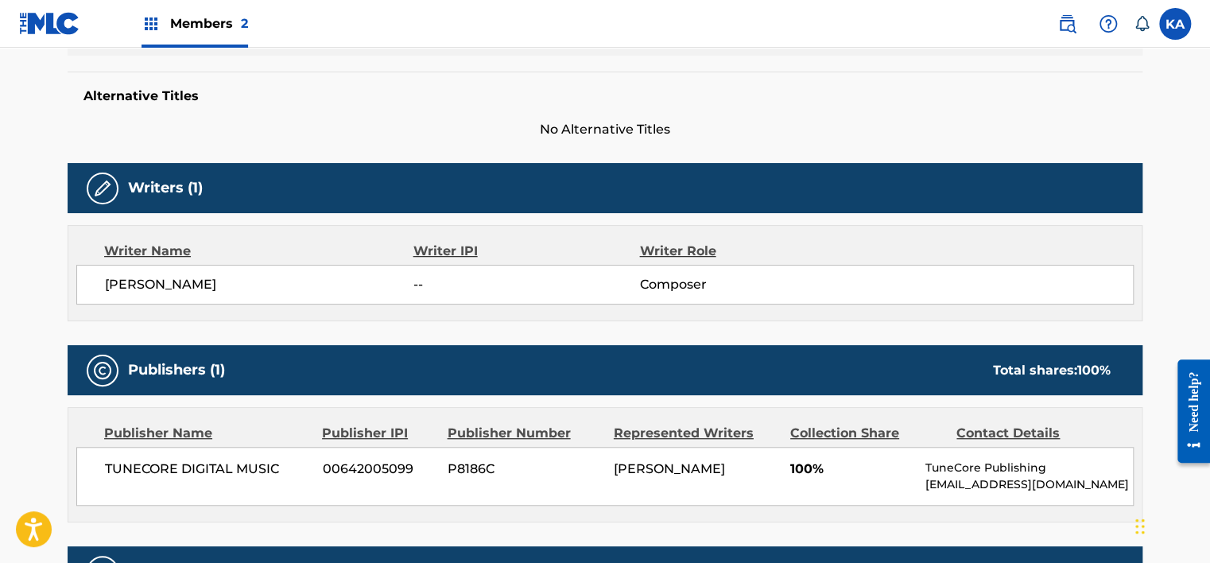
scroll to position [398, 0]
